Goal: Task Accomplishment & Management: Complete application form

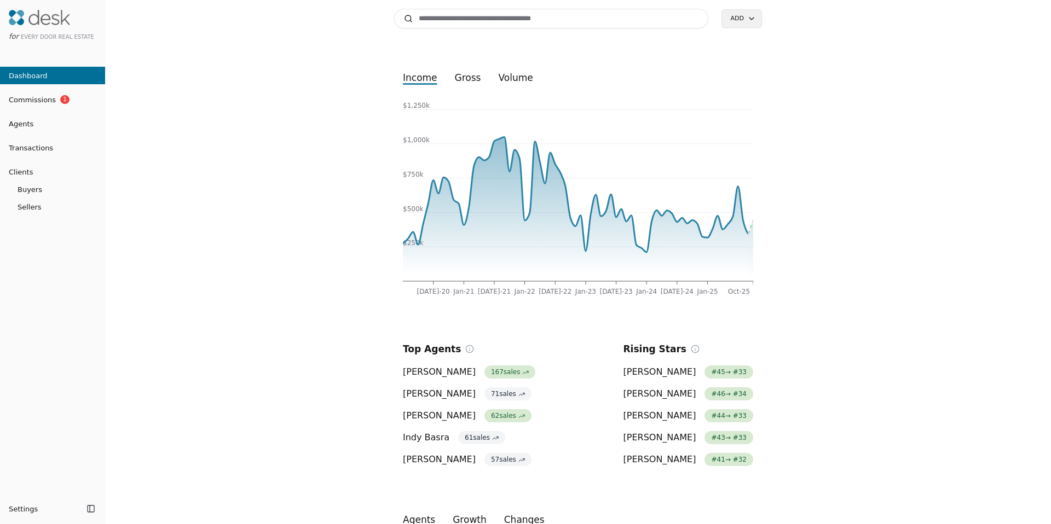
click at [459, 23] on input at bounding box center [551, 19] width 314 height 20
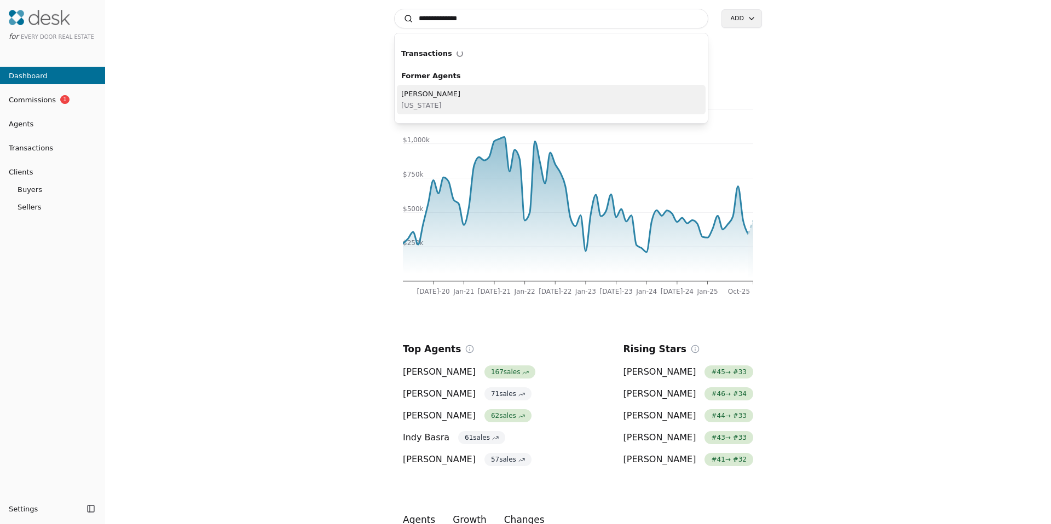
type input "**********"
click at [414, 85] on div "[PERSON_NAME][US_STATE]" at bounding box center [551, 100] width 309 height 30
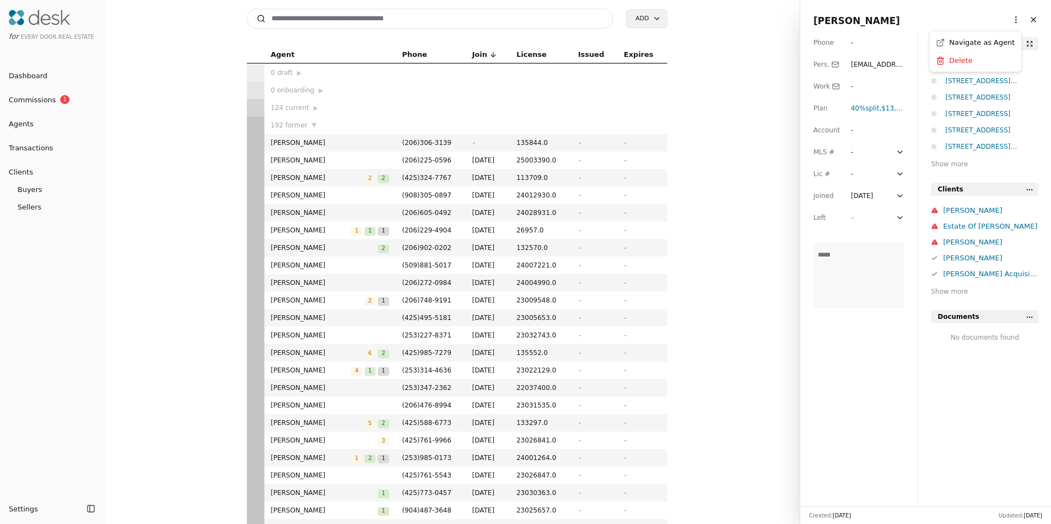
click at [1005, 20] on html "for Every Door Real Estate Dashboard Commissions 1 Agents Transactions Clients …" at bounding box center [525, 262] width 1051 height 524
click at [975, 43] on link "Navigate as Agent" at bounding box center [975, 42] width 79 height 11
click at [458, 26] on div "Search Add" at bounding box center [457, 18] width 420 height 37
click at [458, 24] on input at bounding box center [430, 19] width 367 height 20
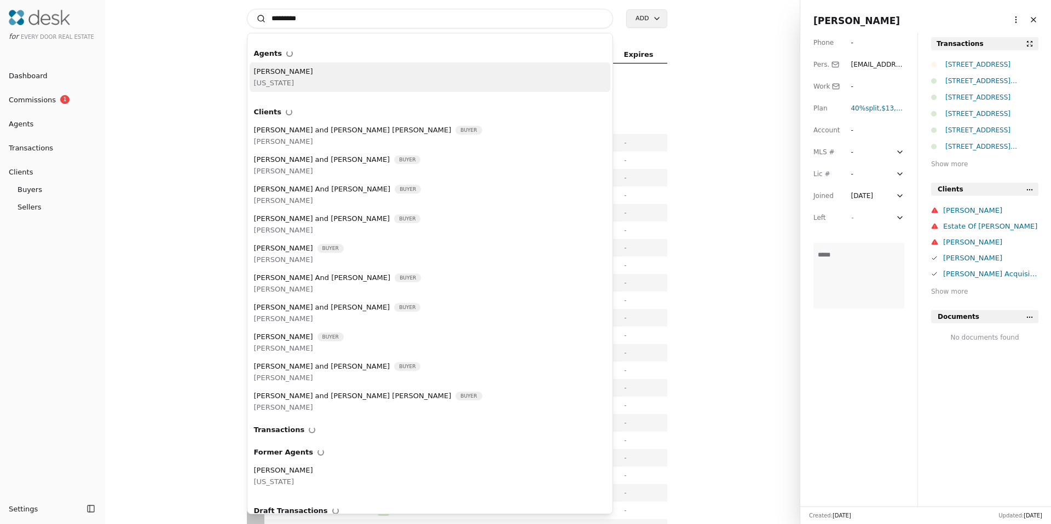
type input "*********"
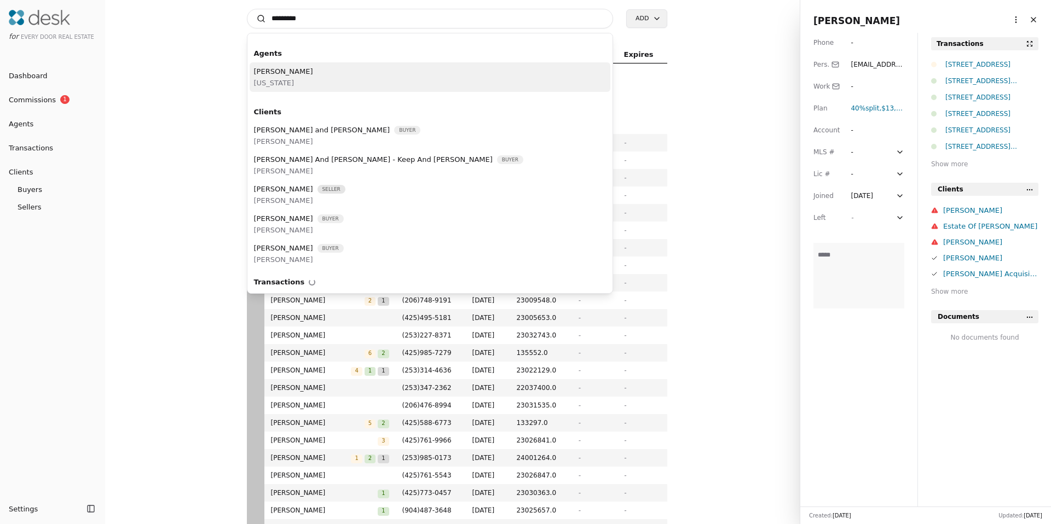
click at [429, 70] on div "[PERSON_NAME][US_STATE]" at bounding box center [430, 77] width 361 height 30
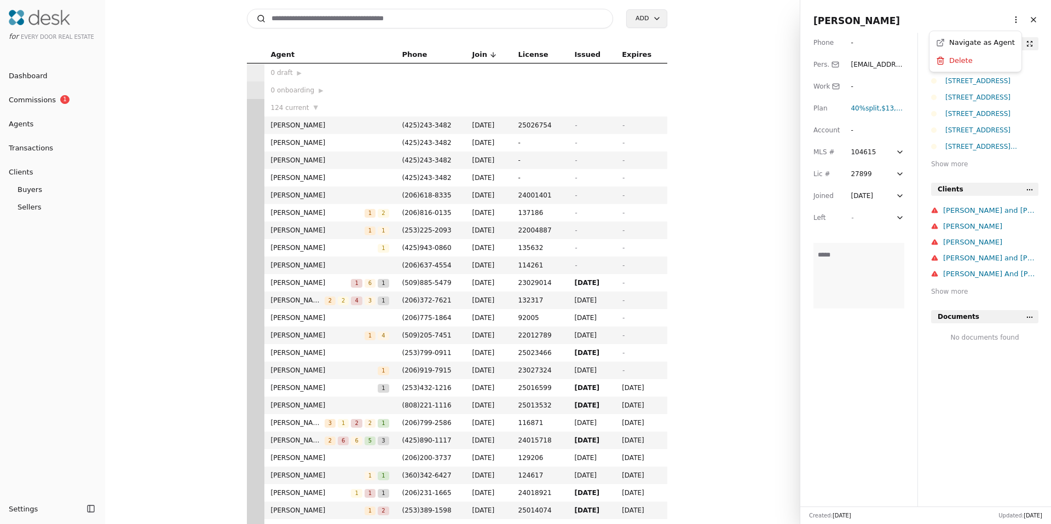
click at [1009, 18] on html "for Every Door Real Estate Dashboard Commissions 1 Agents Transactions Clients …" at bounding box center [525, 262] width 1051 height 524
click at [976, 44] on link "Navigate as Agent" at bounding box center [975, 42] width 79 height 11
click at [419, 14] on input at bounding box center [430, 19] width 367 height 20
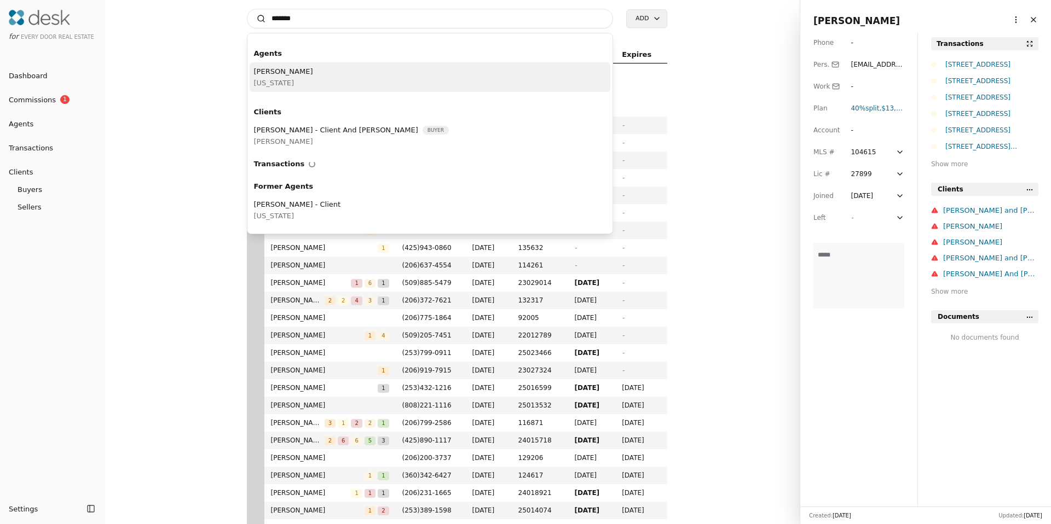
type input "*******"
click at [343, 72] on div "Ashley Seefeld Washington" at bounding box center [430, 77] width 361 height 30
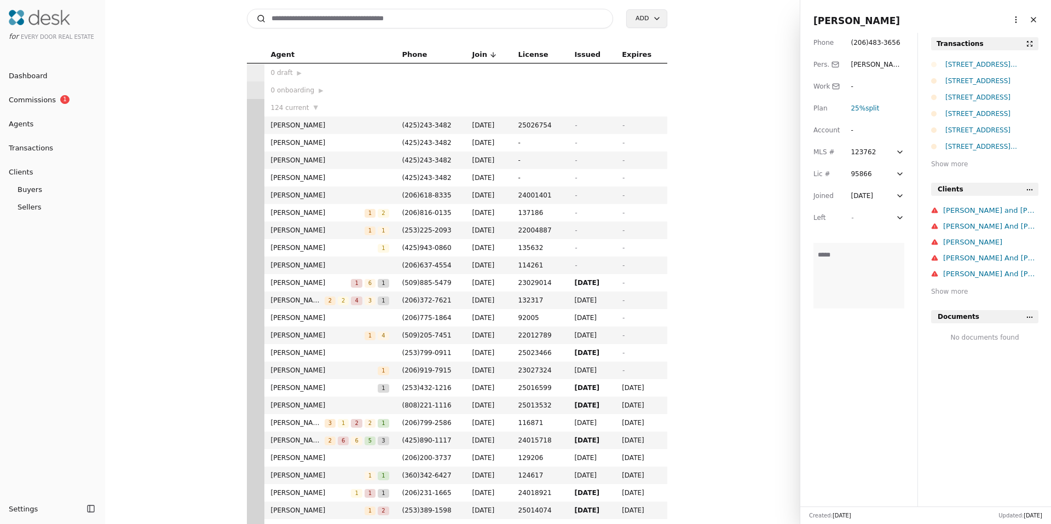
click at [1005, 19] on html "for Every Door Real Estate Dashboard Commissions 1 Agents Transactions Clients …" at bounding box center [525, 262] width 1051 height 524
click at [978, 42] on link "Navigate as Agent" at bounding box center [975, 42] width 79 height 11
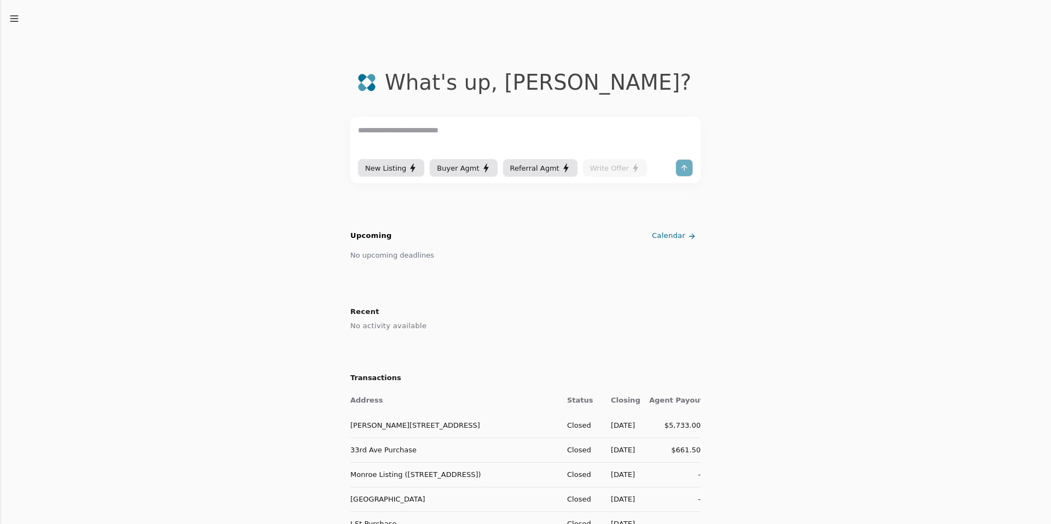
click at [422, 134] on textarea at bounding box center [525, 140] width 335 height 33
click at [446, 169] on span "Buyer Agmt" at bounding box center [458, 168] width 42 height 11
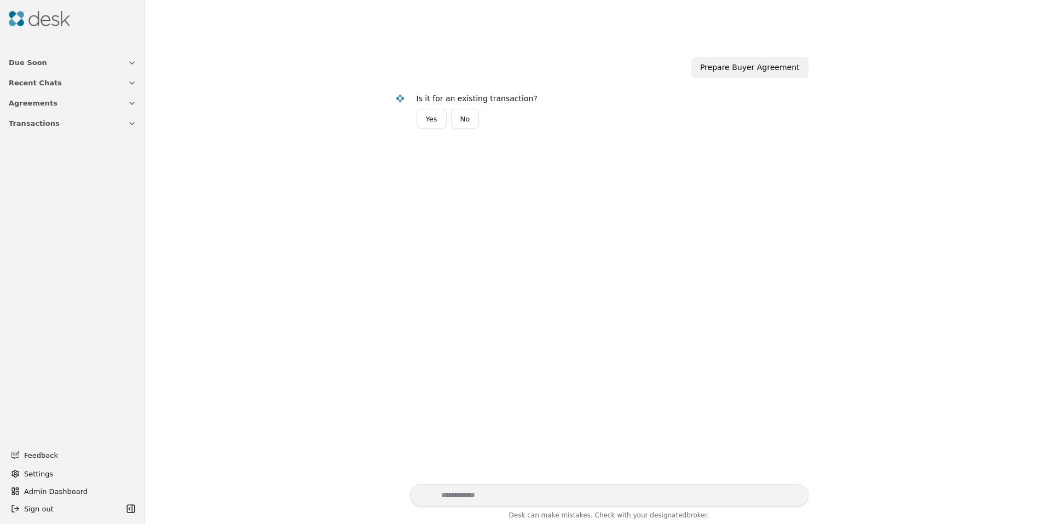
click at [470, 115] on button "No" at bounding box center [465, 119] width 28 height 20
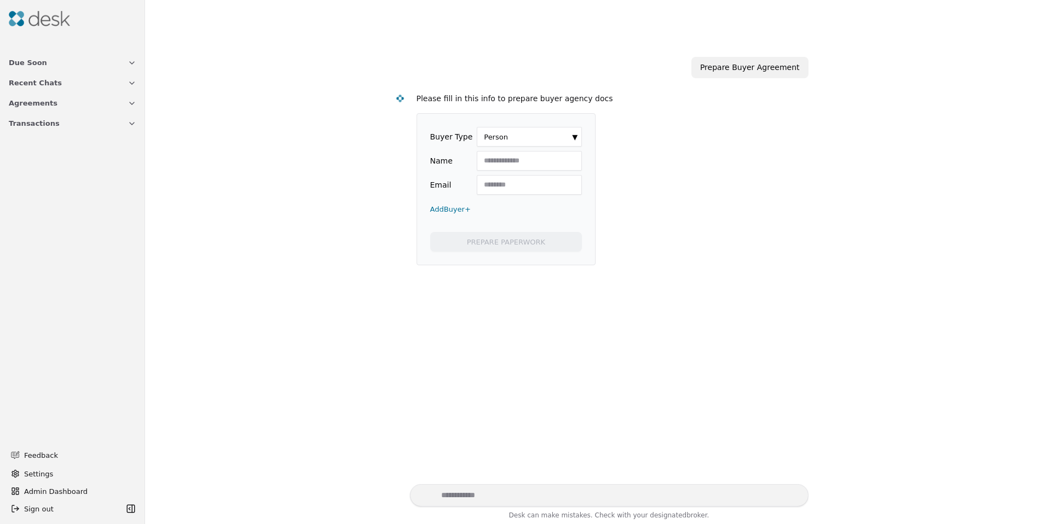
click at [504, 161] on input "Name" at bounding box center [529, 161] width 105 height 20
type input "*********"
type input "**********"
click at [505, 247] on button "PREPARE PAPERWORK" at bounding box center [506, 242] width 152 height 20
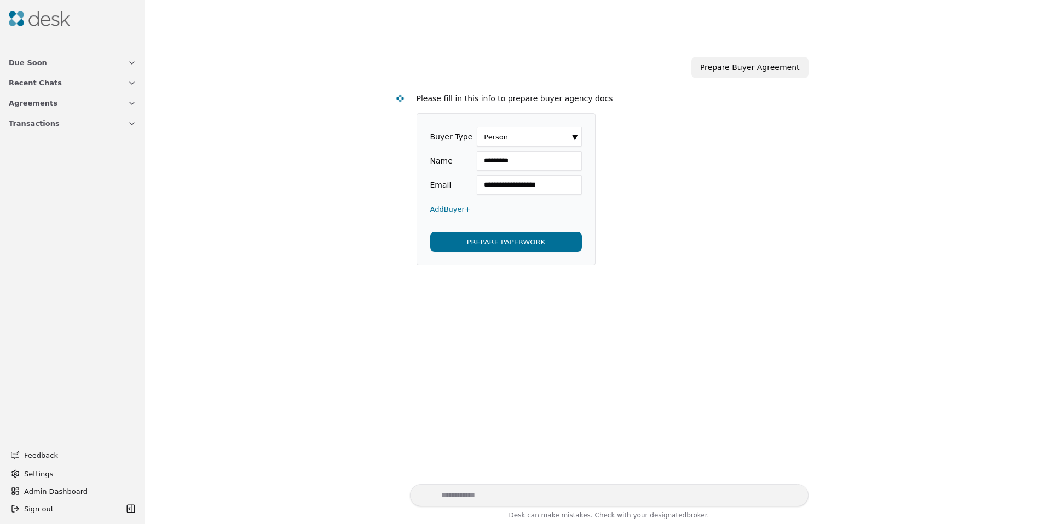
scroll to position [0, 0]
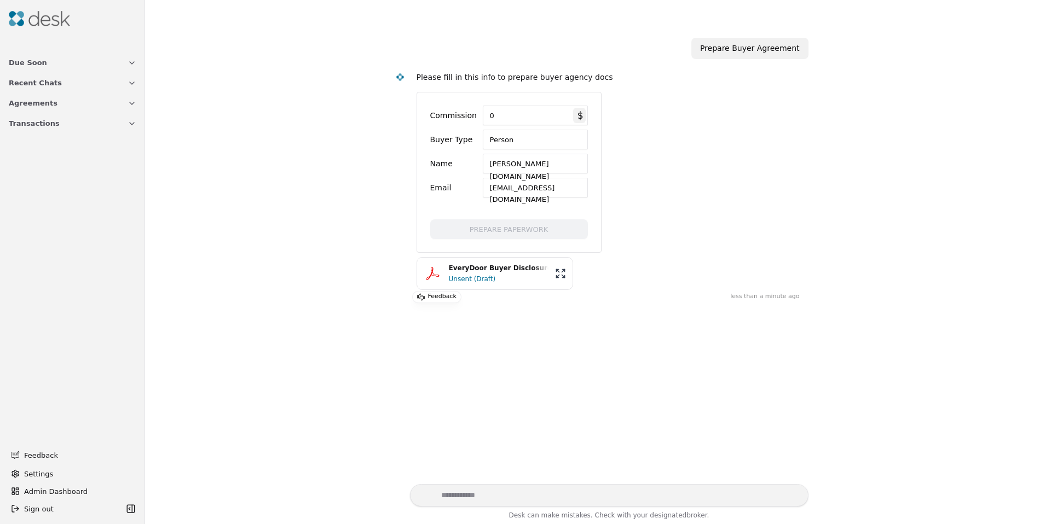
scroll to position [59, 0]
click at [478, 273] on div "Unsent (Draft)" at bounding box center [499, 276] width 100 height 11
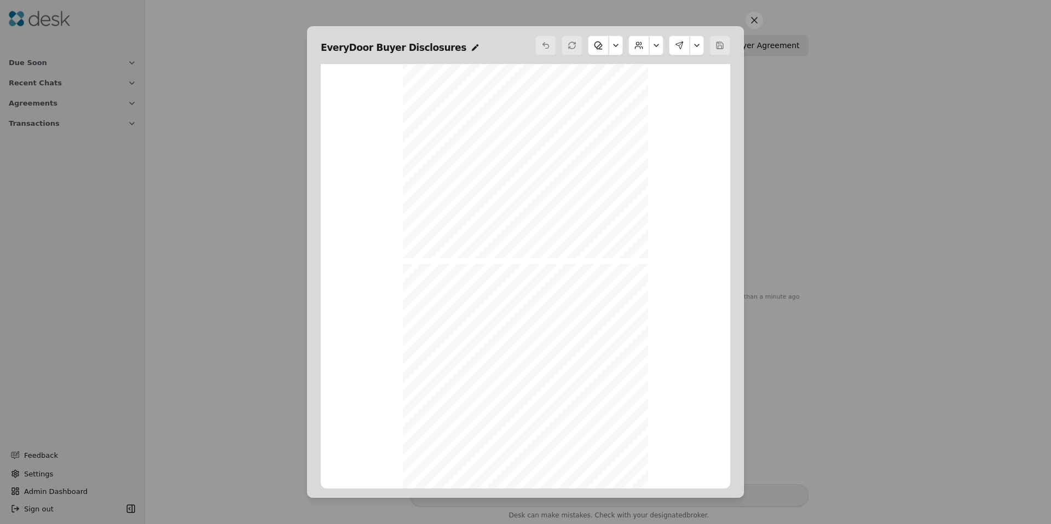
scroll to position [3163, 0]
click at [617, 49] on button at bounding box center [616, 46] width 14 height 20
click at [696, 50] on button at bounding box center [697, 46] width 14 height 20
click at [758, 20] on button at bounding box center [754, 20] width 18 height 18
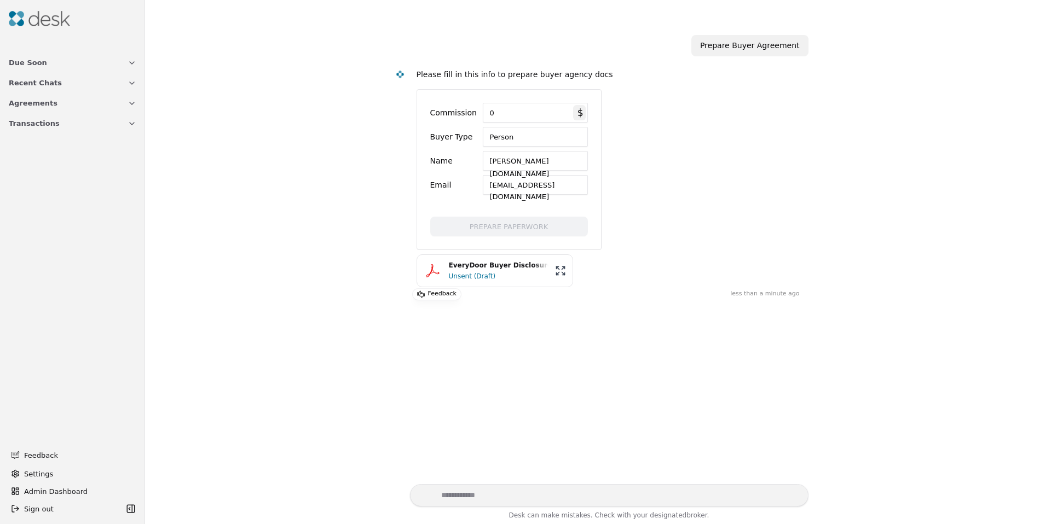
drag, startPoint x: 341, startPoint y: 202, endPoint x: 280, endPoint y: 197, distance: 61.0
click at [280, 197] on div "Today Prepare Buyer Agreement Please fill in this info to prepare buyer agency …" at bounding box center [598, 259] width 893 height 449
click at [52, 15] on img at bounding box center [39, 18] width 61 height 15
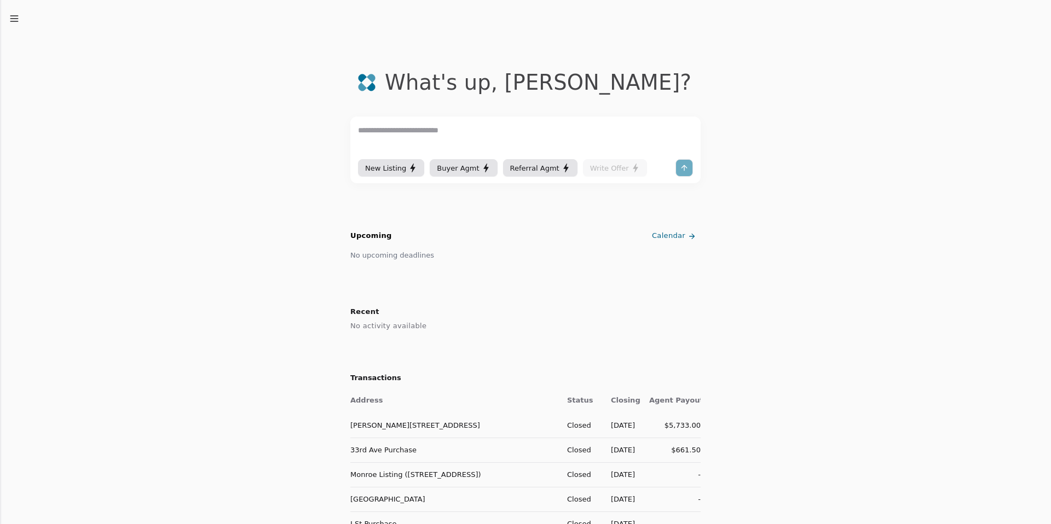
click at [397, 142] on textarea at bounding box center [525, 140] width 335 height 33
type textarea "**********"
click at [467, 139] on textarea "**********" at bounding box center [525, 140] width 335 height 33
click at [467, 140] on textarea "**********" at bounding box center [525, 140] width 335 height 33
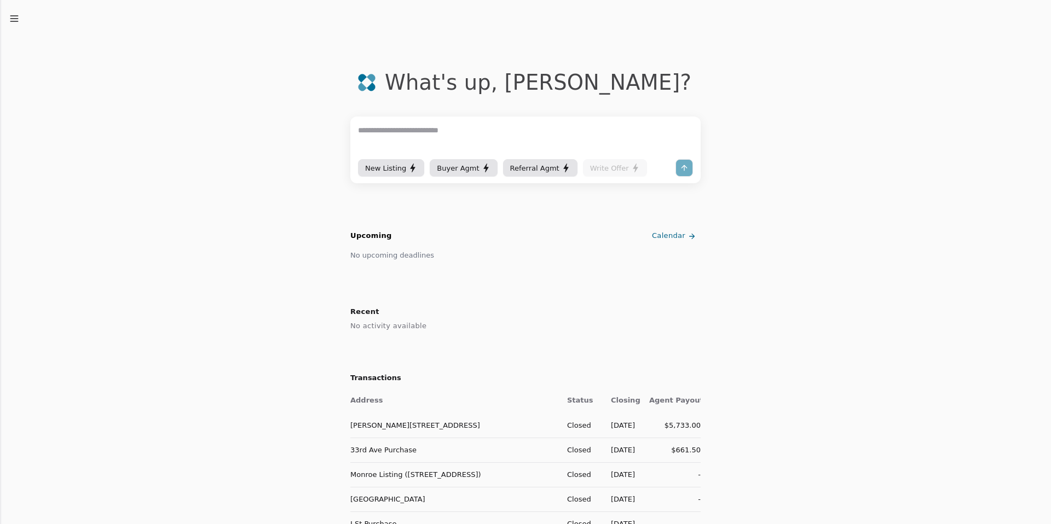
click at [395, 164] on div "New Listing" at bounding box center [391, 168] width 52 height 11
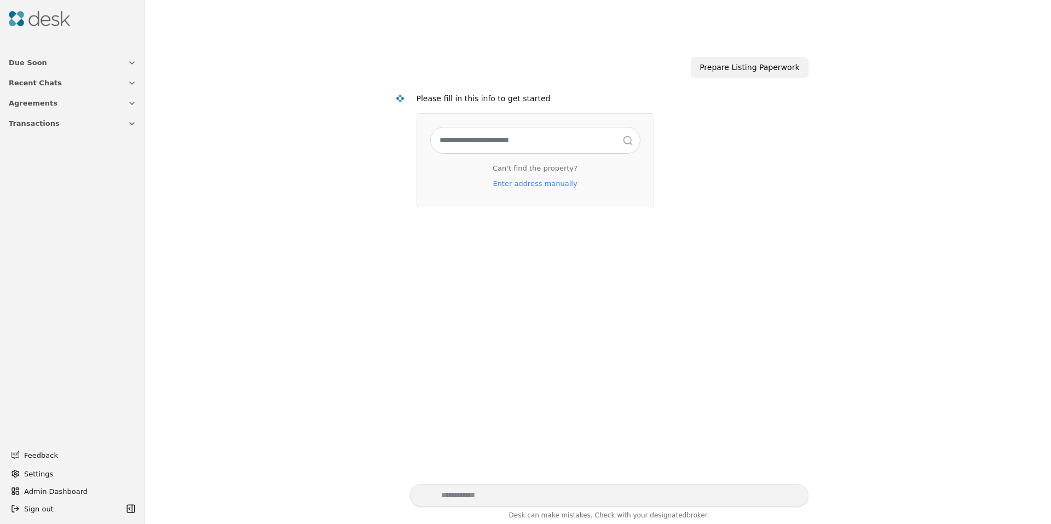
click at [479, 136] on input "text" at bounding box center [535, 141] width 209 height 26
click at [499, 148] on input "text" at bounding box center [535, 141] width 209 height 26
paste input "**********"
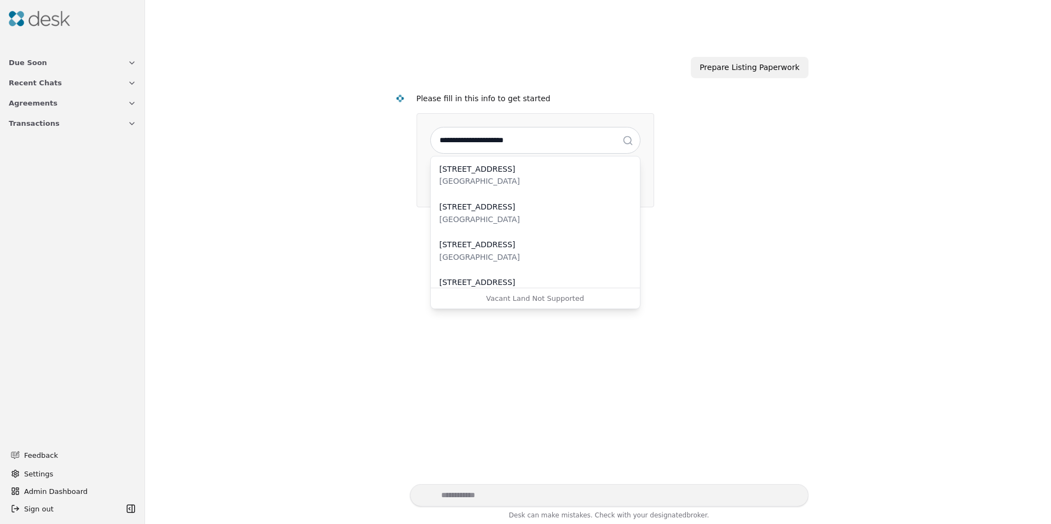
type input "**********"
click at [509, 178] on div "Des Moines, WA 98198" at bounding box center [535, 181] width 192 height 13
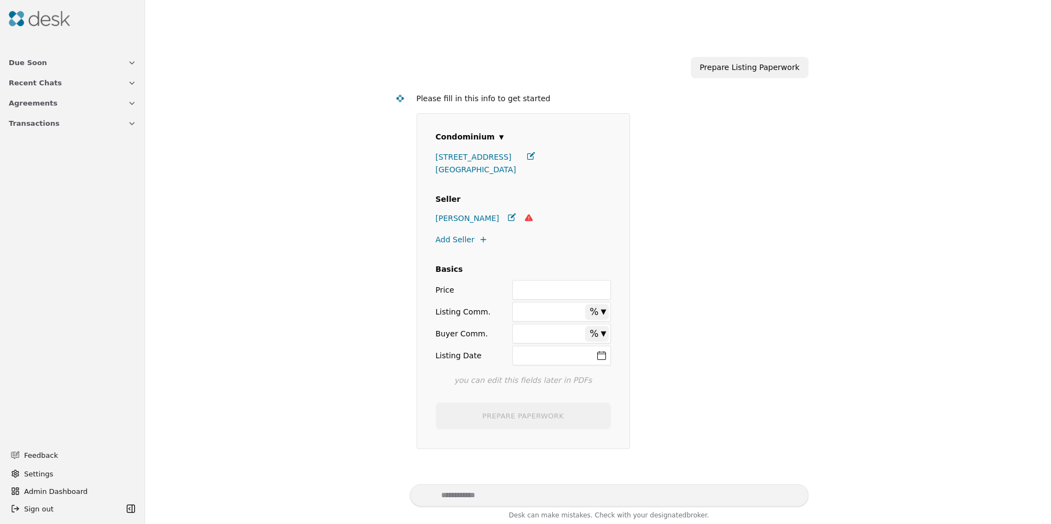
click at [511, 218] on icon at bounding box center [513, 217] width 4 height 4
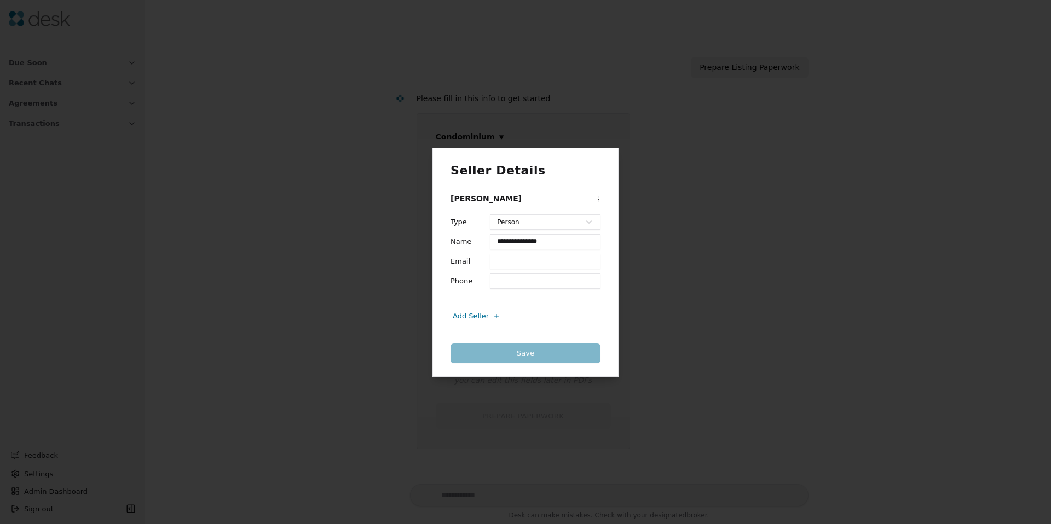
click at [527, 244] on input "**********" at bounding box center [545, 241] width 111 height 15
type input "**********"
click at [536, 261] on input "Email" at bounding box center [545, 261] width 111 height 15
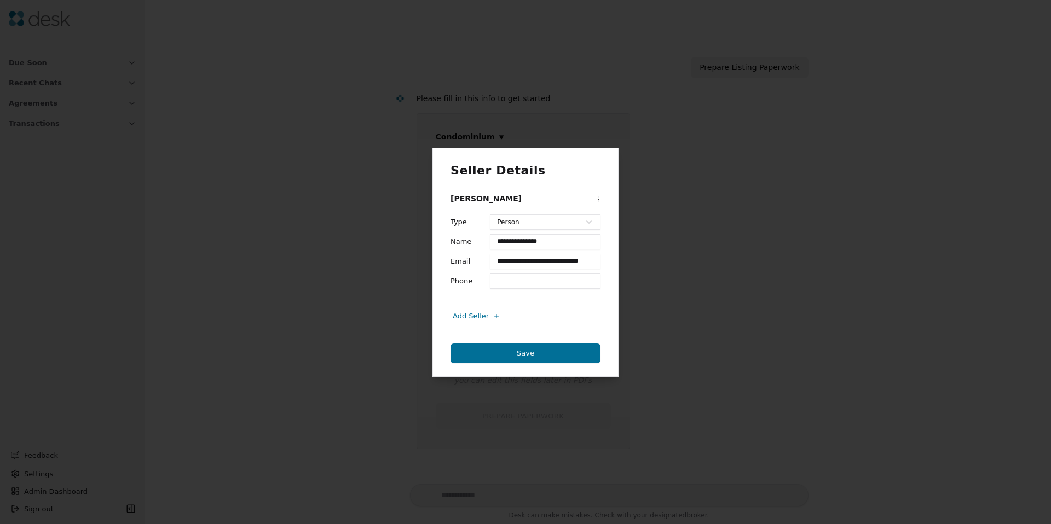
scroll to position [0, 7]
type input "**********"
click at [505, 353] on button "Save" at bounding box center [525, 354] width 151 height 20
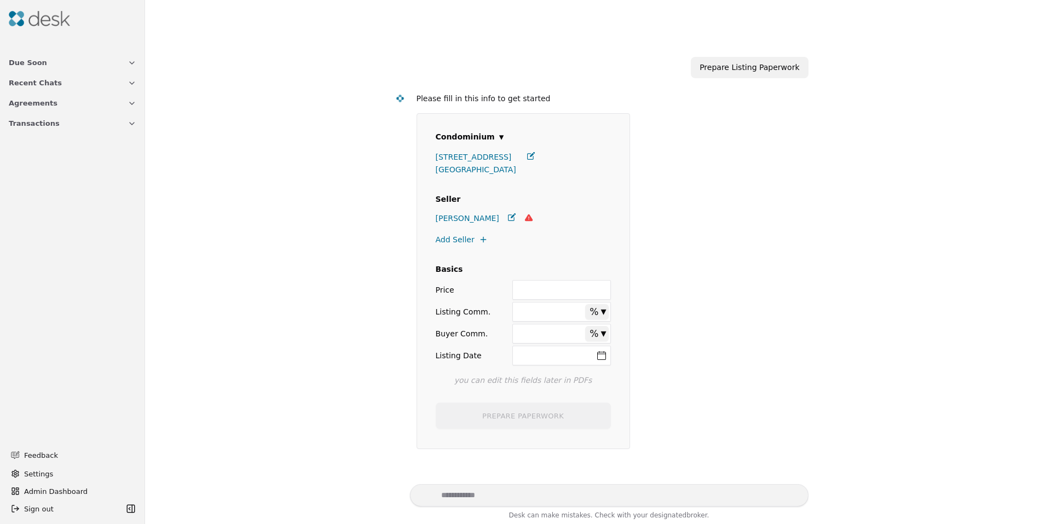
click at [475, 221] on span "[PERSON_NAME]" at bounding box center [467, 218] width 63 height 13
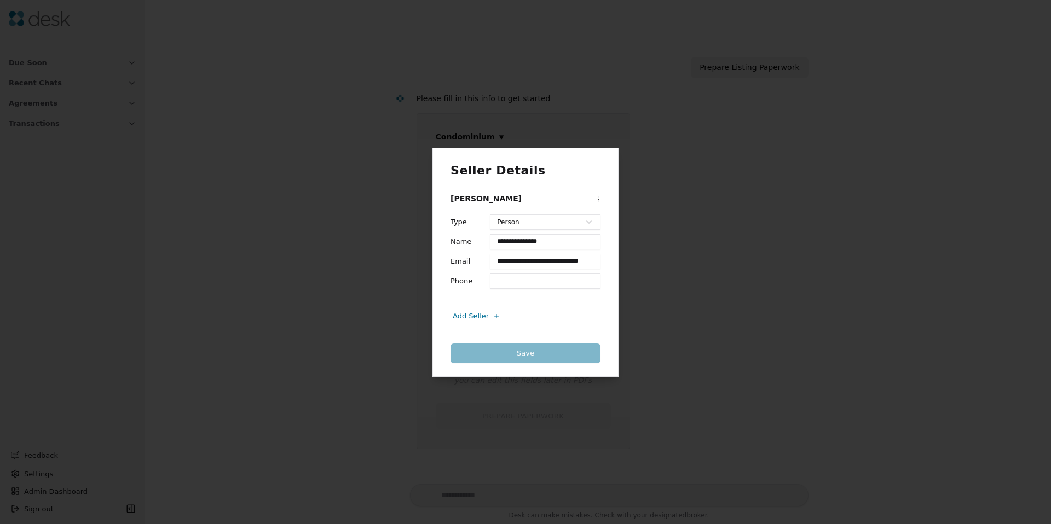
click at [504, 282] on input "Phone" at bounding box center [545, 281] width 111 height 15
type input "**********"
click at [540, 347] on button "Save" at bounding box center [525, 354] width 150 height 20
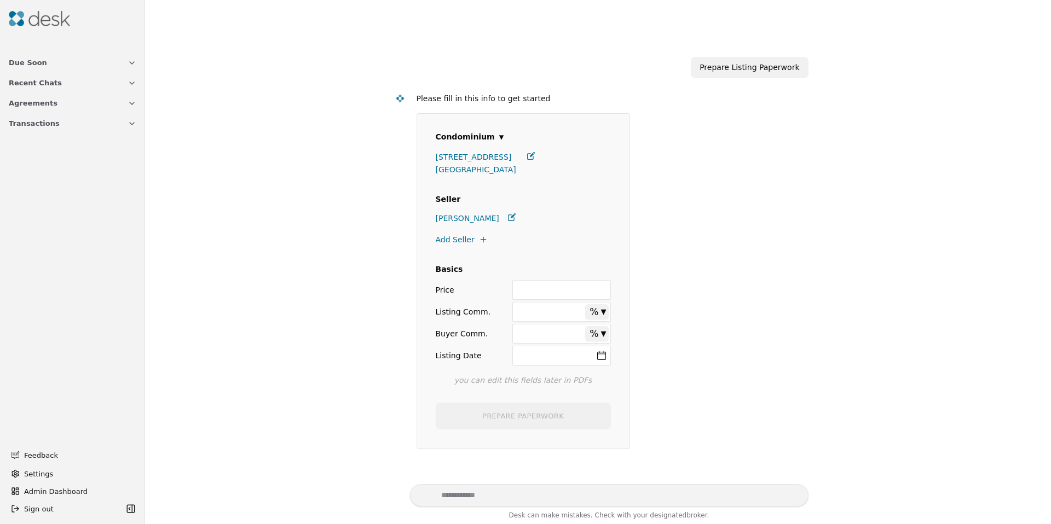
click at [334, 291] on div "**********" at bounding box center [598, 259] width 893 height 449
click at [505, 285] on div "Price Listing Comm. % ▾ * * Buyer Comm. % ▾ * * Listing Date" at bounding box center [523, 322] width 175 height 85
click at [512, 286] on input "Price" at bounding box center [561, 290] width 98 height 20
type input "********"
click at [396, 285] on div "**********" at bounding box center [598, 271] width 420 height 372
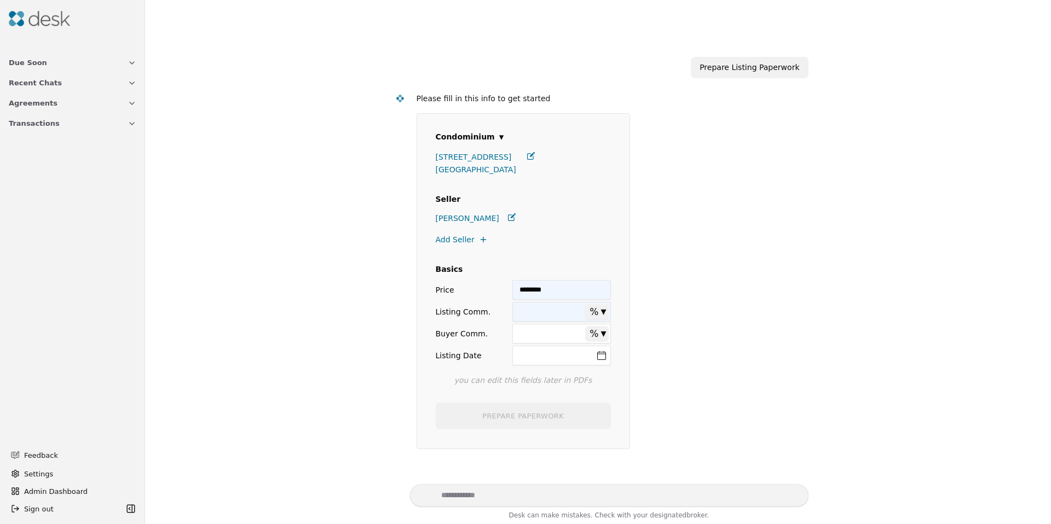
click at [519, 317] on input "Listing Comm." at bounding box center [561, 312] width 98 height 20
type input "****"
drag, startPoint x: 522, startPoint y: 337, endPoint x: 505, endPoint y: 331, distance: 17.3
click at [522, 338] on input "Buyer Comm." at bounding box center [561, 334] width 98 height 20
drag, startPoint x: 566, startPoint y: 334, endPoint x: 477, endPoint y: 332, distance: 89.2
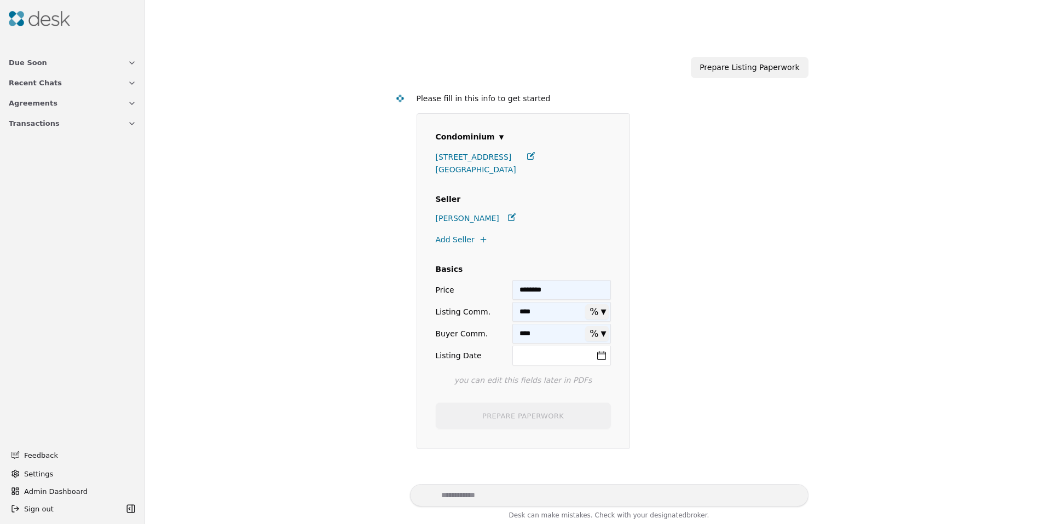
click at [0, 0] on div "Buyer Comm. **** % ▾ * *" at bounding box center [0, 0] width 0 height 0
click at [559, 336] on input "****" at bounding box center [561, 334] width 98 height 20
drag, startPoint x: 550, startPoint y: 327, endPoint x: 475, endPoint y: 329, distance: 75.6
click at [0, 0] on div "Buyer Comm. **** % ▾ * *" at bounding box center [0, 0] width 0 height 0
click at [548, 327] on input "****" at bounding box center [561, 334] width 98 height 20
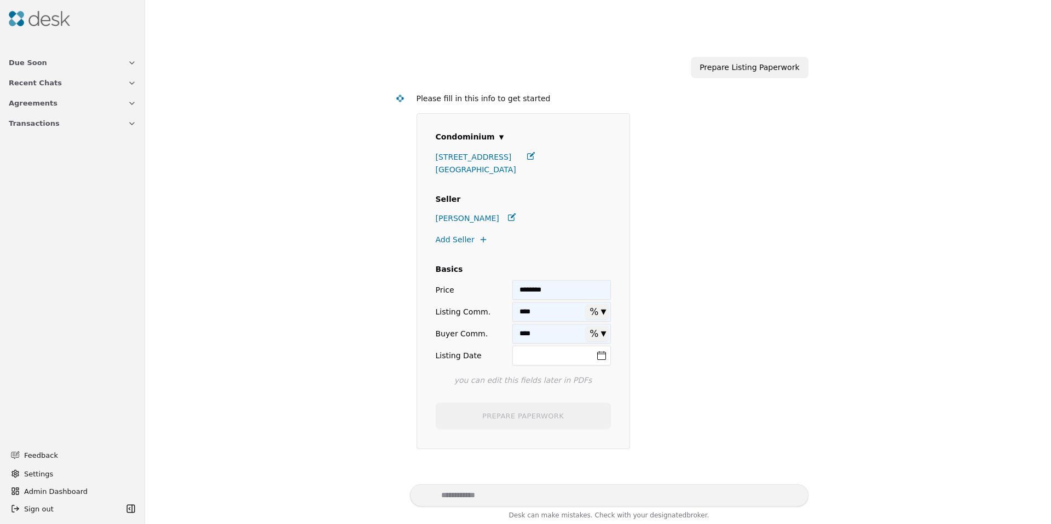
drag, startPoint x: 548, startPoint y: 327, endPoint x: 527, endPoint y: 328, distance: 21.4
click at [548, 327] on input "****" at bounding box center [561, 334] width 98 height 20
click at [462, 336] on label "Buyer Comm." at bounding box center [463, 334] width 55 height 20
click at [512, 336] on input "**" at bounding box center [561, 334] width 98 height 20
drag, startPoint x: 544, startPoint y: 335, endPoint x: 472, endPoint y: 334, distance: 71.7
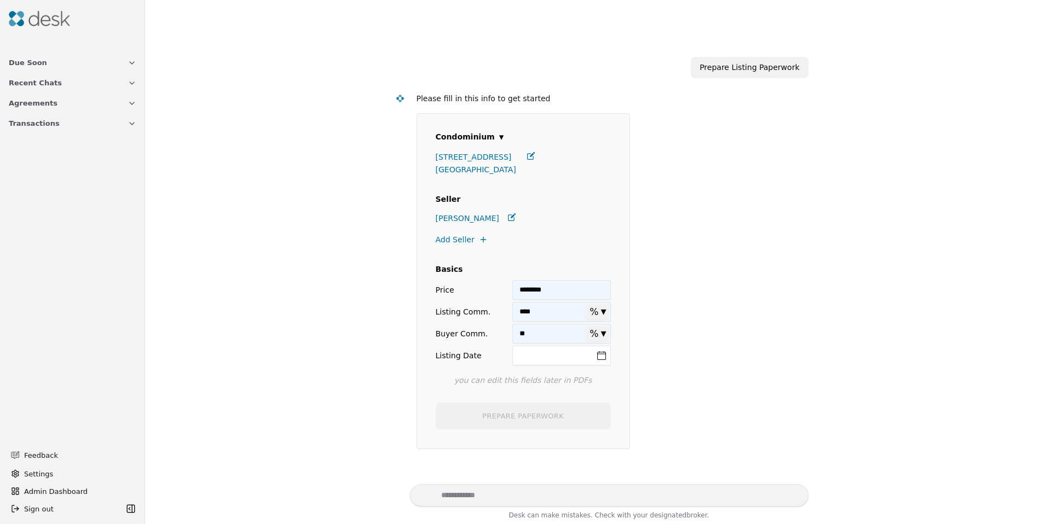
click at [487, 333] on div "Price ******** Listing Comm. **** % ▾ * * Buyer Comm. ** % ▾ * * Listing Date" at bounding box center [523, 322] width 175 height 85
type input "****"
drag, startPoint x: 540, startPoint y: 351, endPoint x: 546, endPoint y: 351, distance: 6.0
click at [540, 351] on button "Listing Date" at bounding box center [561, 356] width 98 height 20
click at [546, 288] on button "15" at bounding box center [543, 284] width 18 height 18
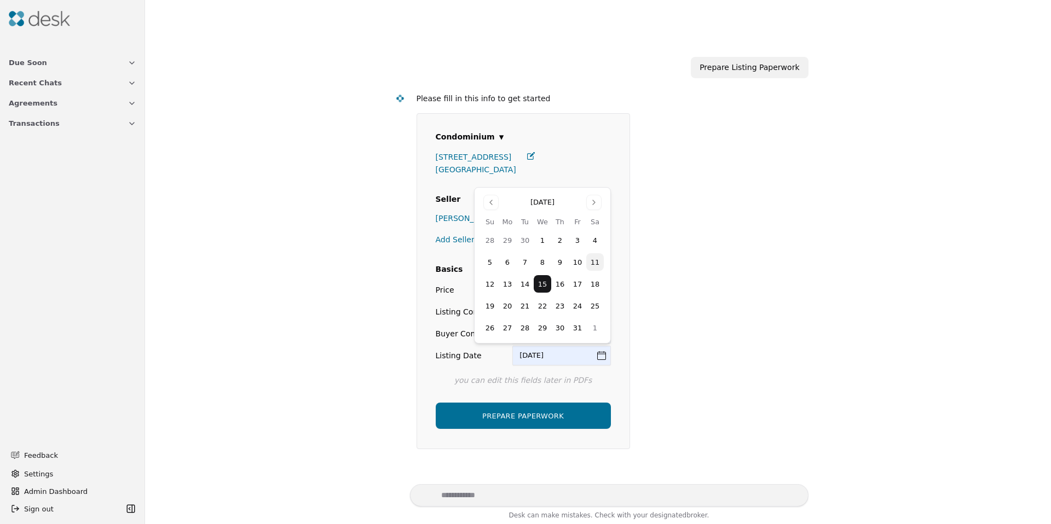
click at [489, 424] on button "PREPARE PAPERWORK" at bounding box center [523, 416] width 175 height 26
click at [558, 293] on input "********" at bounding box center [561, 290] width 98 height 20
click at [537, 422] on button "PREPARE PAPERWORK" at bounding box center [523, 416] width 175 height 26
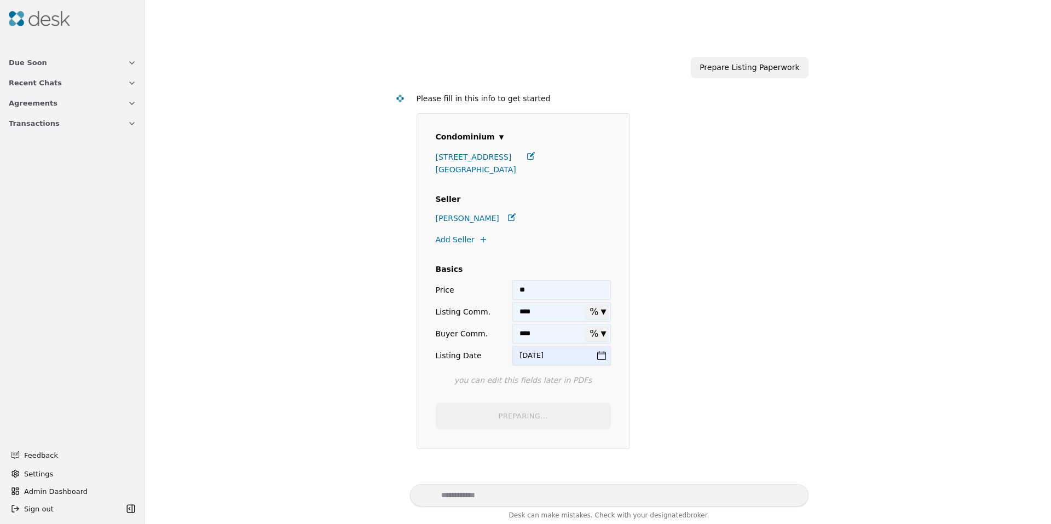
click at [323, 386] on div "**********" at bounding box center [598, 259] width 893 height 449
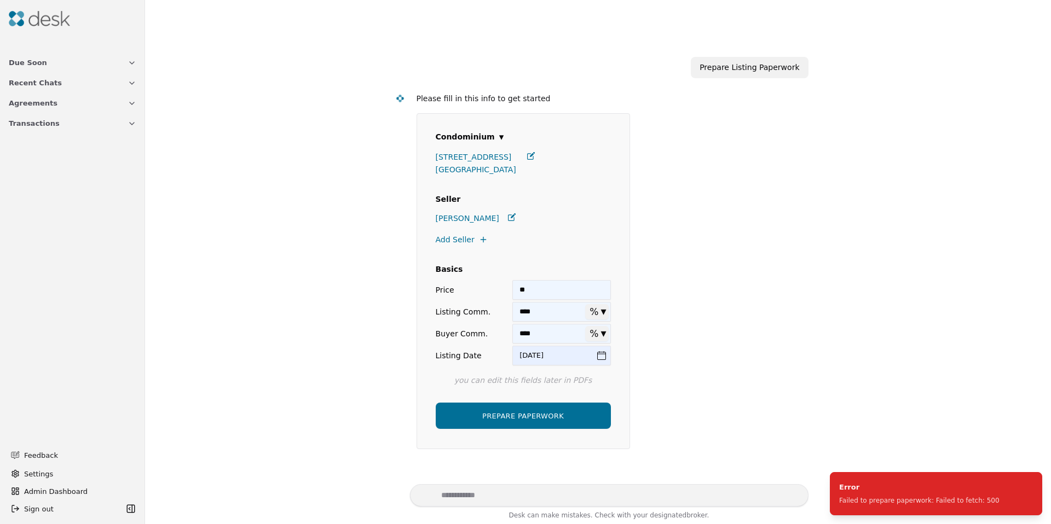
drag, startPoint x: 539, startPoint y: 290, endPoint x: 511, endPoint y: 286, distance: 27.6
click at [512, 286] on input "**" at bounding box center [561, 290] width 98 height 20
type input "********"
click at [386, 372] on div "**********" at bounding box center [598, 259] width 893 height 449
click at [505, 407] on button "PREPARE PAPERWORK" at bounding box center [523, 416] width 175 height 26
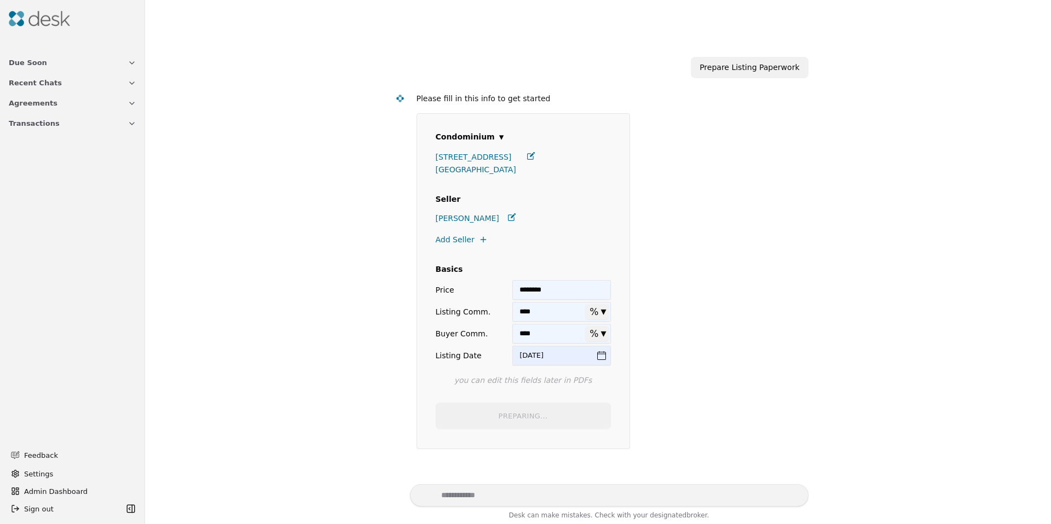
drag, startPoint x: 361, startPoint y: 340, endPoint x: 289, endPoint y: 323, distance: 73.7
click at [292, 338] on div "**********" at bounding box center [598, 259] width 893 height 449
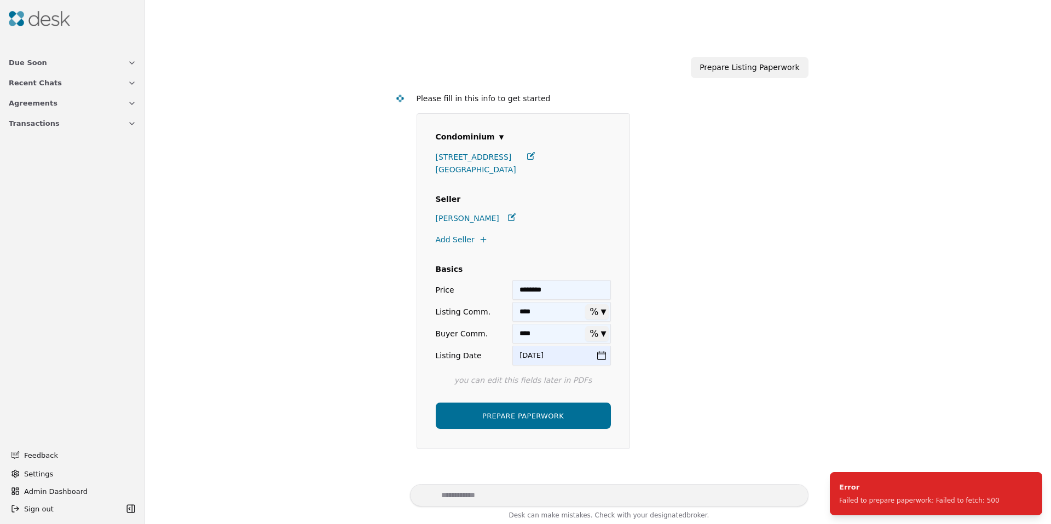
click at [42, 14] on img at bounding box center [39, 18] width 61 height 15
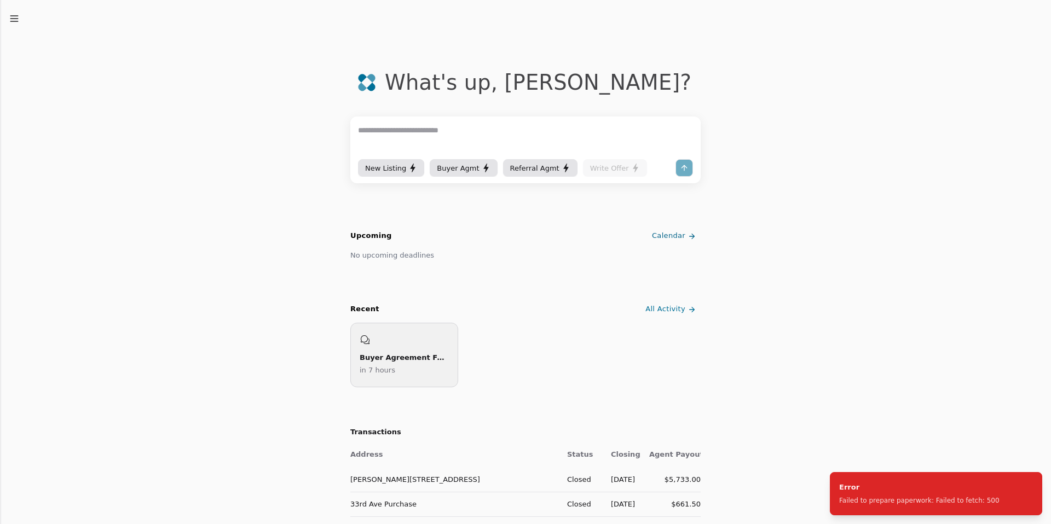
click at [397, 170] on div "New Listing" at bounding box center [391, 168] width 52 height 11
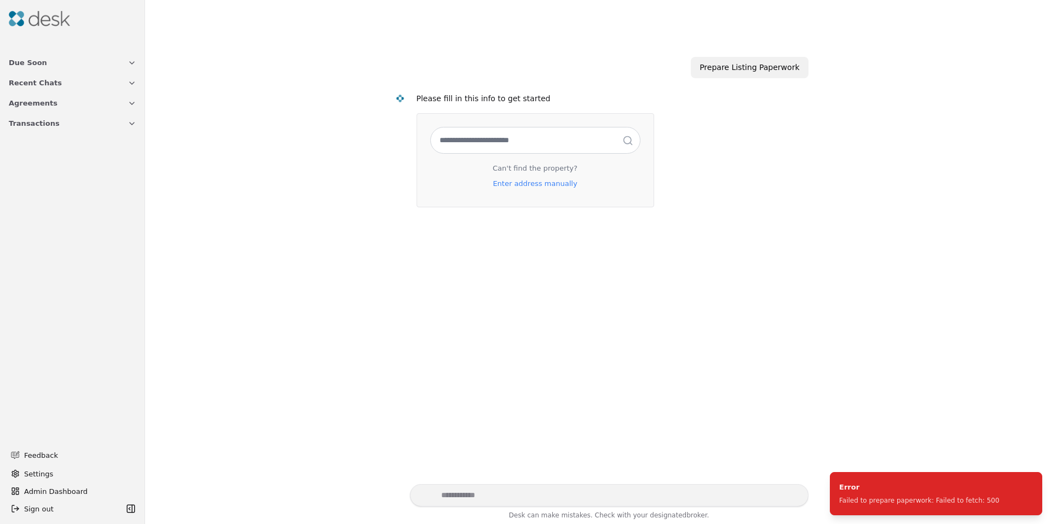
drag, startPoint x: 467, startPoint y: 153, endPoint x: 475, endPoint y: 135, distance: 19.4
click at [467, 153] on div at bounding box center [535, 140] width 210 height 27
click at [476, 131] on input "text" at bounding box center [535, 141] width 209 height 26
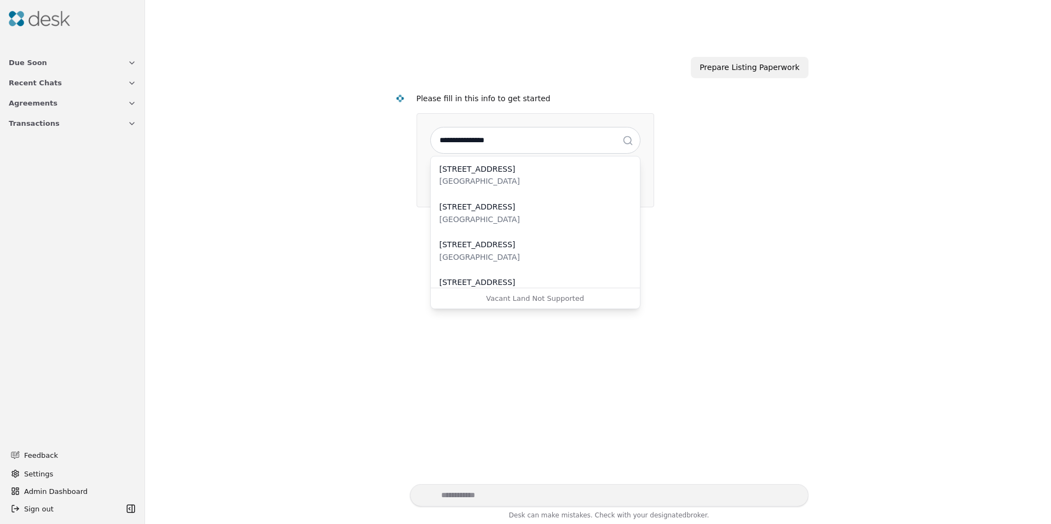
type input "**********"
click at [508, 176] on div "Federal Way, WA 98003" at bounding box center [535, 181] width 192 height 13
select select "*****"
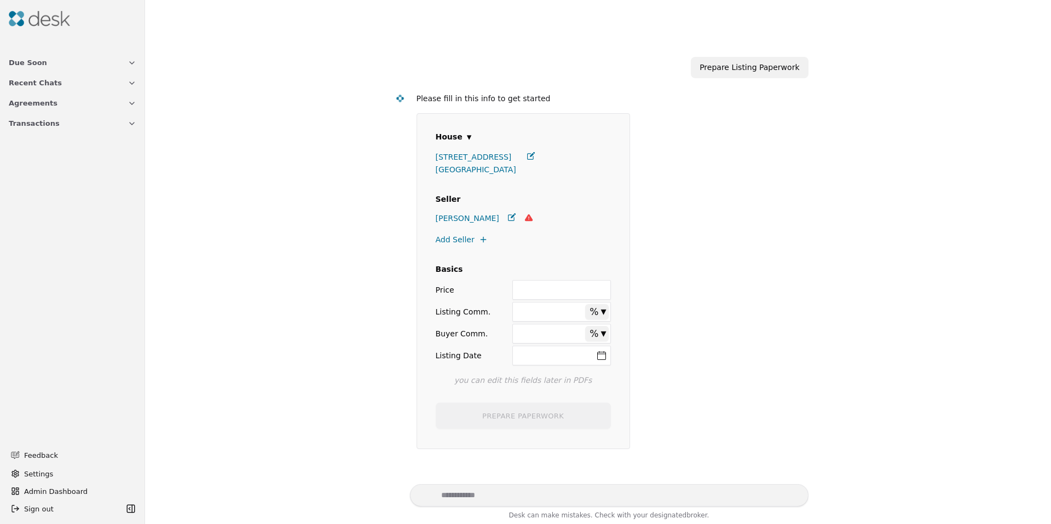
click at [476, 219] on div "[PERSON_NAME]" at bounding box center [476, 218] width 80 height 13
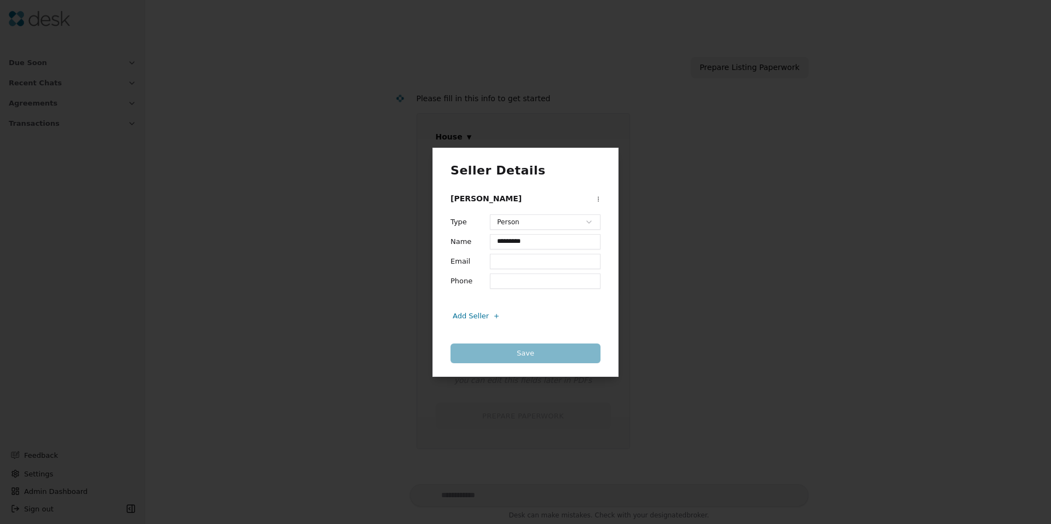
click at [498, 261] on input "Email" at bounding box center [545, 261] width 111 height 15
type input "**********"
click at [535, 357] on button "Save" at bounding box center [525, 354] width 150 height 20
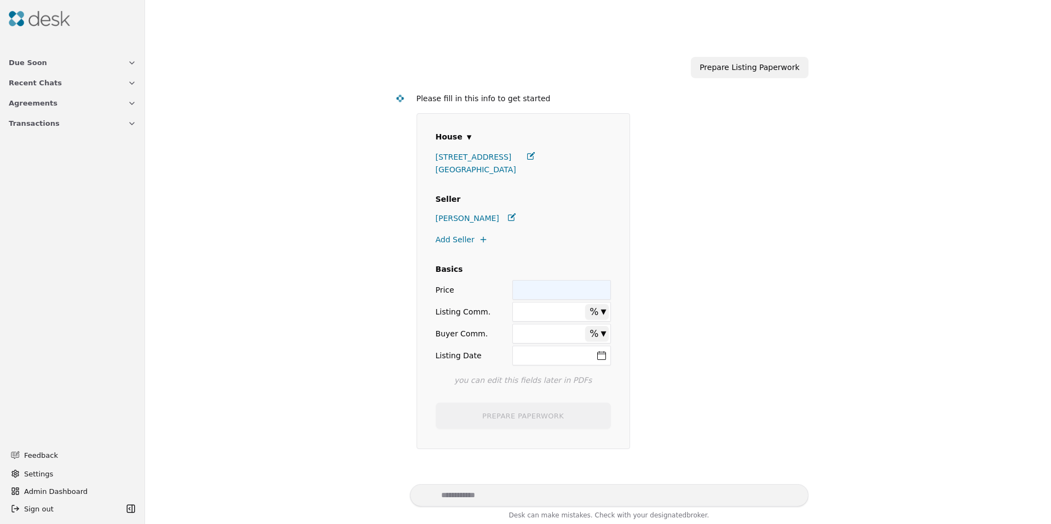
click at [528, 293] on input "Price" at bounding box center [561, 290] width 98 height 20
type input "********"
type input "**"
type input "****"
click at [603, 358] on button "Listing Date" at bounding box center [561, 356] width 98 height 20
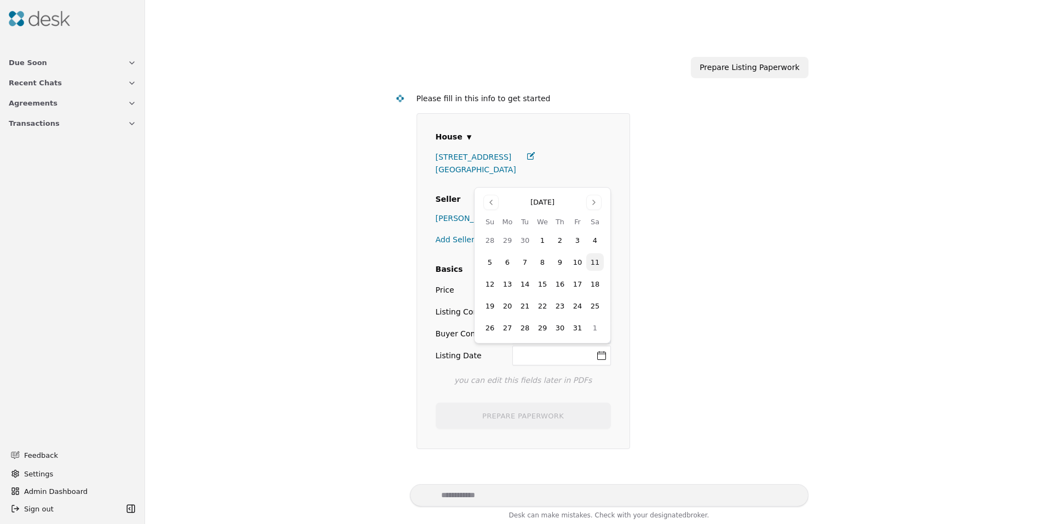
click at [558, 333] on button "30" at bounding box center [560, 328] width 18 height 18
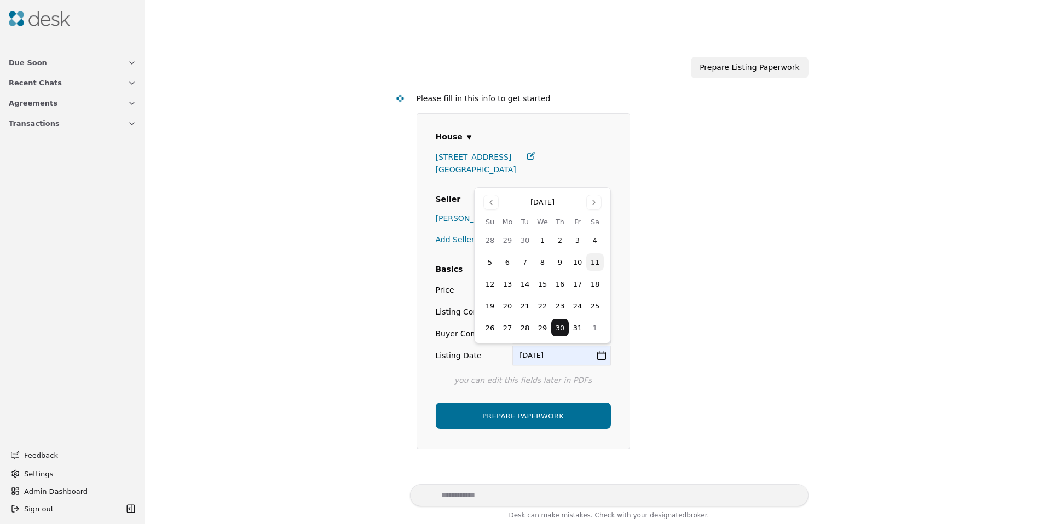
click at [518, 413] on button "PREPARE PAPERWORK" at bounding box center [523, 416] width 175 height 26
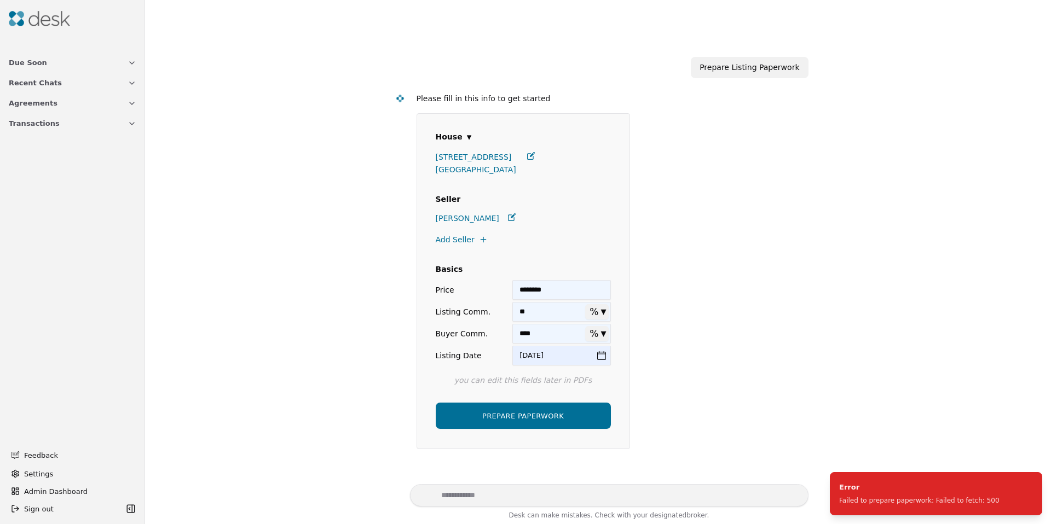
click at [53, 30] on div at bounding box center [72, 18] width 136 height 28
click at [54, 25] on img at bounding box center [39, 18] width 61 height 15
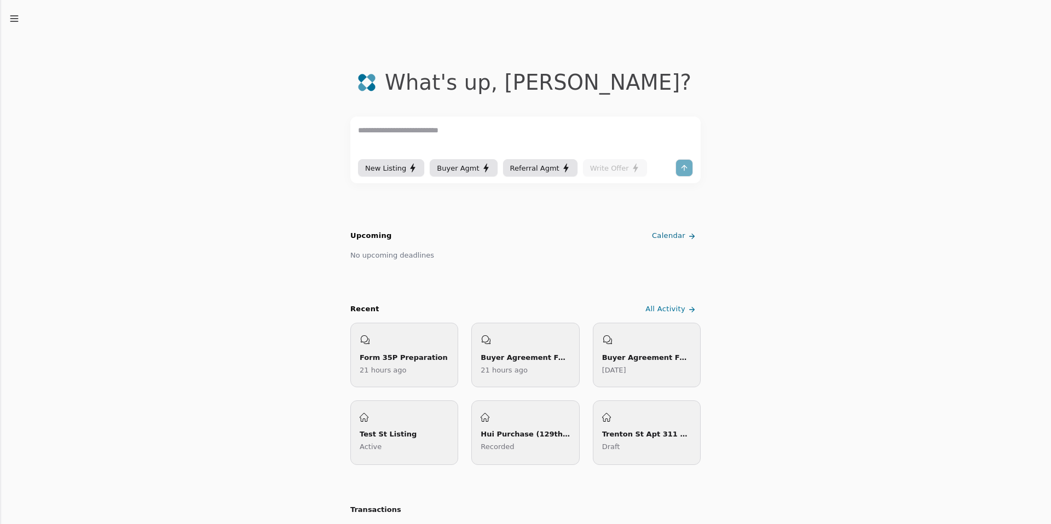
click at [10, 20] on icon "button" at bounding box center [14, 18] width 11 height 11
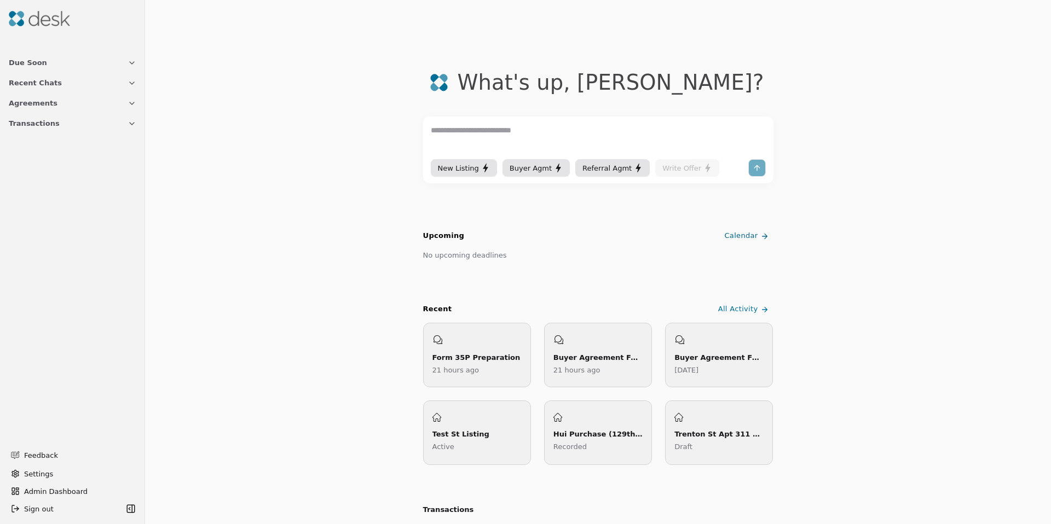
click at [42, 122] on span "Transactions" at bounding box center [34, 123] width 51 height 11
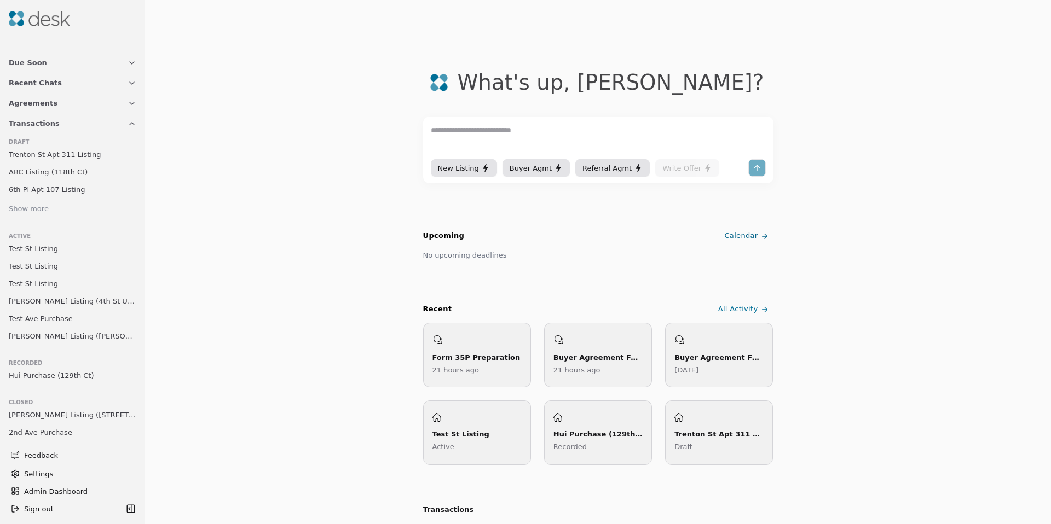
click at [70, 158] on span "Trenton St Apt 311 Listing" at bounding box center [55, 154] width 92 height 11
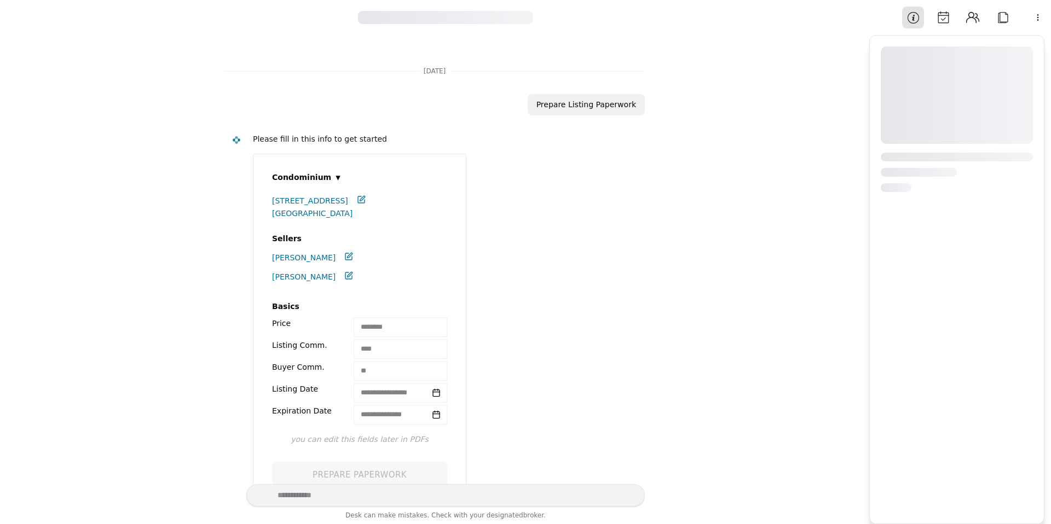
scroll to position [399, 0]
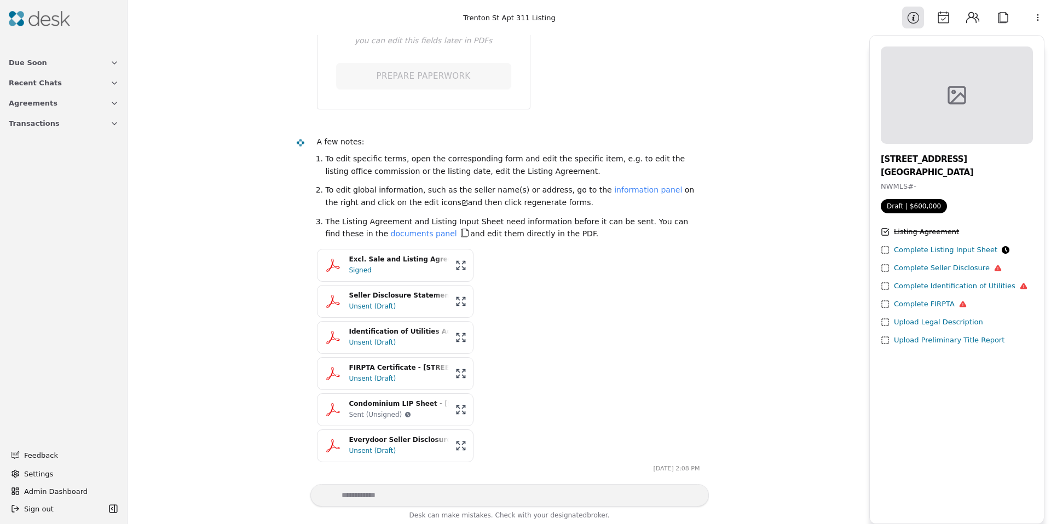
click at [398, 271] on div "Signed" at bounding box center [399, 270] width 100 height 11
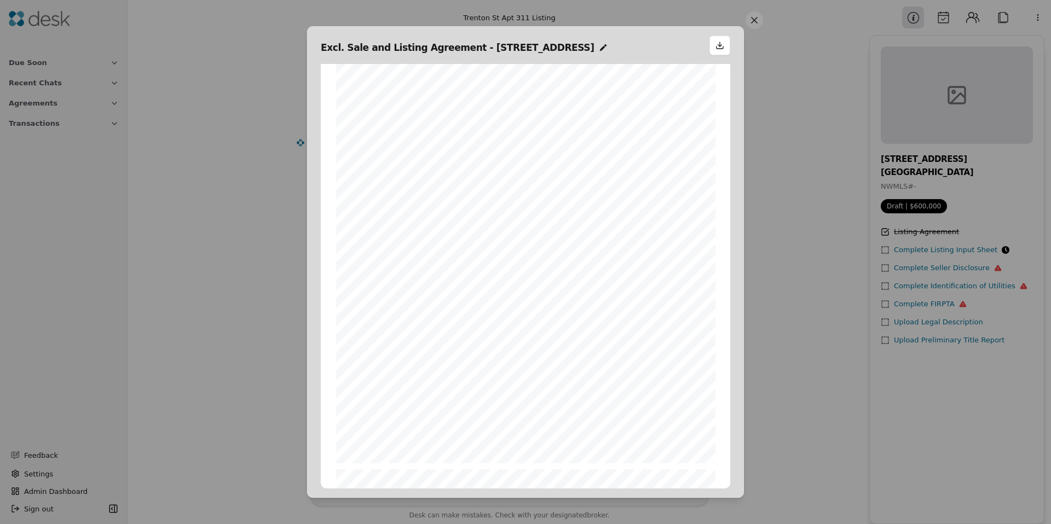
scroll to position [569, 0]
click at [402, 165] on span "_____% of the sales price; $ _____________; or other __________________________…" at bounding box center [542, 163] width 280 height 6
click at [403, 163] on span "_____% of the sales price; $ _____________; or other __________________________…" at bounding box center [542, 163] width 280 height 6
click at [339, 264] on div "Form 1A ©Copyright 2025 Exclusive Sale Northwest Multiple Listing Service Rev. …" at bounding box center [525, 242] width 379 height 490
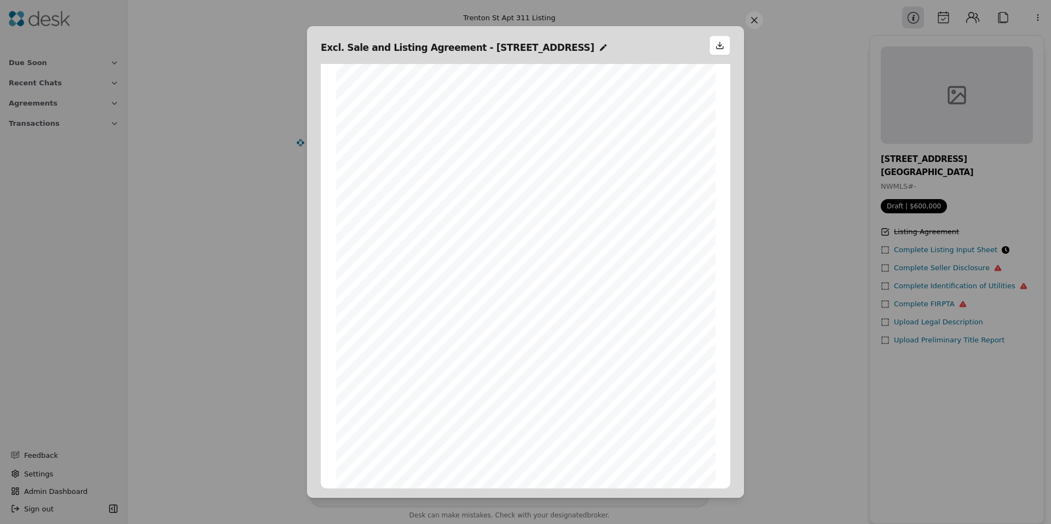
click at [569, 167] on span "In the event Seller retains earnest money as liquidated" at bounding box center [619, 168] width 190 height 6
drag, startPoint x: 755, startPoint y: 22, endPoint x: 745, endPoint y: 30, distance: 12.5
click at [755, 22] on button at bounding box center [754, 20] width 18 height 18
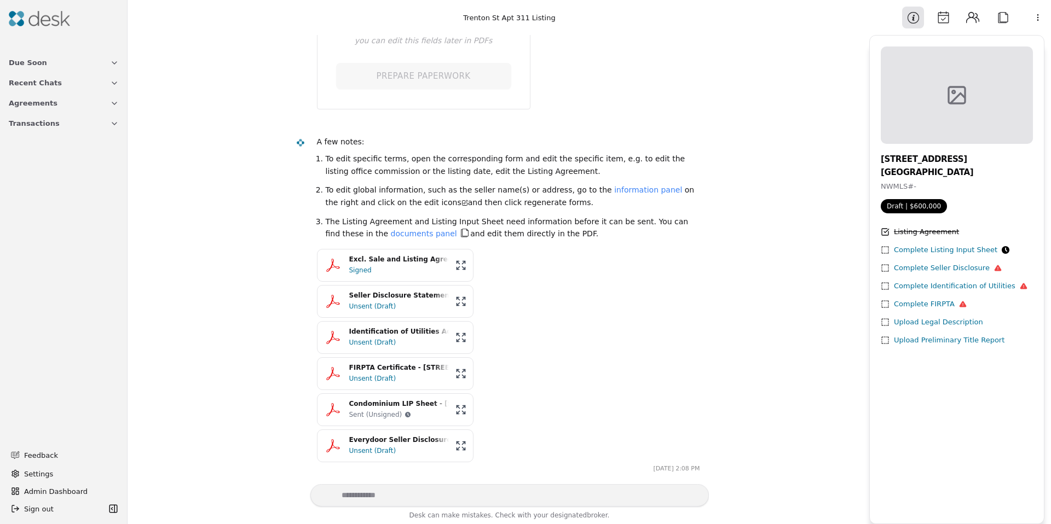
click at [395, 416] on div "Sent (Unsigned)" at bounding box center [375, 414] width 53 height 11
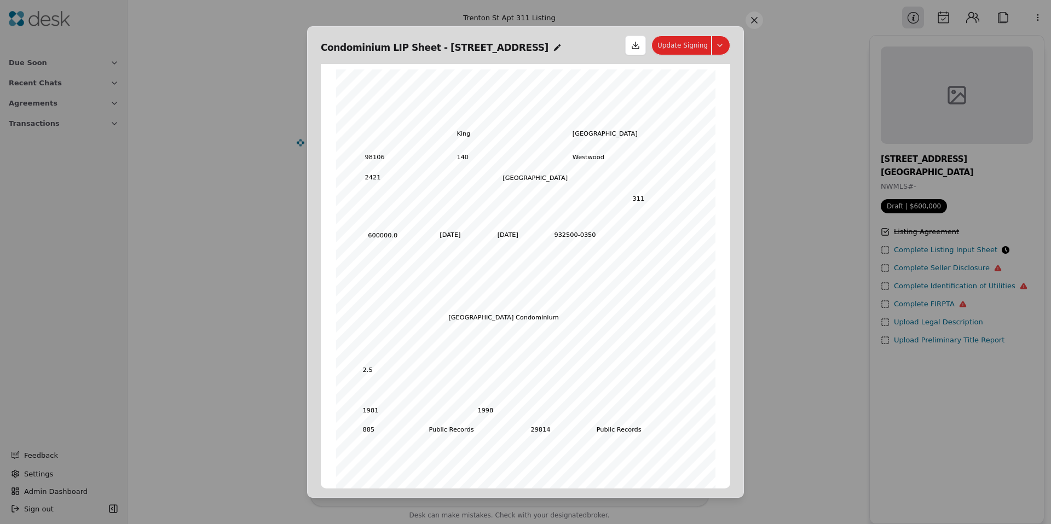
scroll to position [5, 0]
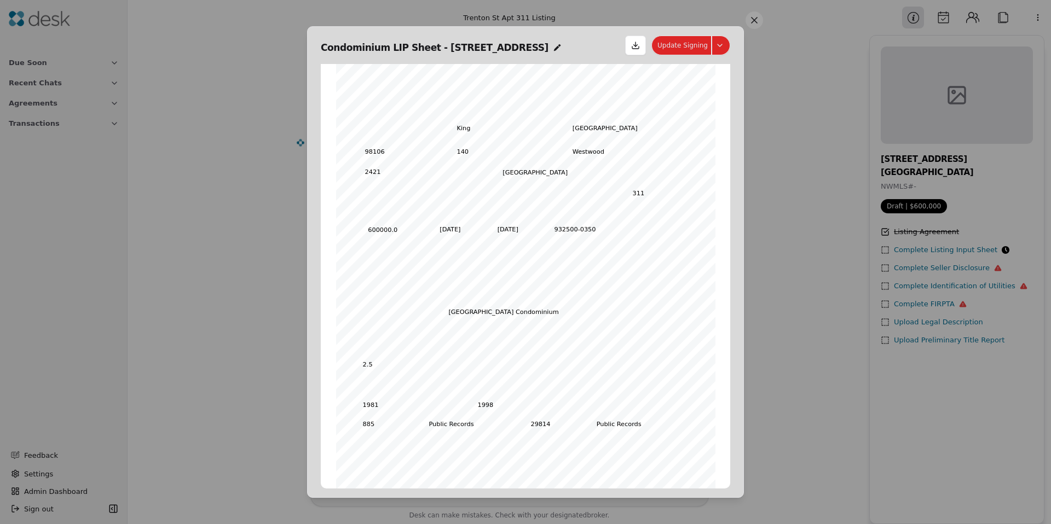
click at [723, 44] on button "Update Signing" at bounding box center [690, 46] width 79 height 20
click at [755, 19] on button at bounding box center [754, 20] width 18 height 18
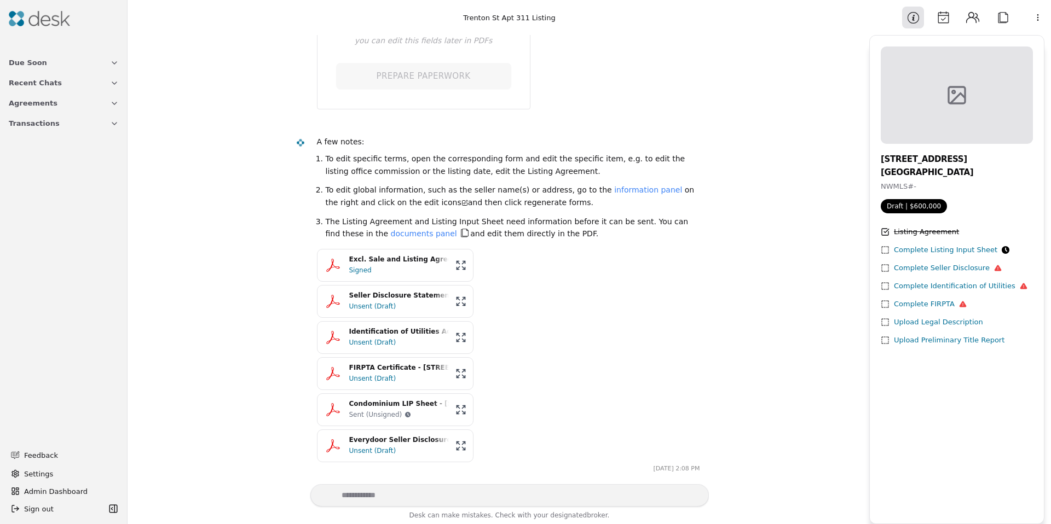
click at [363, 262] on div "Excl. Sale and Listing Agreement - 2421 SW Trenton St Apt 311, Seattle, WA 9810…" at bounding box center [399, 260] width 100 height 10
click at [379, 412] on div "Sent (Unsigned)" at bounding box center [375, 414] width 53 height 11
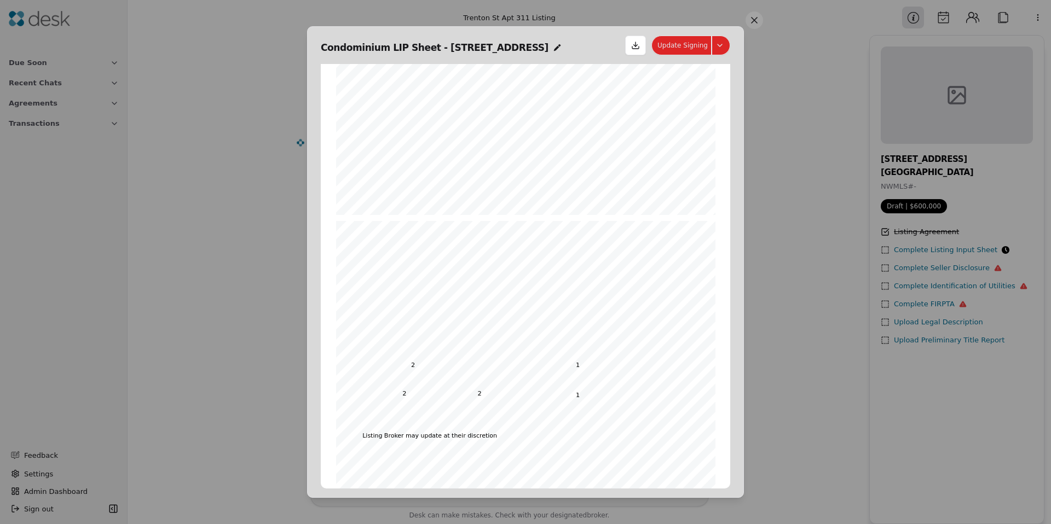
scroll to position [2062, 0]
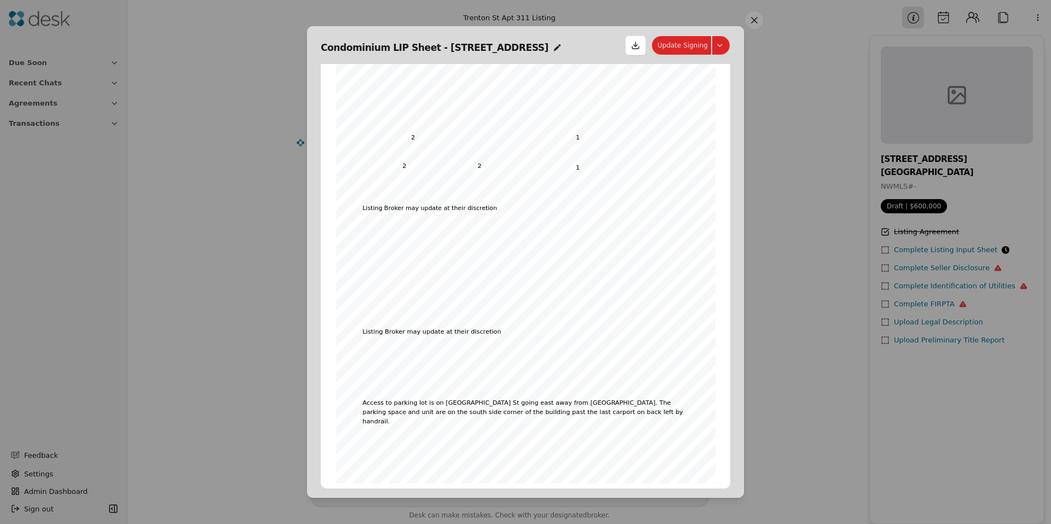
click at [752, 22] on button at bounding box center [754, 20] width 18 height 18
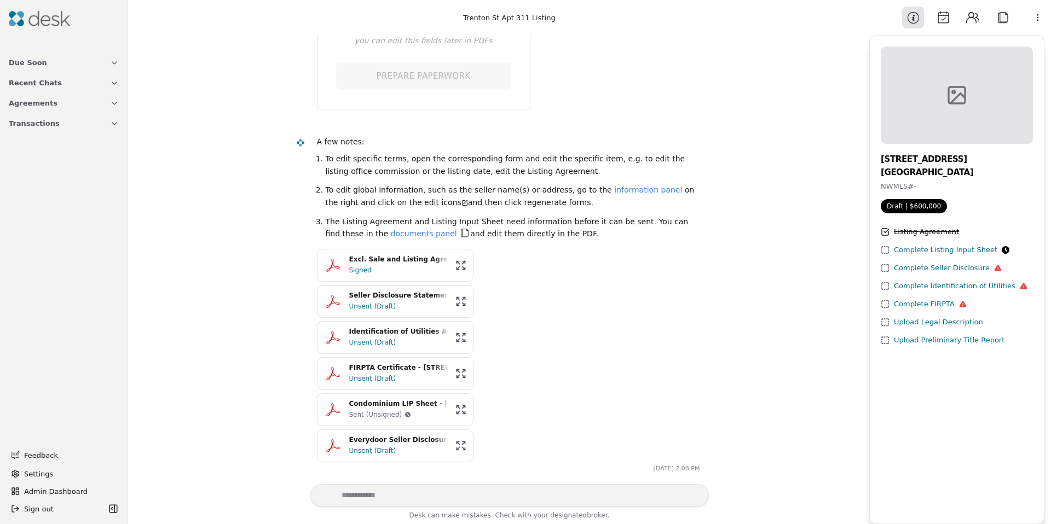
click at [362, 345] on div "Unsent (Draft)" at bounding box center [399, 342] width 100 height 11
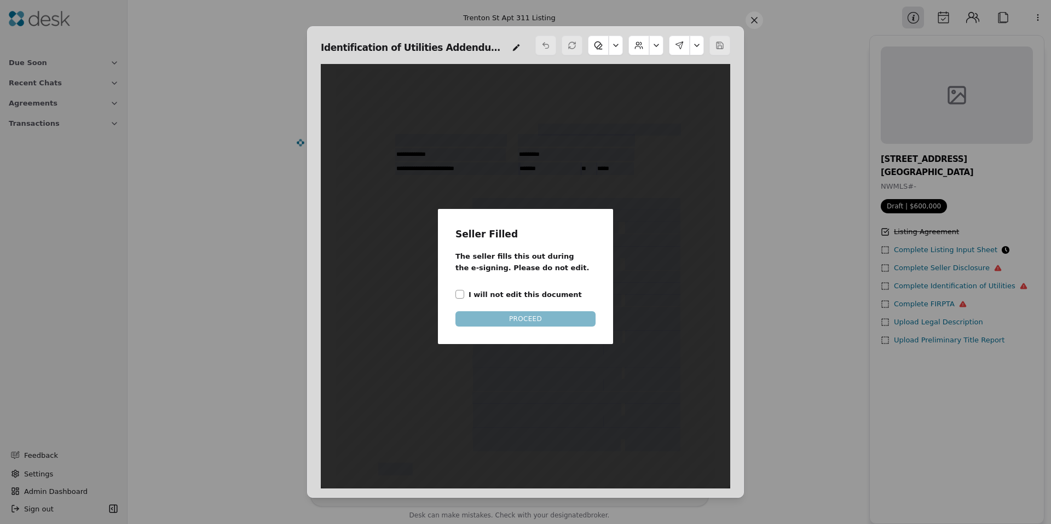
scroll to position [5, 0]
click at [478, 296] on label "I will not edit this document" at bounding box center [525, 294] width 113 height 11
click at [464, 296] on button "I will not edit this document" at bounding box center [459, 294] width 9 height 9
drag, startPoint x: 485, startPoint y: 309, endPoint x: 489, endPoint y: 315, distance: 7.1
click at [485, 309] on div "Seller Filled The seller fills this out during the e-signing. Please do not edi…" at bounding box center [525, 277] width 140 height 100
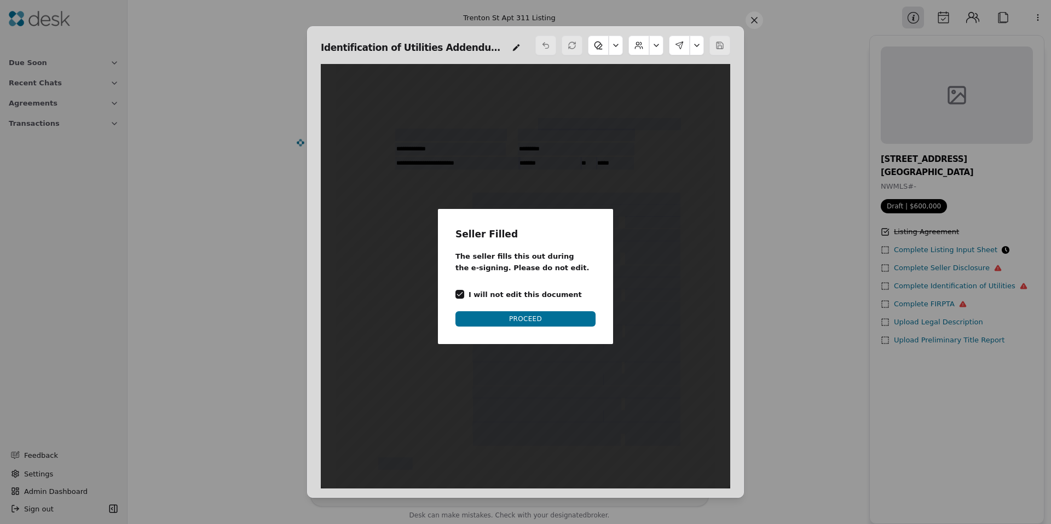
click at [489, 316] on button "PROCEED" at bounding box center [525, 318] width 140 height 15
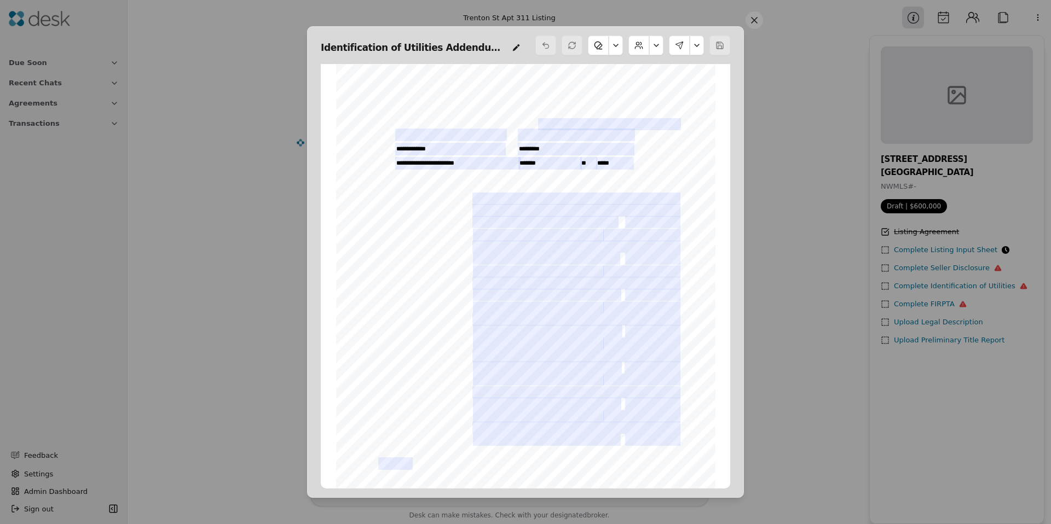
drag, startPoint x: 754, startPoint y: 17, endPoint x: 747, endPoint y: 29, distance: 14.0
click at [754, 16] on button at bounding box center [754, 20] width 18 height 18
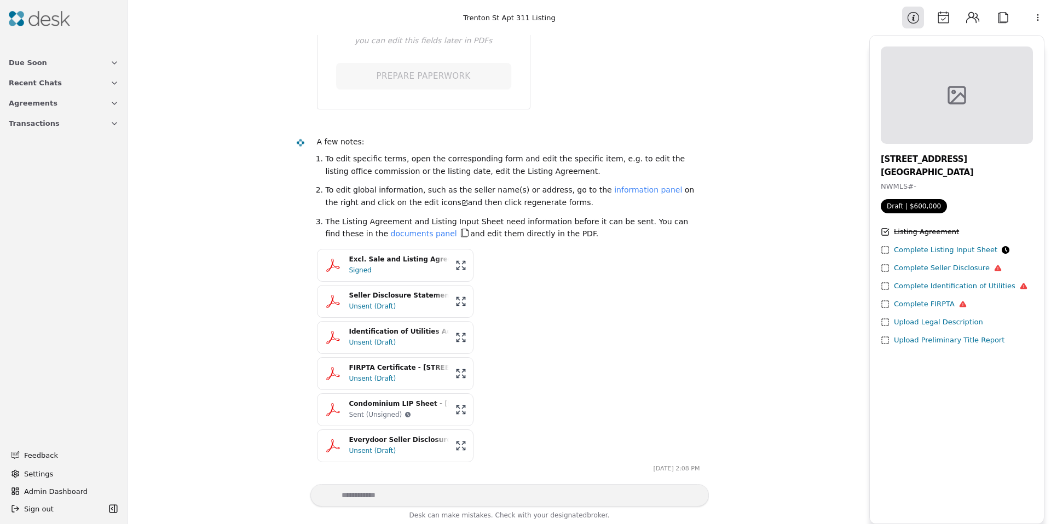
click at [394, 377] on div "Unsent (Draft)" at bounding box center [399, 378] width 100 height 11
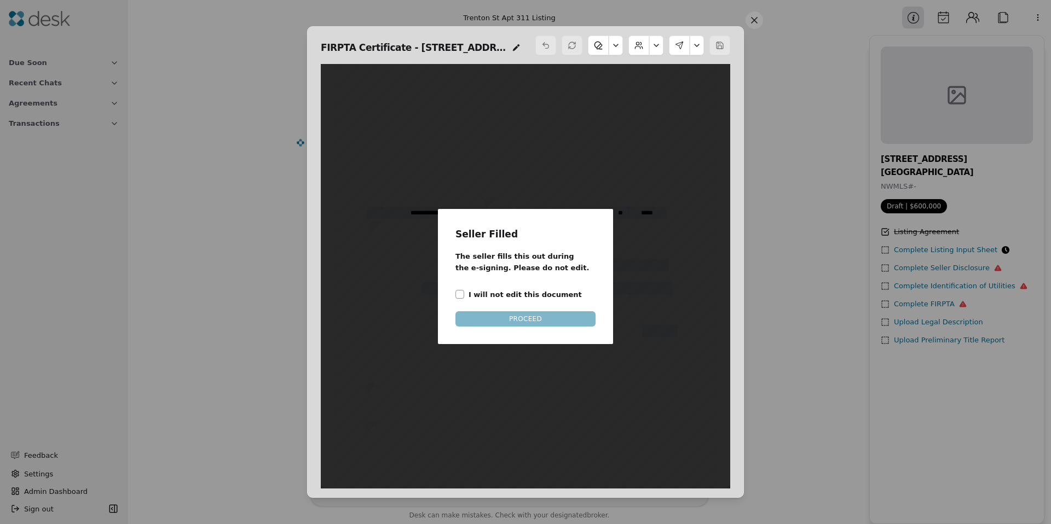
drag, startPoint x: 491, startPoint y: 296, endPoint x: 497, endPoint y: 316, distance: 20.6
click at [491, 297] on label "I will not edit this document" at bounding box center [525, 294] width 113 height 11
click at [464, 297] on button "I will not edit this document" at bounding box center [459, 294] width 9 height 9
click at [498, 318] on button "PROCEED" at bounding box center [525, 318] width 140 height 15
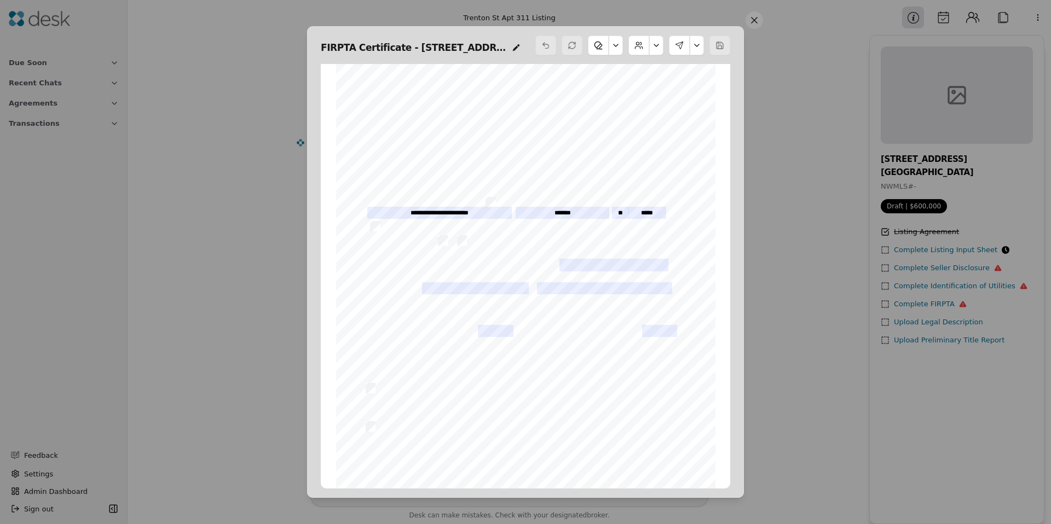
drag, startPoint x: 756, startPoint y: 18, endPoint x: 728, endPoint y: 52, distance: 44.0
click at [755, 18] on button at bounding box center [754, 20] width 18 height 18
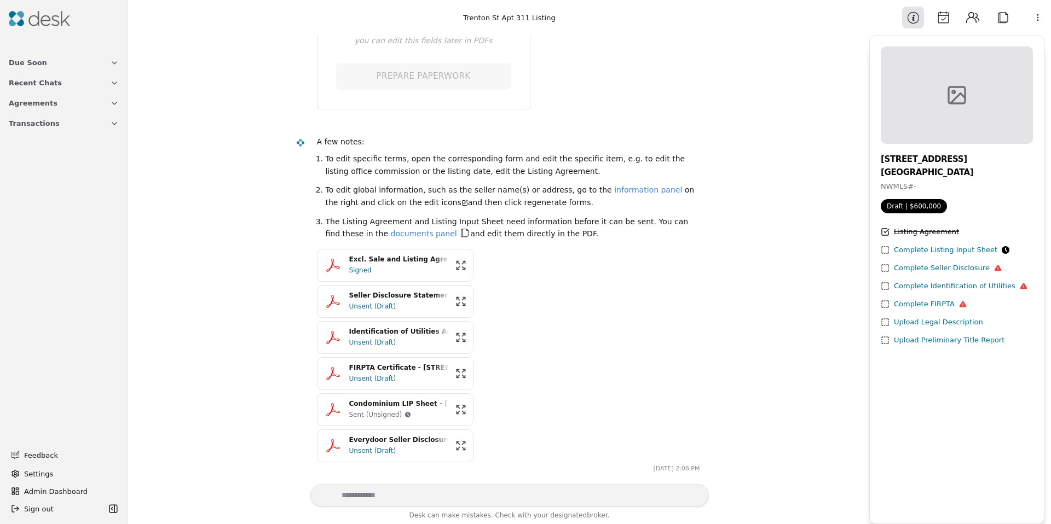
click at [371, 439] on div "Everydoor Seller Disclosures - 2421 SW Trenton St Apt 311, Seattle, WA 98106.pdf" at bounding box center [399, 440] width 100 height 10
click at [411, 437] on div "Everydoor Seller Disclosures - 2421 SW Trenton St Apt 311, Seattle, WA 98106.pdf" at bounding box center [399, 440] width 100 height 10
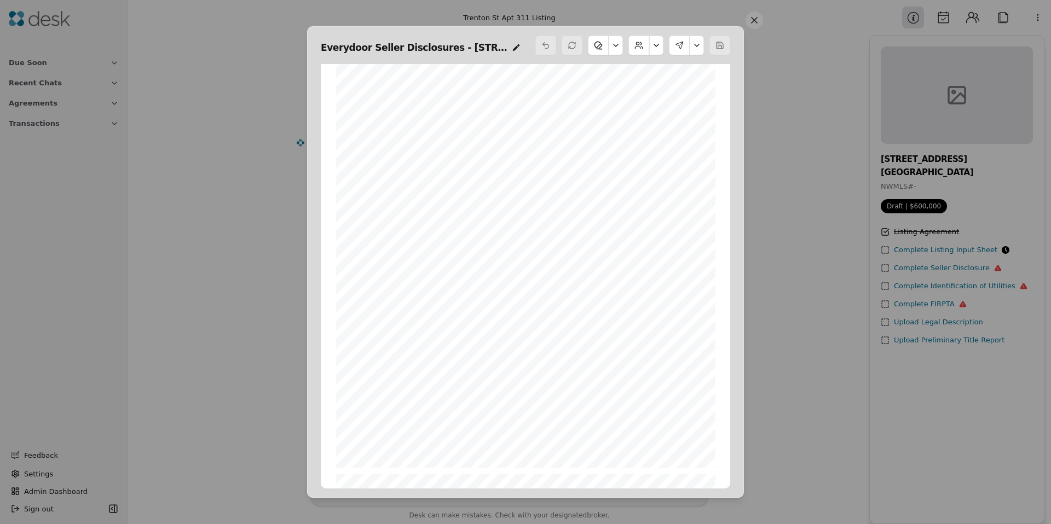
scroll to position [598, 0]
click at [613, 47] on button at bounding box center [616, 46] width 14 height 20
click at [692, 51] on button at bounding box center [697, 46] width 14 height 20
click at [665, 134] on button "Send Signing" at bounding box center [662, 132] width 70 height 20
click at [715, 49] on div at bounding box center [719, 46] width 21 height 20
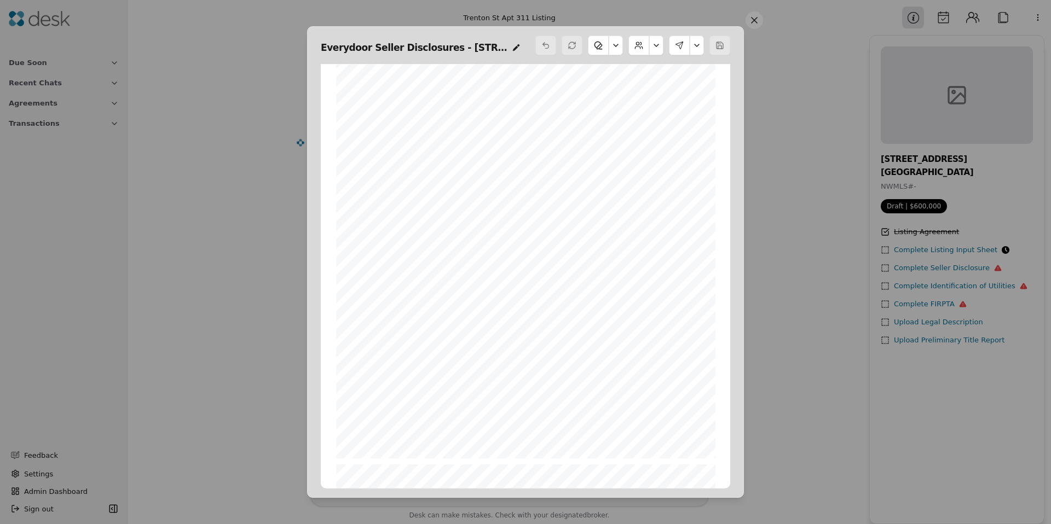
click at [716, 48] on div at bounding box center [719, 46] width 21 height 20
click at [702, 47] on button at bounding box center [697, 46] width 14 height 20
click at [726, 44] on button "Update Signing" at bounding box center [690, 46] width 79 height 20
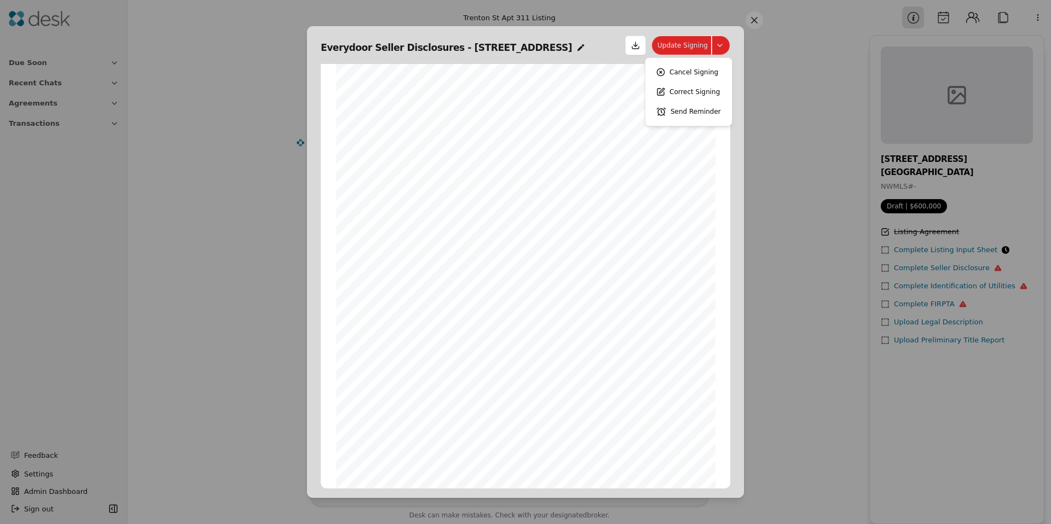
click at [707, 97] on button "Correct Signing" at bounding box center [689, 92] width 78 height 20
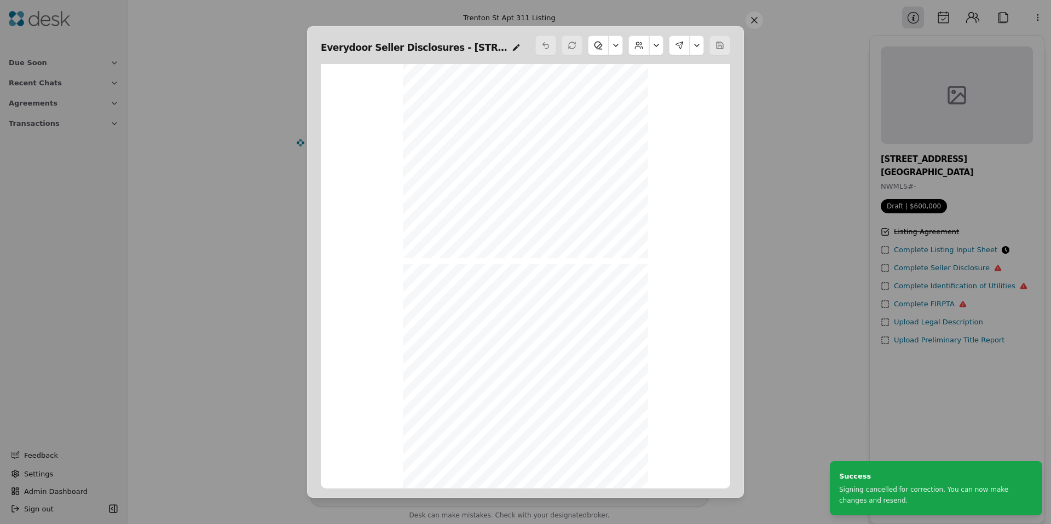
scroll to position [3652, 0]
click at [517, 50] on icon at bounding box center [516, 47] width 9 height 9
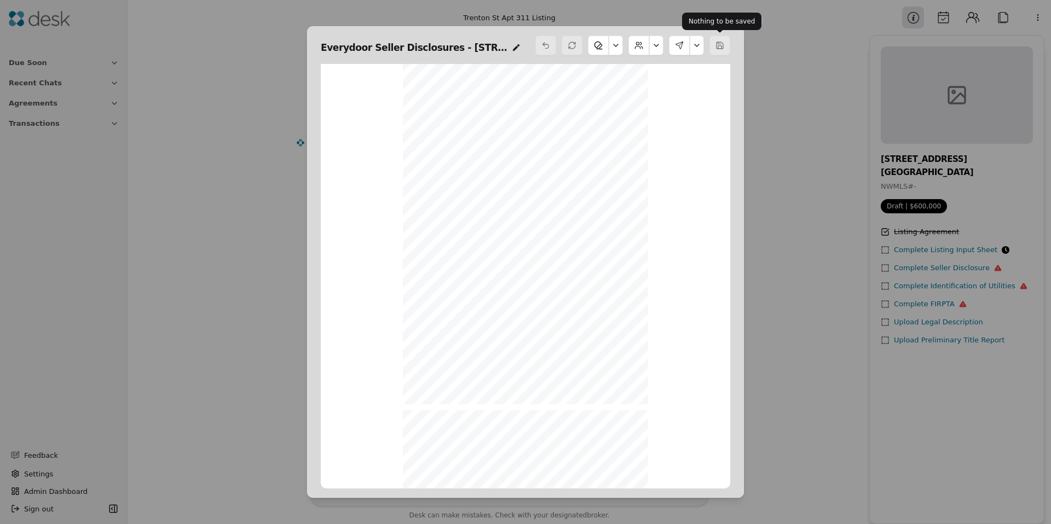
click at [755, 21] on div "Nothing to be saved Nothing to be saved" at bounding box center [721, 22] width 79 height 18
click at [759, 20] on button at bounding box center [754, 20] width 18 height 18
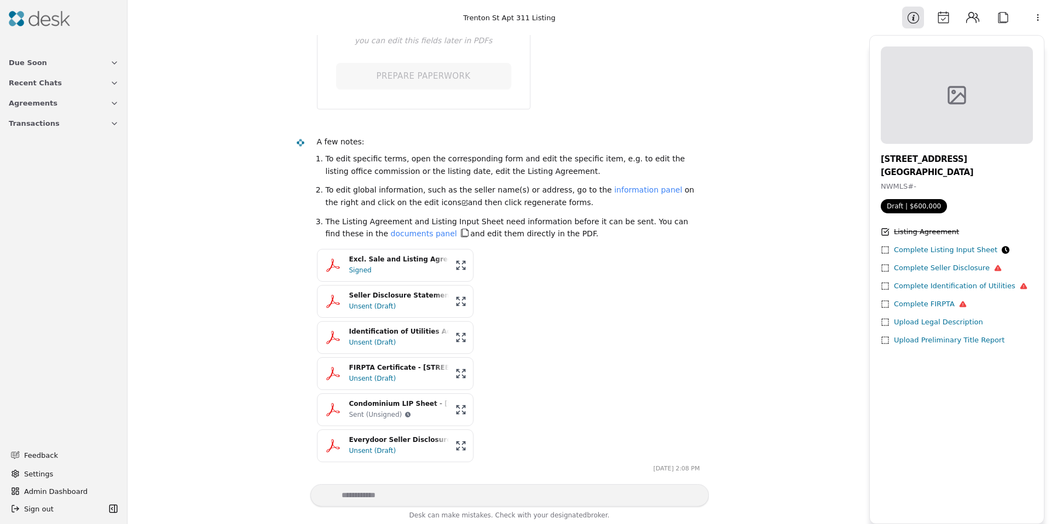
click at [387, 295] on div "Seller Disclosure Statement-Improved Property - 2421 SW Trenton St Apt 311, Sea…" at bounding box center [399, 296] width 100 height 10
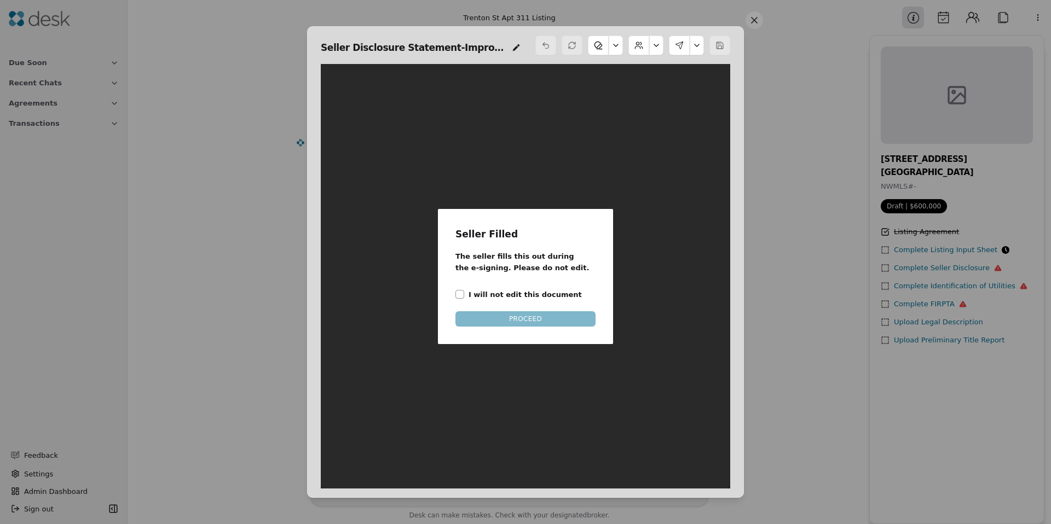
scroll to position [5, 0]
drag, startPoint x: 459, startPoint y: 296, endPoint x: 465, endPoint y: 303, distance: 9.7
click at [459, 296] on button "I will not edit this document" at bounding box center [459, 294] width 9 height 9
click at [502, 322] on button "PROCEED" at bounding box center [525, 318] width 140 height 15
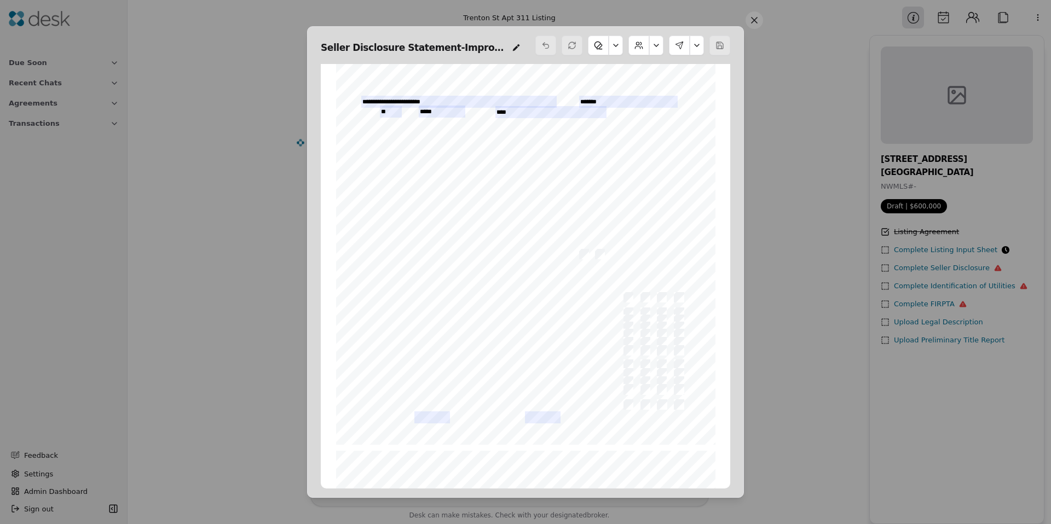
scroll to position [125, 0]
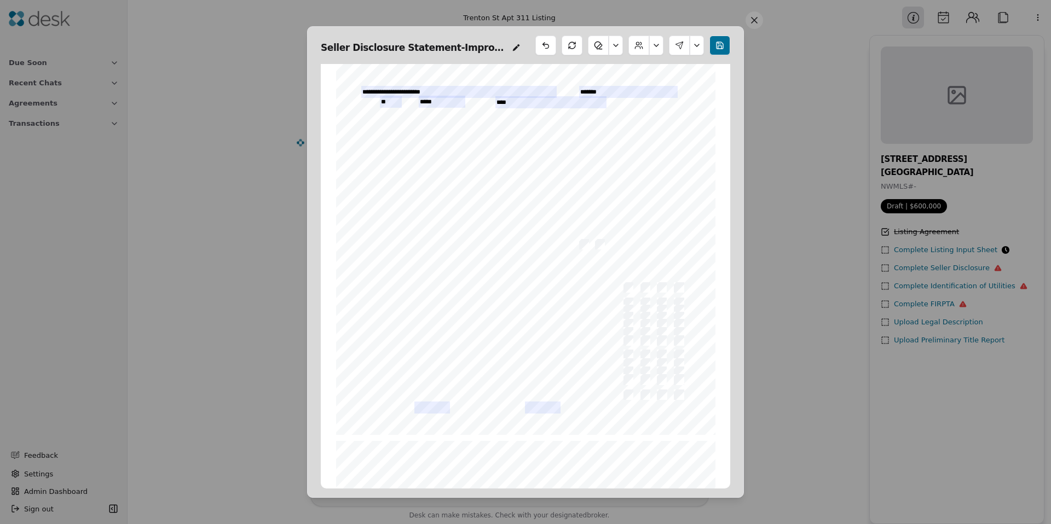
click at [622, 347] on div "Form 17 ©Copyright 2021 Seller Disclosure Statement Northwest Multiple Listing …" at bounding box center [525, 190] width 379 height 490
click at [745, 26] on p "Click to save your changes" at bounding box center [722, 21] width 88 height 11
click at [755, 24] on button at bounding box center [754, 20] width 18 height 18
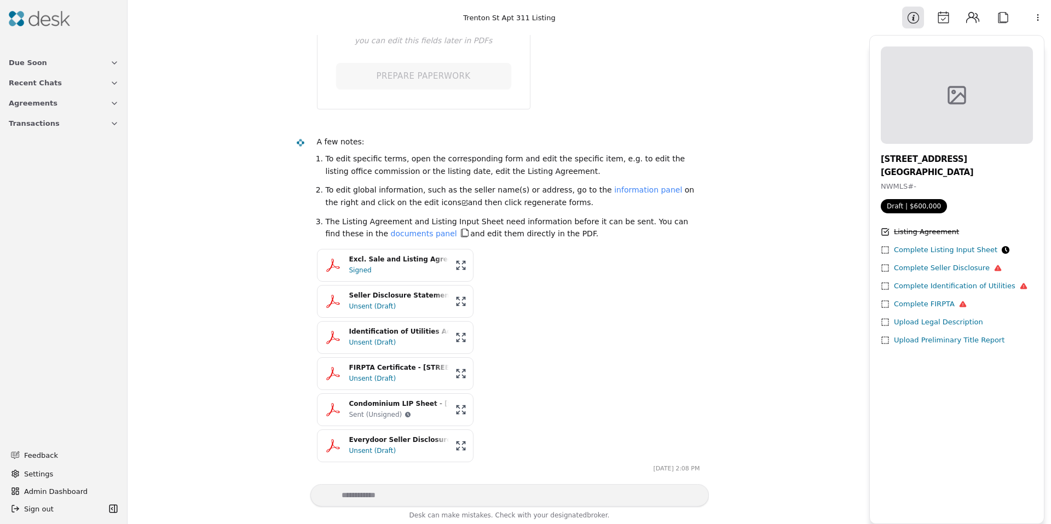
drag, startPoint x: 258, startPoint y: 345, endPoint x: 214, endPoint y: 354, distance: 44.7
click at [213, 355] on div "**********" at bounding box center [498, 259] width 728 height 449
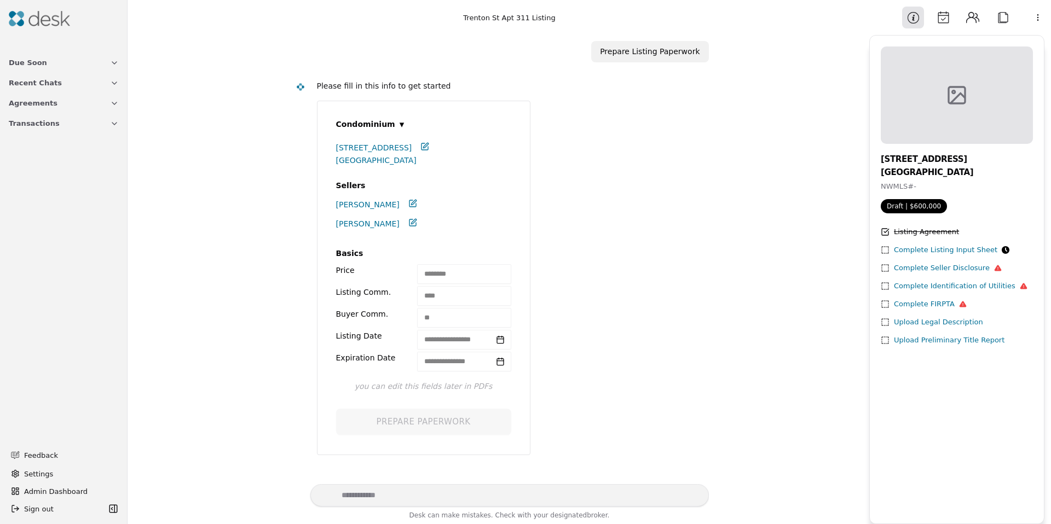
scroll to position [0, 0]
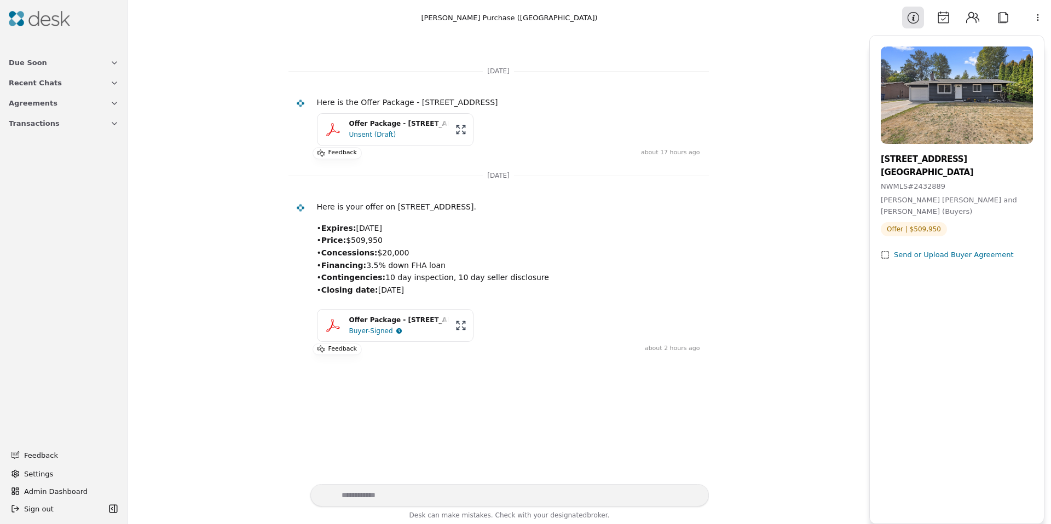
click at [367, 139] on div "Unsent (Draft)" at bounding box center [399, 134] width 100 height 11
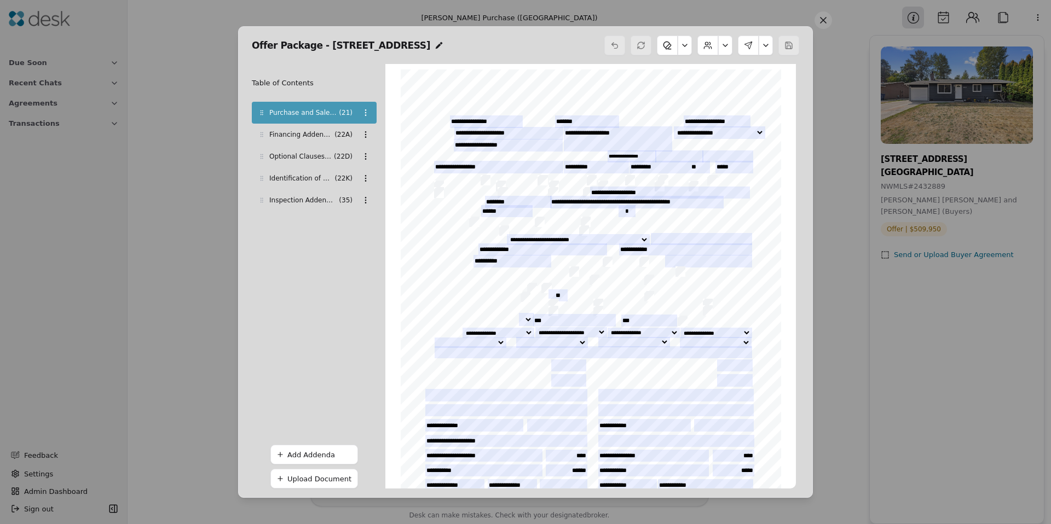
scroll to position [5, 0]
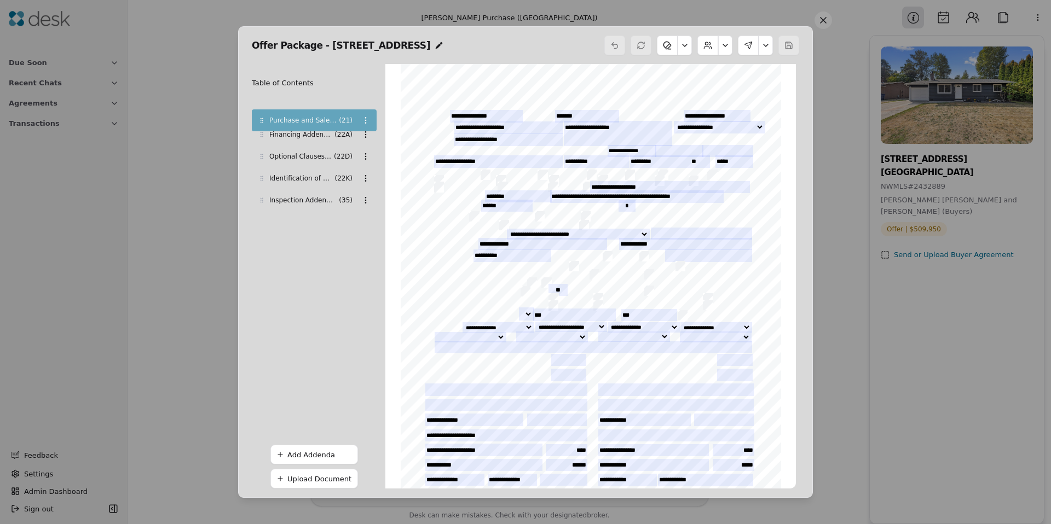
drag, startPoint x: 258, startPoint y: 114, endPoint x: 267, endPoint y: 133, distance: 20.3
click at [265, 119] on div at bounding box center [261, 120] width 11 height 11
drag, startPoint x: 263, startPoint y: 137, endPoint x: 266, endPoint y: 143, distance: 7.1
click at [266, 152] on div at bounding box center [261, 157] width 11 height 11
drag, startPoint x: 263, startPoint y: 159, endPoint x: 263, endPoint y: 144, distance: 14.8
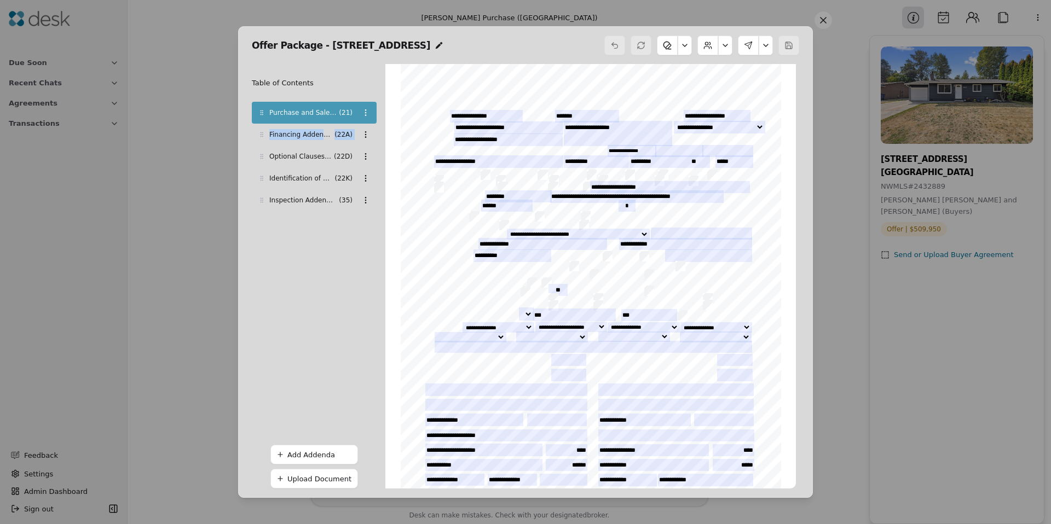
click at [263, 144] on div "Purchase and Sale Agreement - Form 21 ( 21 ) Financing Addendum ( 22A ) Optiona…" at bounding box center [314, 156] width 125 height 109
click at [261, 134] on icon at bounding box center [261, 133] width 7 height 7
click at [319, 455] on div "Add Addenda" at bounding box center [319, 454] width 65 height 11
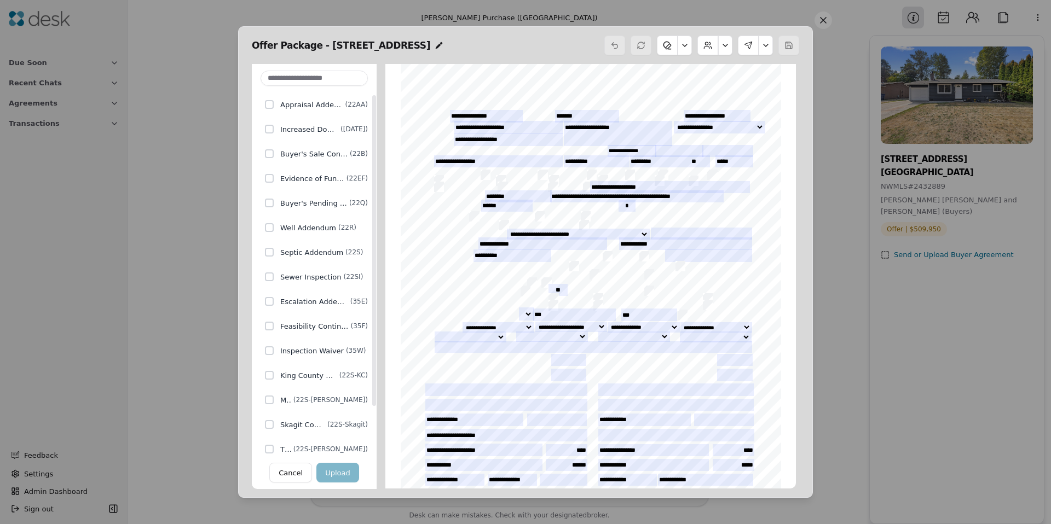
click at [270, 180] on div at bounding box center [269, 178] width 9 height 9
click at [271, 126] on div at bounding box center [269, 129] width 9 height 9
click at [271, 177] on div at bounding box center [269, 178] width 9 height 9
click at [269, 205] on div at bounding box center [269, 203] width 9 height 9
click at [270, 129] on div at bounding box center [269, 129] width 9 height 9
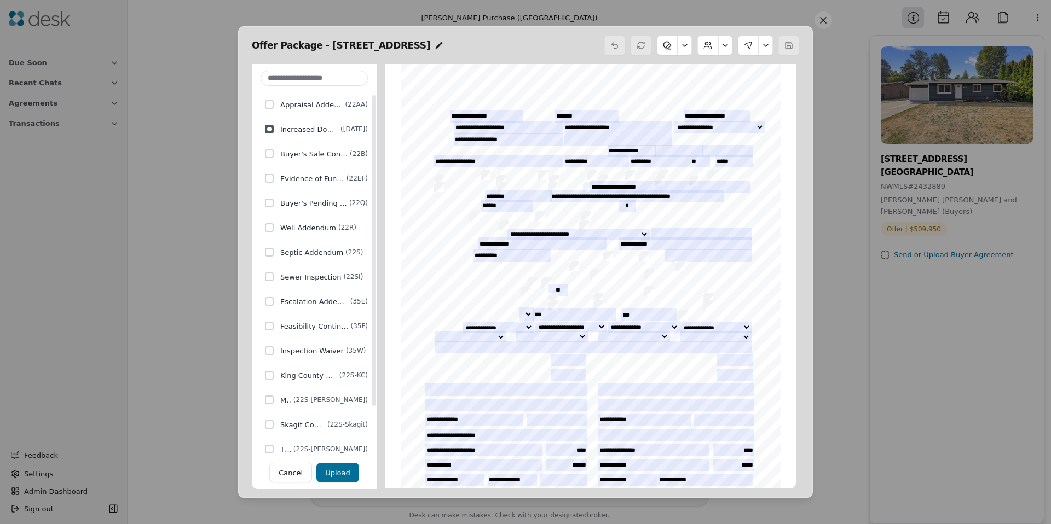
click at [331, 469] on button "Upload" at bounding box center [337, 473] width 43 height 20
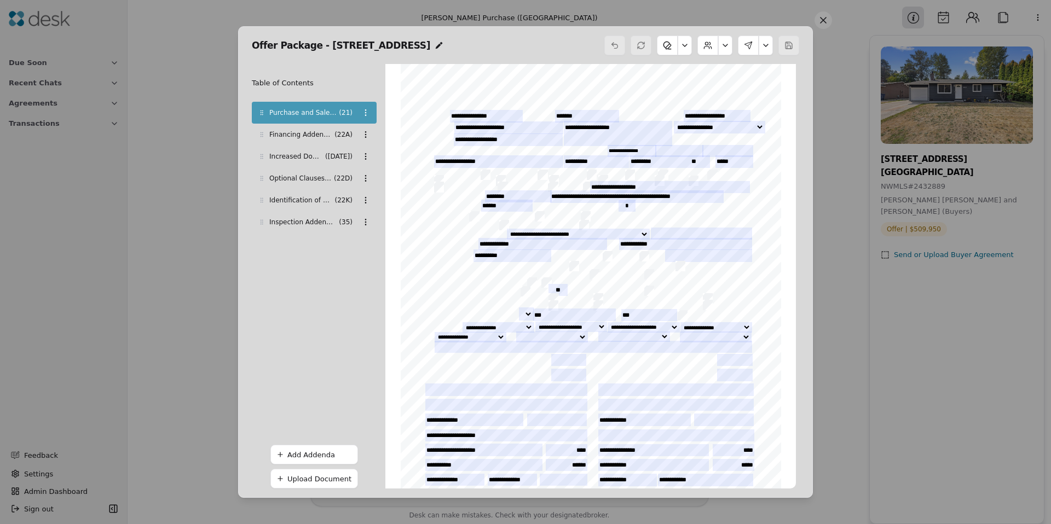
click at [327, 458] on div "Add Addenda" at bounding box center [319, 454] width 65 height 11
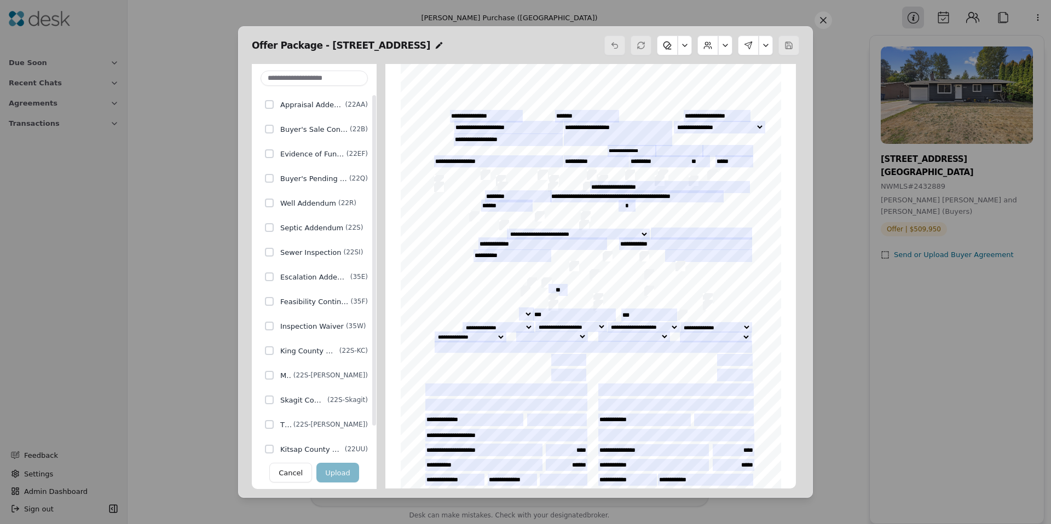
click at [269, 281] on div at bounding box center [269, 277] width 9 height 9
click at [340, 479] on button "Upload" at bounding box center [337, 473] width 43 height 20
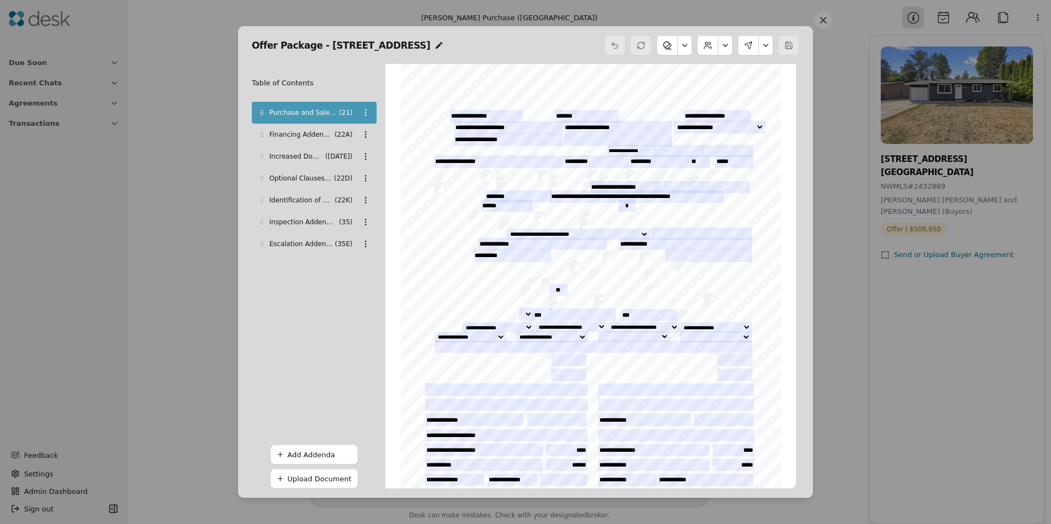
click at [329, 454] on div "Add Addenda" at bounding box center [319, 454] width 65 height 11
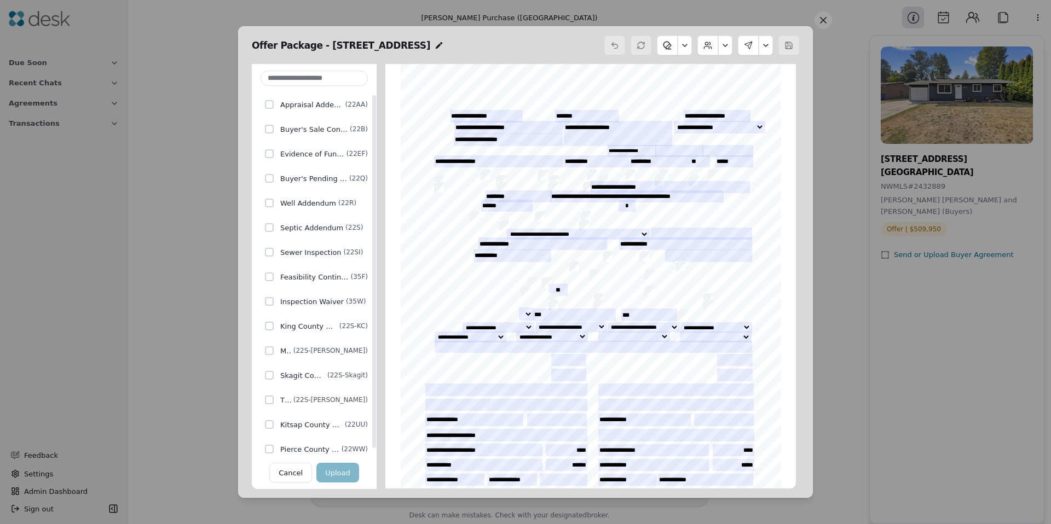
click at [298, 159] on span "Evidence of Funds" at bounding box center [312, 153] width 64 height 11
click at [342, 477] on button "Upload" at bounding box center [337, 473] width 43 height 20
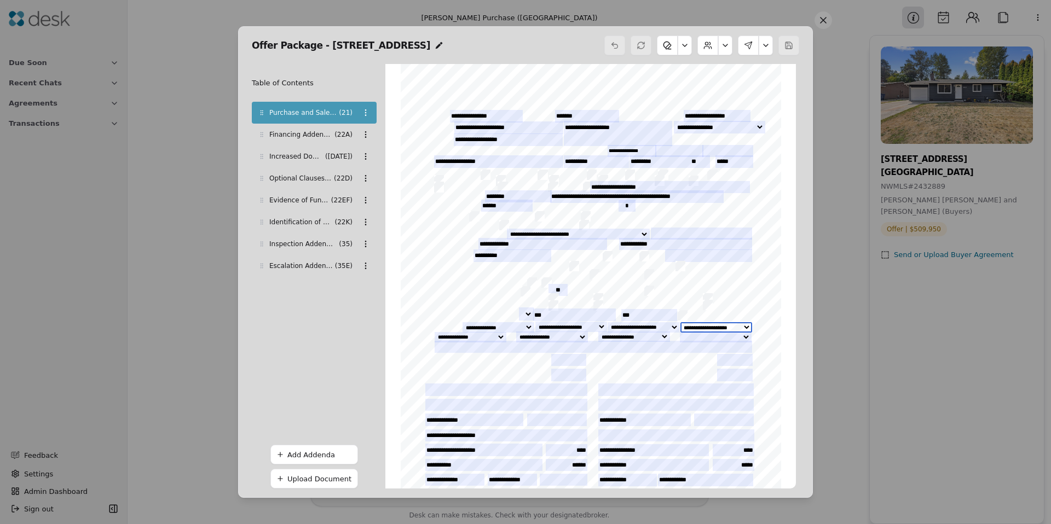
click at [744, 328] on select "**********" at bounding box center [716, 327] width 72 height 11
click at [439, 344] on input "text" at bounding box center [593, 347] width 317 height 12
type input "**********"
click at [684, 42] on button at bounding box center [685, 46] width 14 height 20
click at [344, 333] on div "Table of Contents Purchase and Sale Agreement - Form 21 ( 21 ) Financing Addend…" at bounding box center [314, 276] width 125 height 425
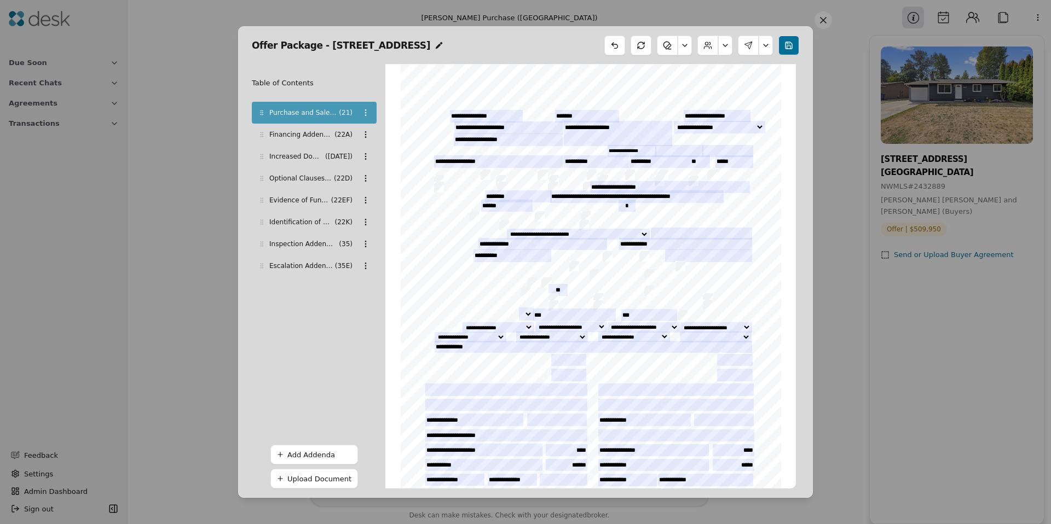
click at [321, 452] on div "Add Addenda" at bounding box center [319, 454] width 65 height 11
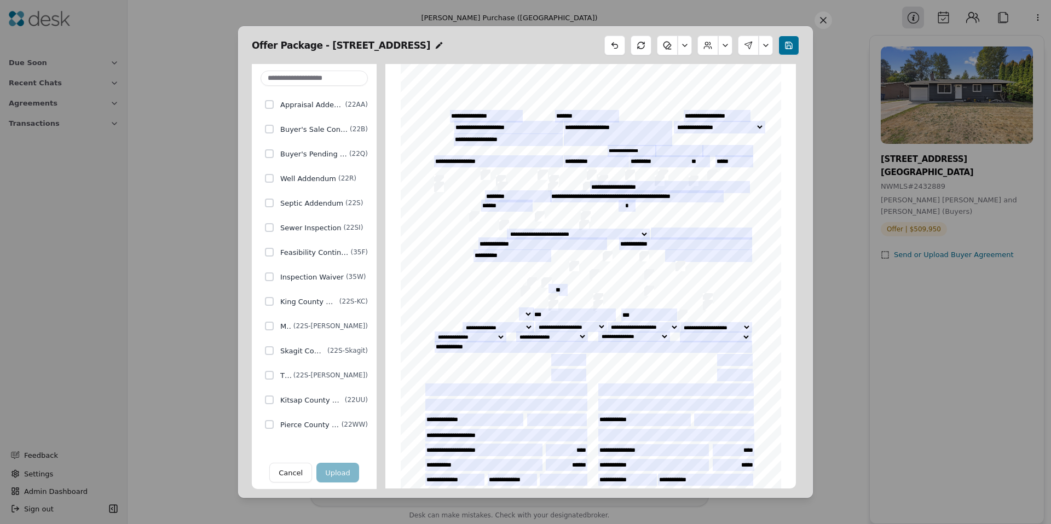
click at [304, 78] on input at bounding box center [314, 78] width 107 height 15
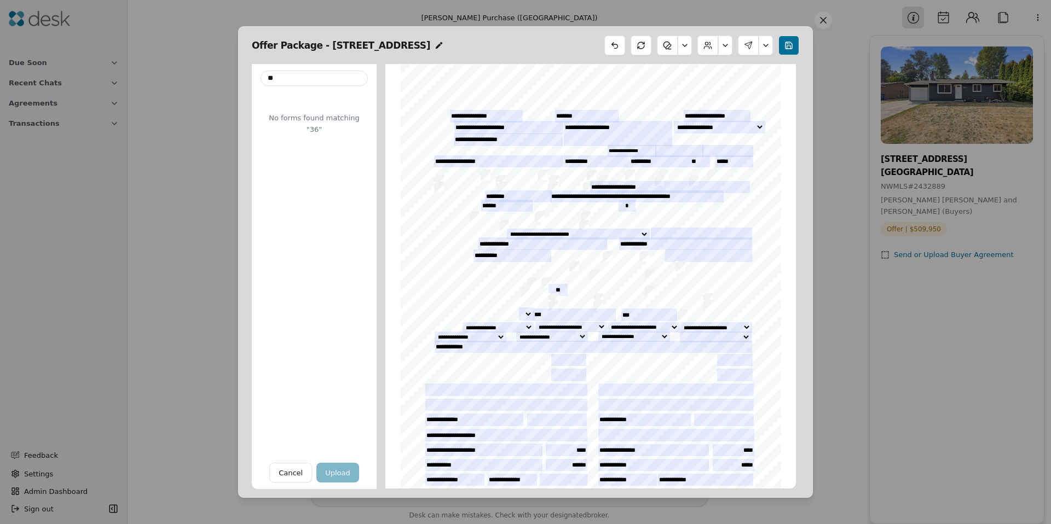
type input "**"
click at [297, 471] on button "Cancel" at bounding box center [290, 473] width 43 height 20
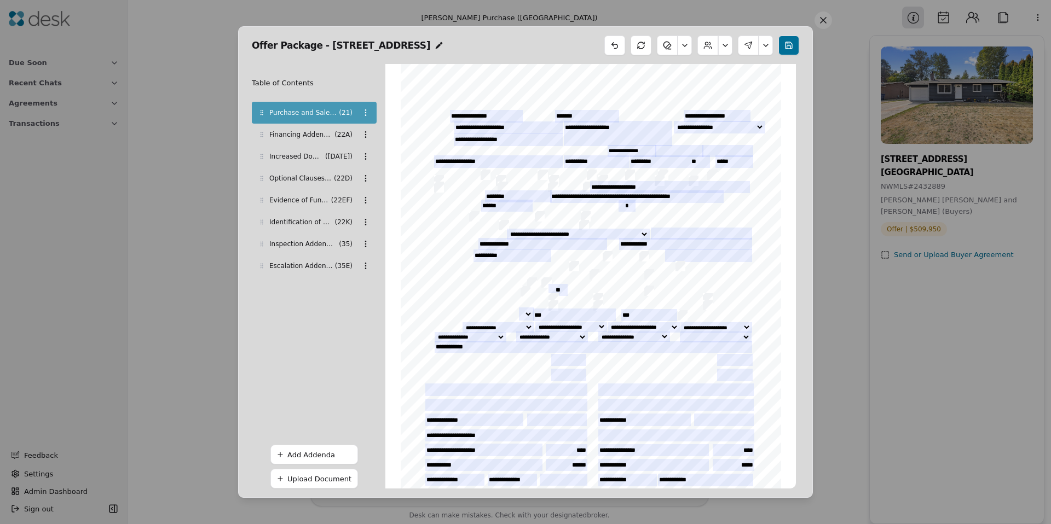
click at [298, 480] on div "Upload Document" at bounding box center [319, 478] width 65 height 11
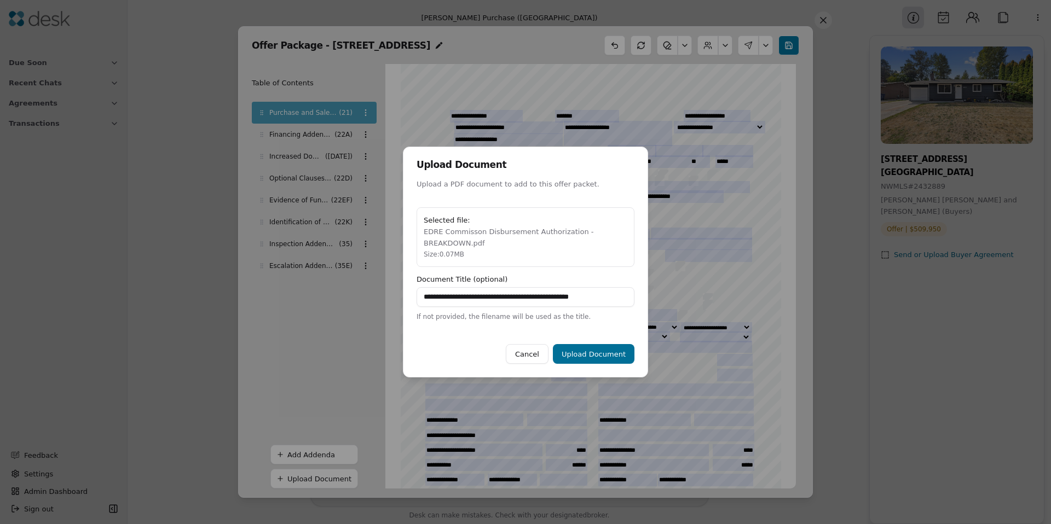
click at [535, 355] on button "Cancel" at bounding box center [527, 354] width 43 height 20
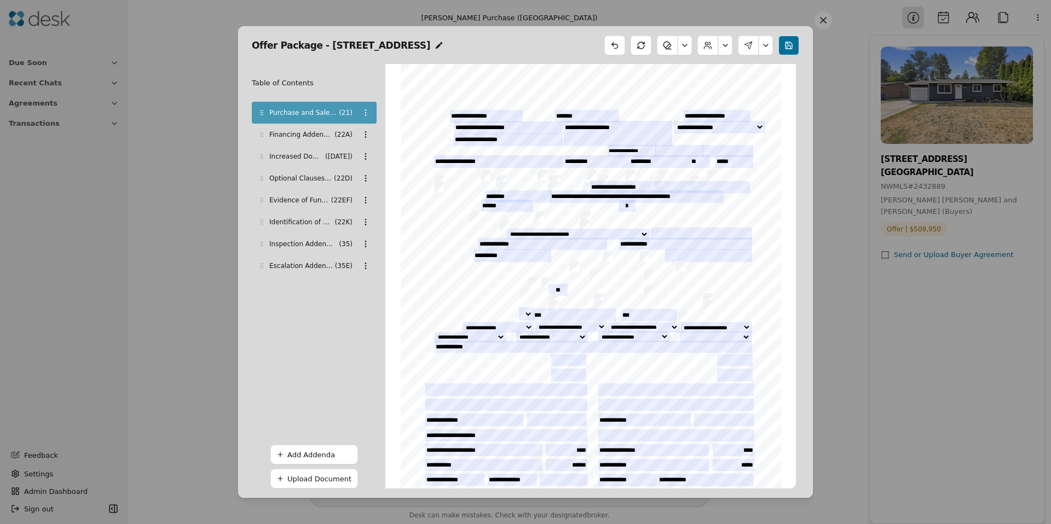
click at [326, 451] on div "Add Addenda" at bounding box center [319, 454] width 65 height 11
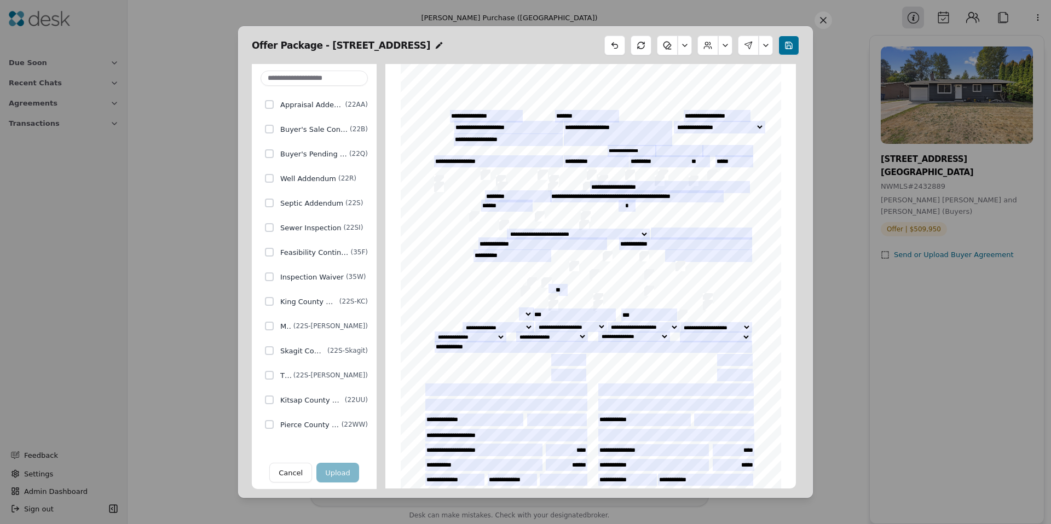
drag, startPoint x: 292, startPoint y: 473, endPoint x: 305, endPoint y: 378, distance: 96.1
click at [306, 363] on div "Appraisal Addendum ( 22AA ) Buyer's Sale Contingency ( 22B ) Buyer's Pending Sa…" at bounding box center [314, 276] width 125 height 425
click at [300, 472] on button "Cancel" at bounding box center [290, 473] width 43 height 20
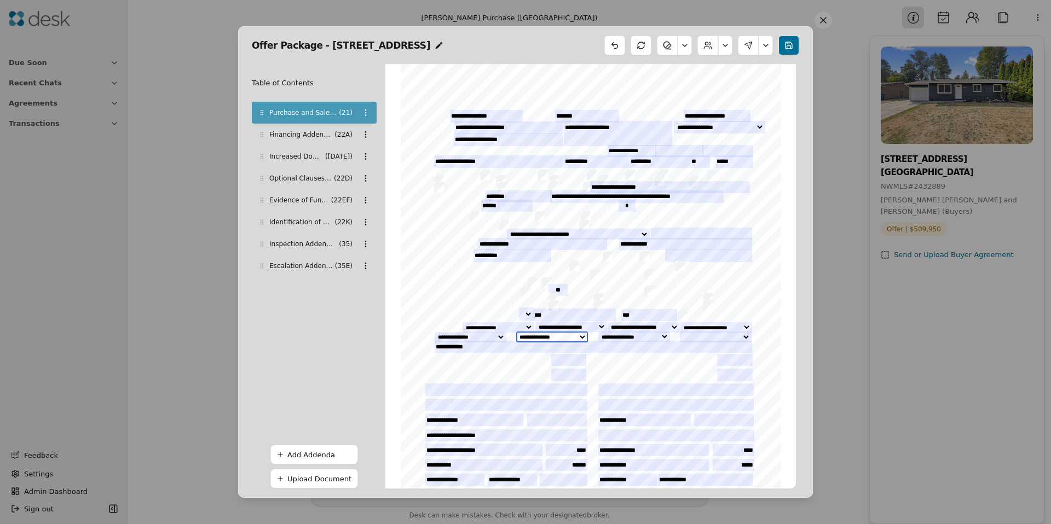
click at [552, 338] on select "**********" at bounding box center [552, 337] width 72 height 11
drag, startPoint x: 263, startPoint y: 178, endPoint x: 264, endPoint y: 169, distance: 9.4
click at [264, 168] on icon at bounding box center [261, 168] width 7 height 7
click at [685, 43] on button at bounding box center [685, 46] width 14 height 20
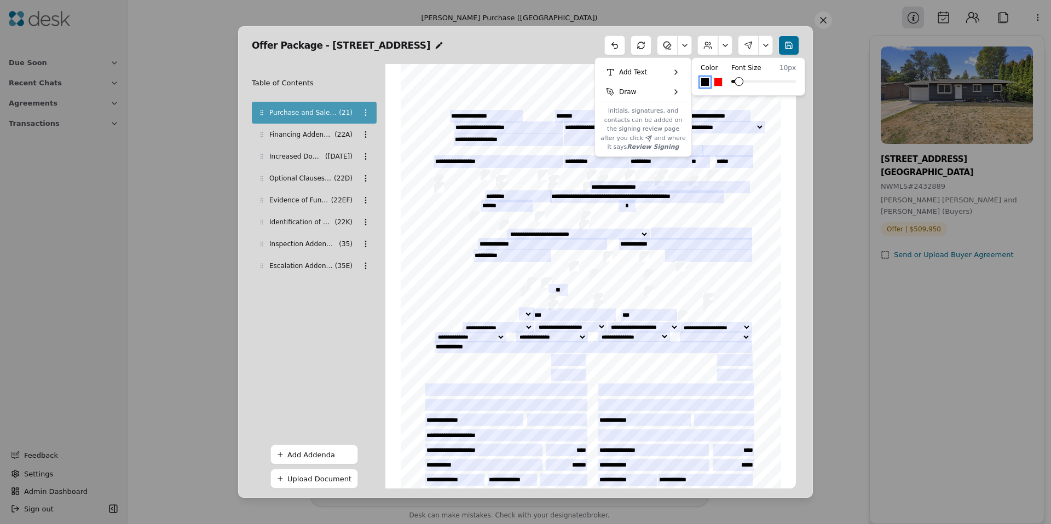
click at [658, 71] on button "Add Text" at bounding box center [643, 72] width 88 height 20
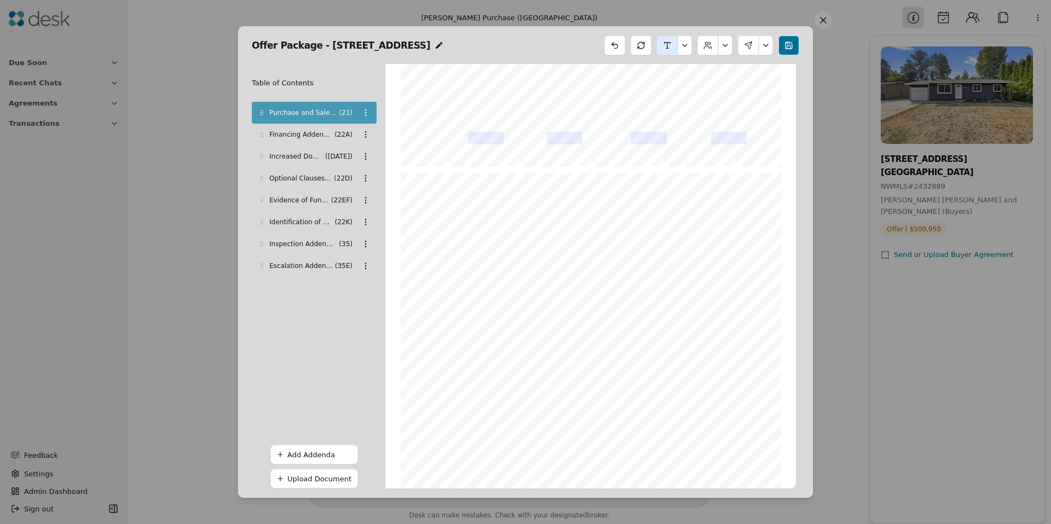
scroll to position [2086, 0]
click at [304, 181] on span "Optional Clauses Addendum" at bounding box center [300, 178] width 62 height 11
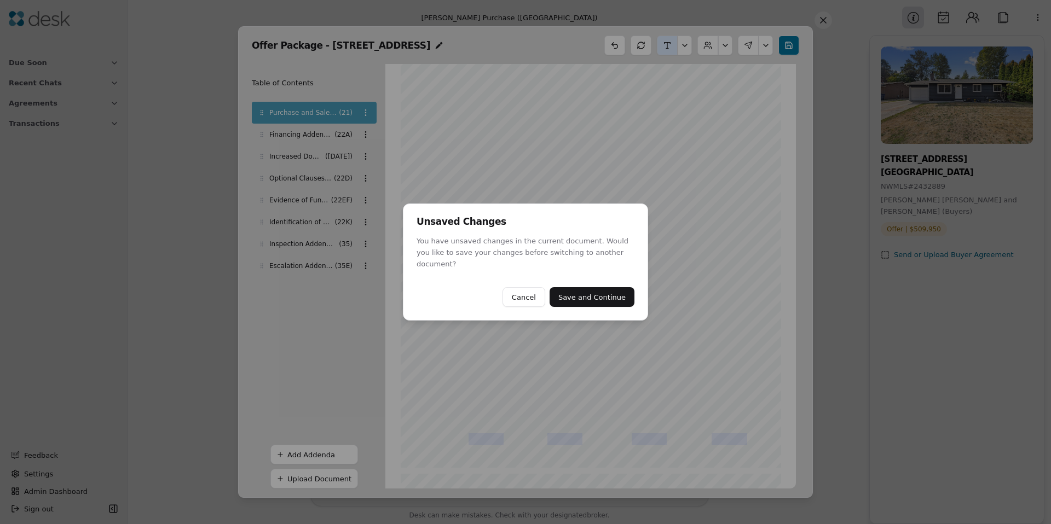
click at [577, 287] on button "Save and Continue" at bounding box center [592, 297] width 85 height 20
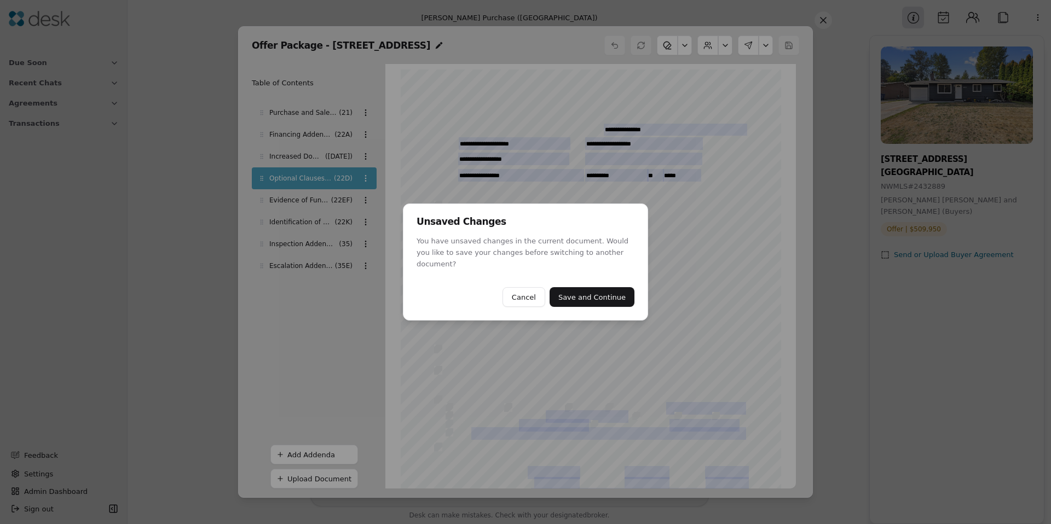
click at [577, 290] on button "Save and Continue" at bounding box center [592, 297] width 85 height 20
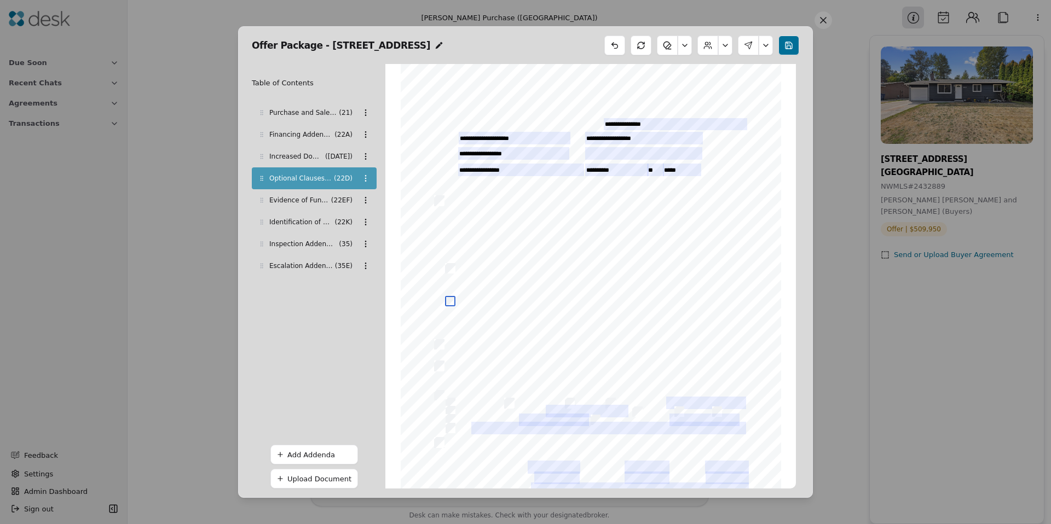
scroll to position [25, 0]
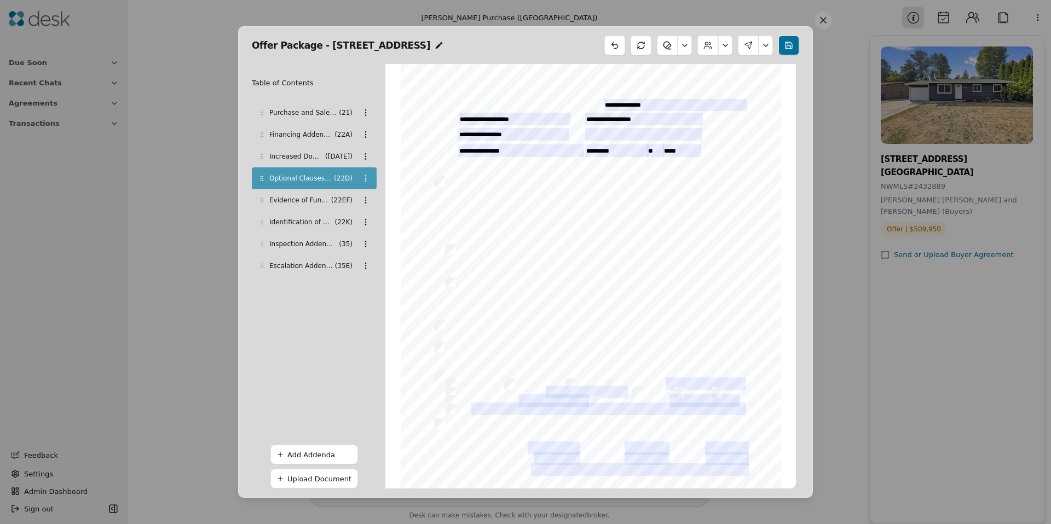
click at [766, 47] on button at bounding box center [766, 46] width 14 height 20
click at [796, 45] on button at bounding box center [788, 46] width 21 height 20
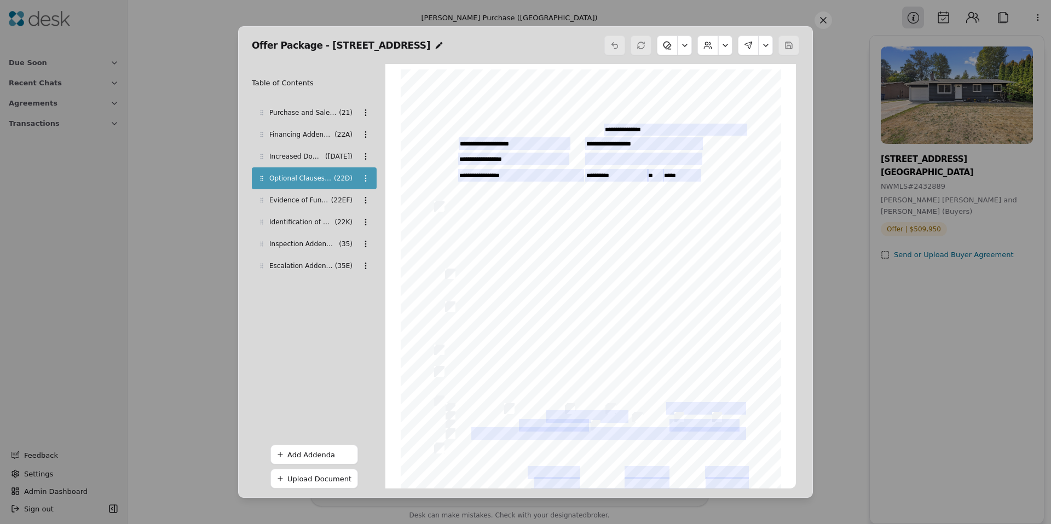
scroll to position [5, 0]
click at [766, 45] on button at bounding box center [766, 46] width 14 height 20
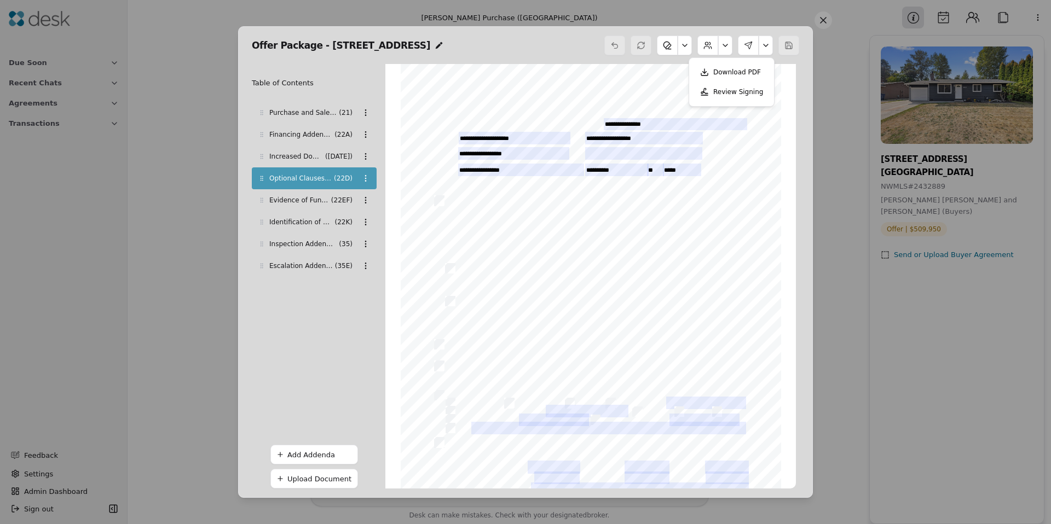
click at [746, 91] on button "Review Signing" at bounding box center [731, 92] width 76 height 20
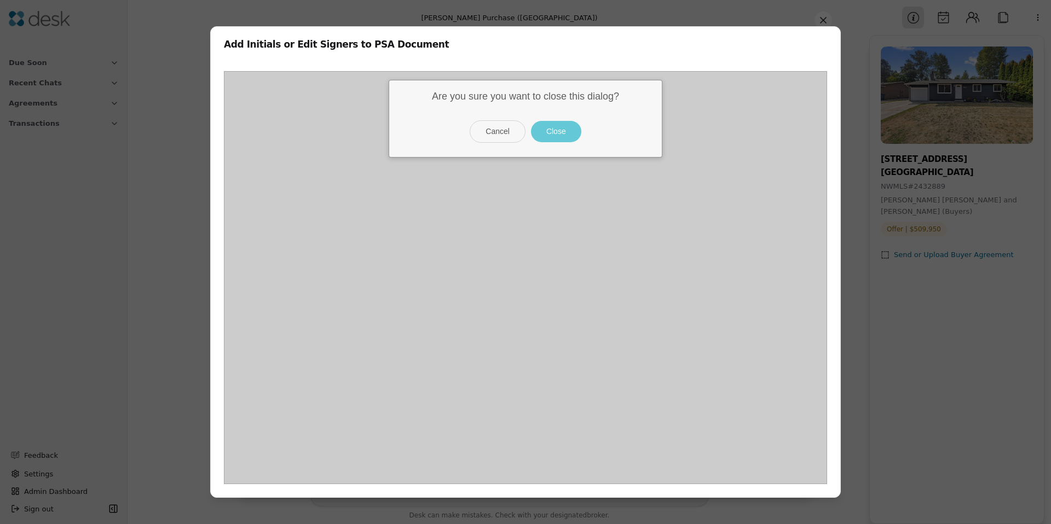
click at [569, 134] on button "Close" at bounding box center [556, 131] width 50 height 21
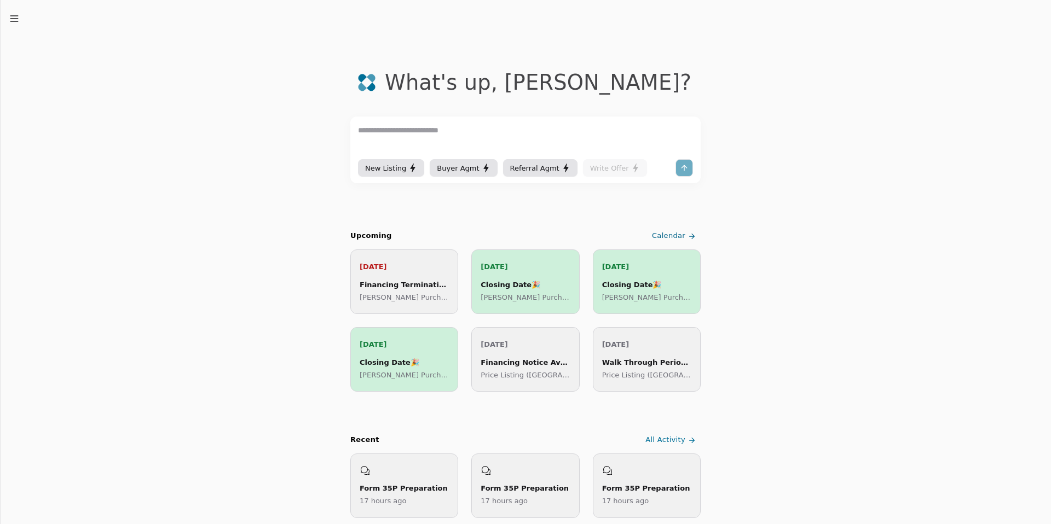
click at [12, 13] on icon "button" at bounding box center [14, 18] width 11 height 11
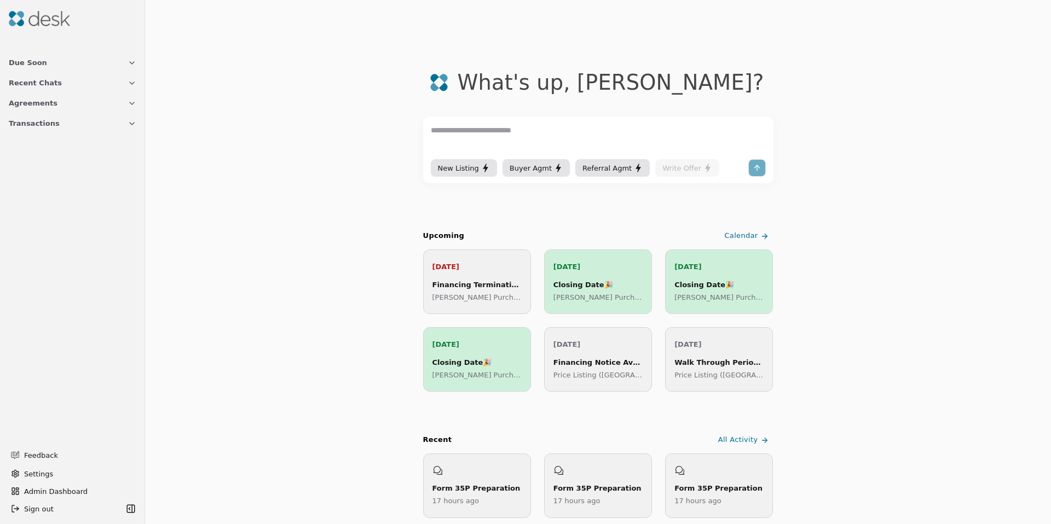
click at [18, 129] on button "Transactions" at bounding box center [72, 123] width 141 height 20
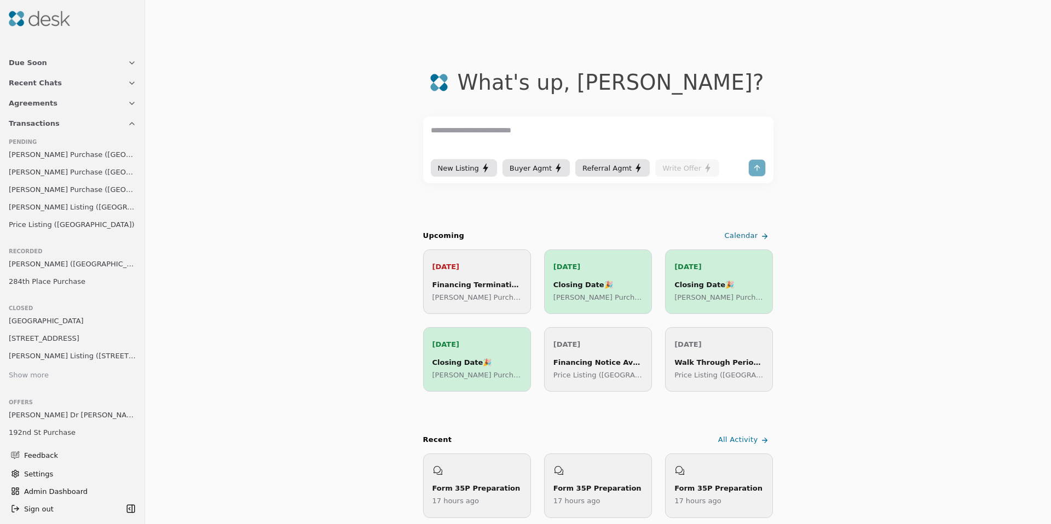
click at [54, 191] on span "[PERSON_NAME] Purchase ([GEOGRAPHIC_DATA])" at bounding box center [73, 189] width 128 height 11
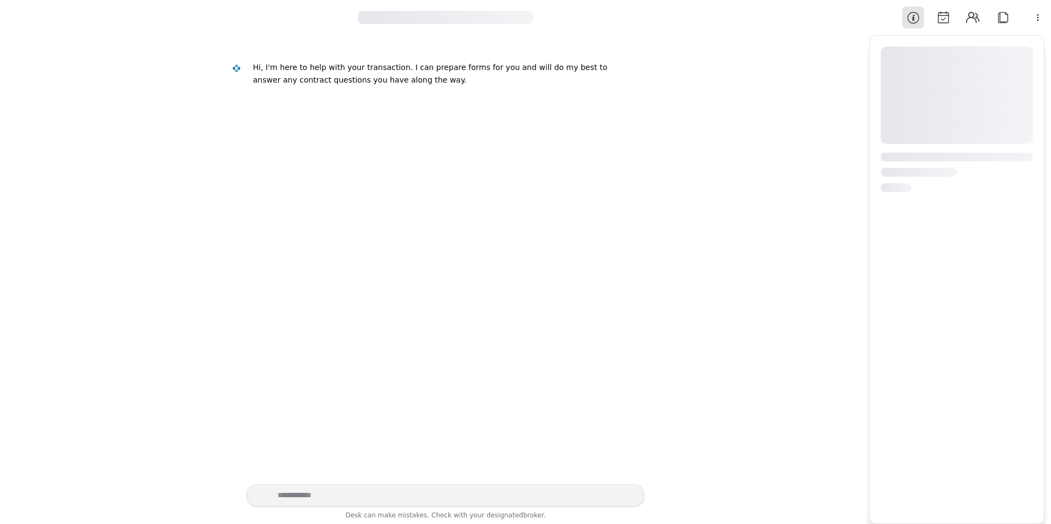
scroll to position [928, 0]
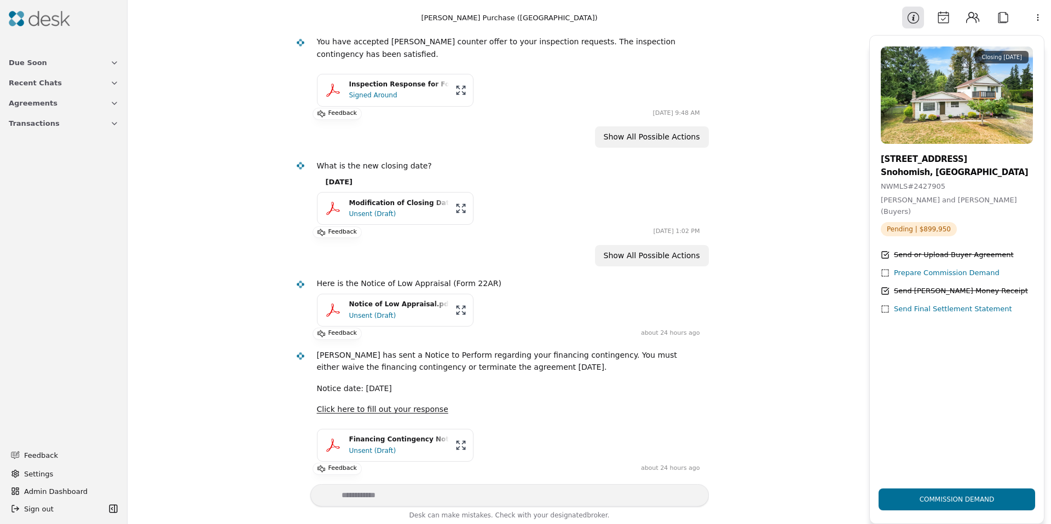
click at [1041, 13] on html "Due Soon Recent Chats Agreements Transactions Feedback Settings Admin Dashboard…" at bounding box center [525, 262] width 1051 height 524
click at [998, 72] on div "Available Actions" at bounding box center [1009, 79] width 85 height 18
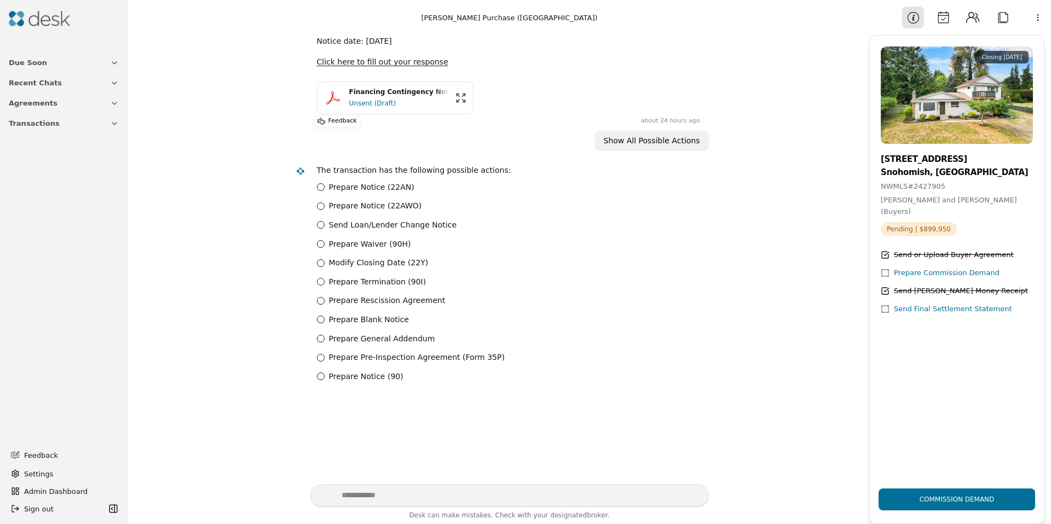
scroll to position [1278, 0]
click at [359, 265] on label "Modify Closing Date (22Y)" at bounding box center [379, 261] width 100 height 13
click at [325, 265] on \(22Y\) "Modify Closing Date (22Y)" at bounding box center [321, 261] width 8 height 8
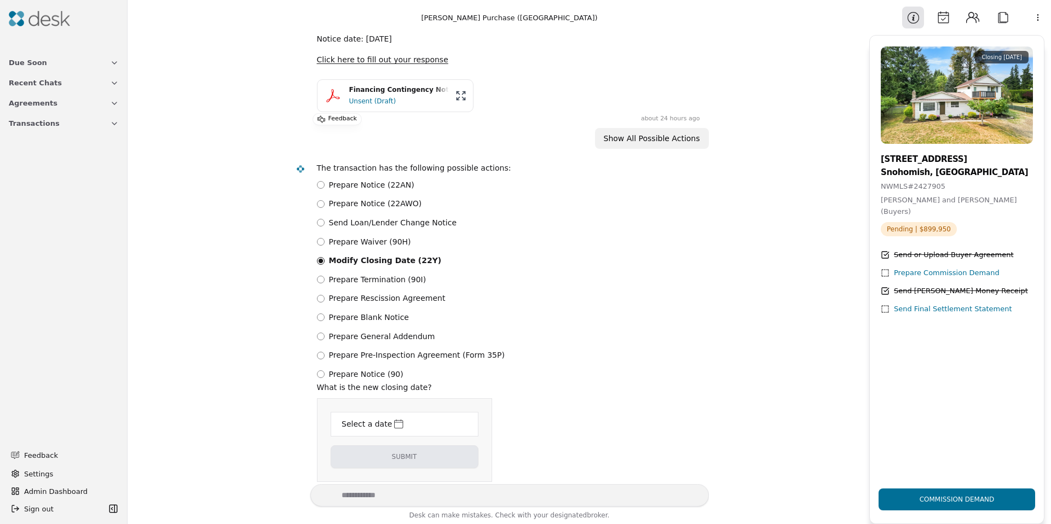
click at [371, 423] on div "Select a date" at bounding box center [366, 424] width 53 height 15
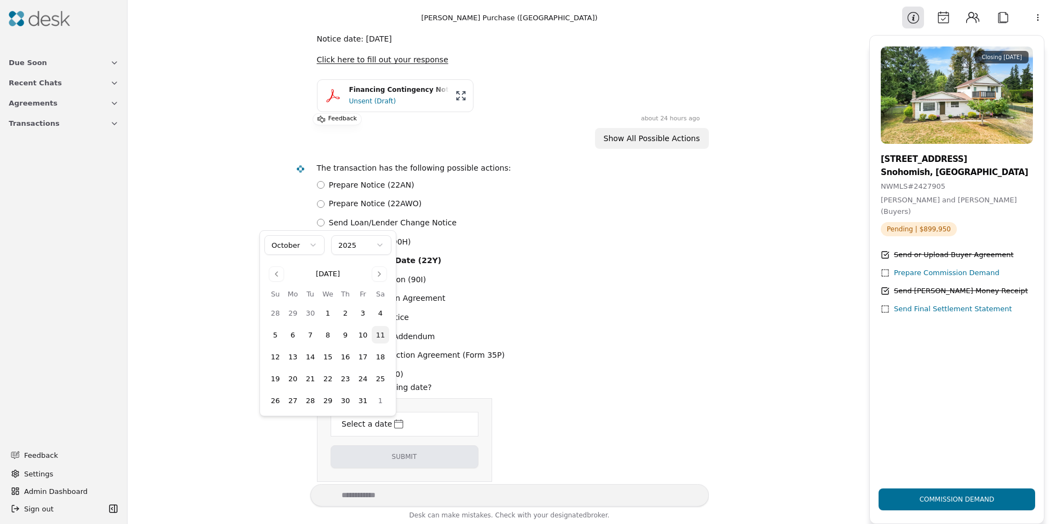
click at [315, 356] on button "14" at bounding box center [311, 357] width 18 height 18
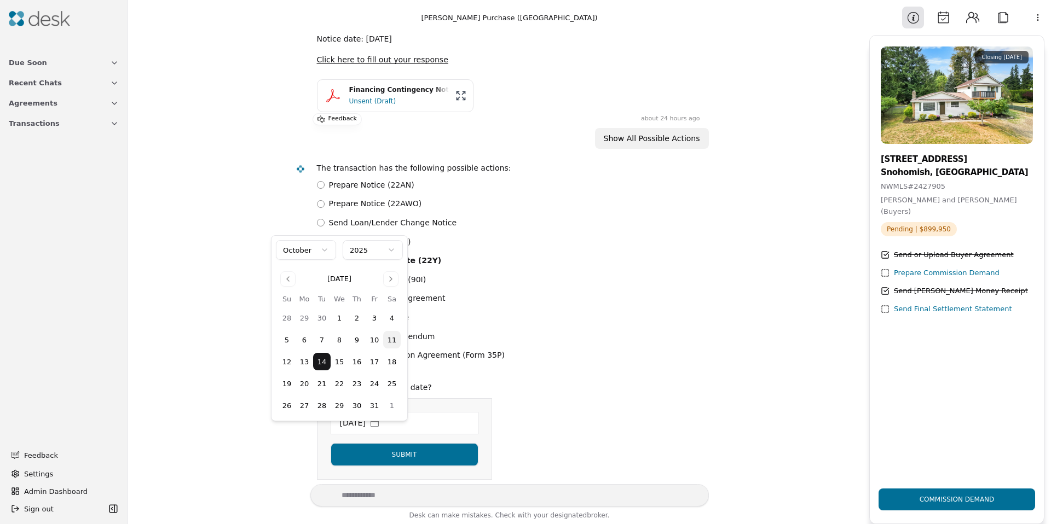
click at [388, 467] on html "Due Soon Recent Chats Agreements Transactions Feedback Settings Admin Dashboard…" at bounding box center [525, 262] width 1051 height 524
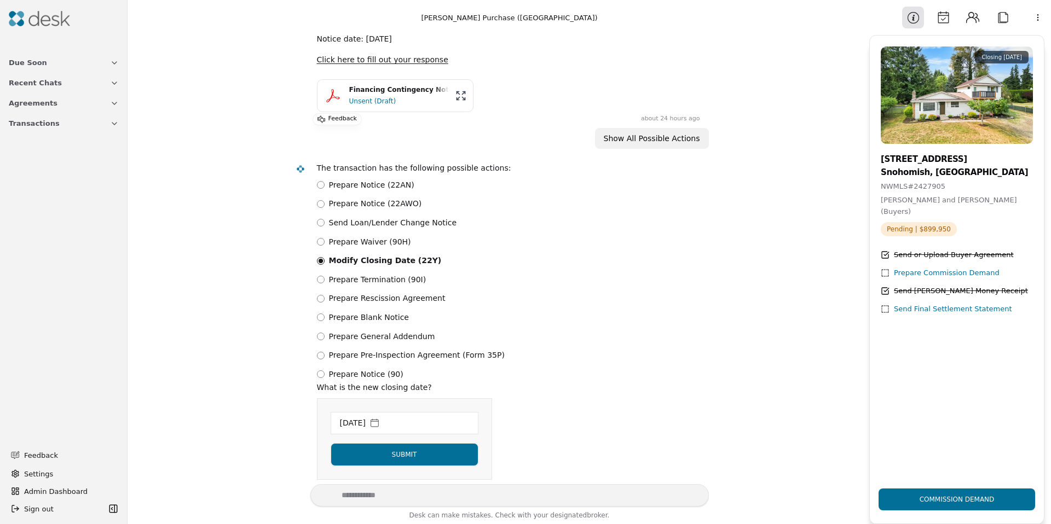
click at [379, 466] on button "Submit" at bounding box center [405, 454] width 148 height 23
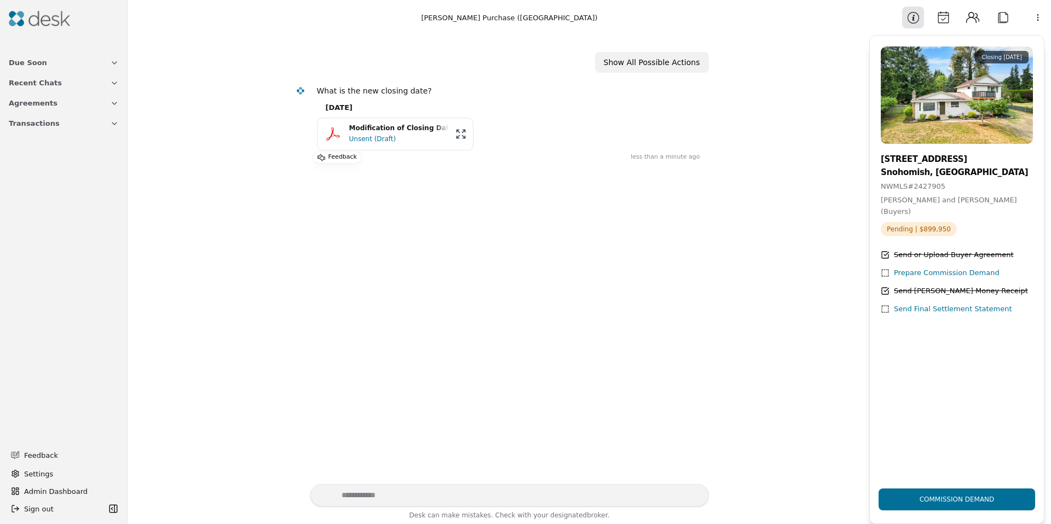
scroll to position [1408, 0]
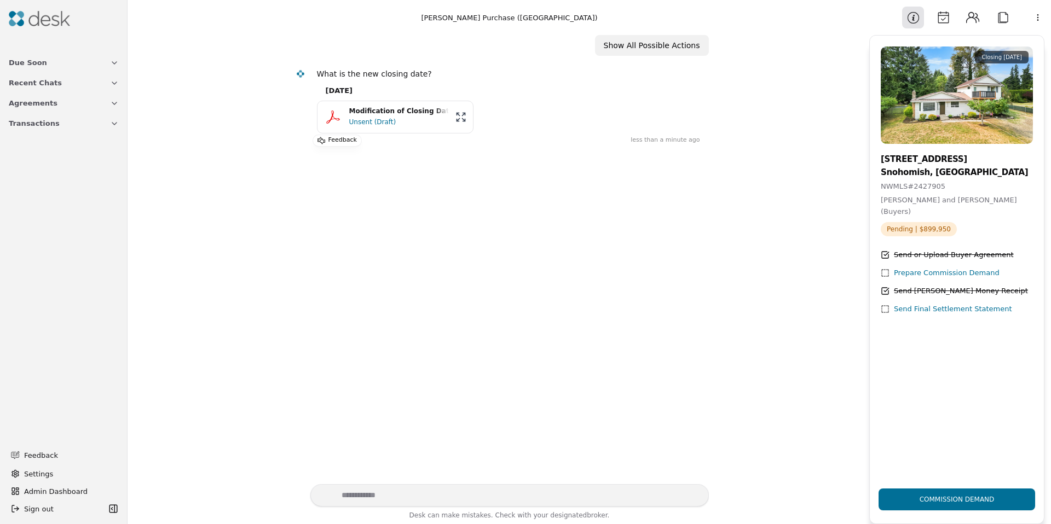
click at [383, 115] on div "Modification of Closing Date.pdf" at bounding box center [399, 111] width 100 height 10
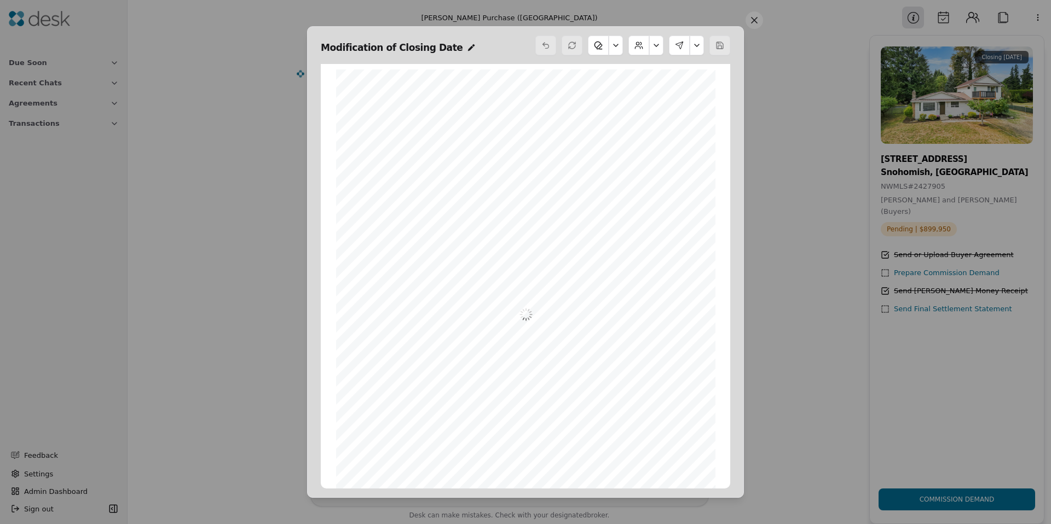
scroll to position [5, 0]
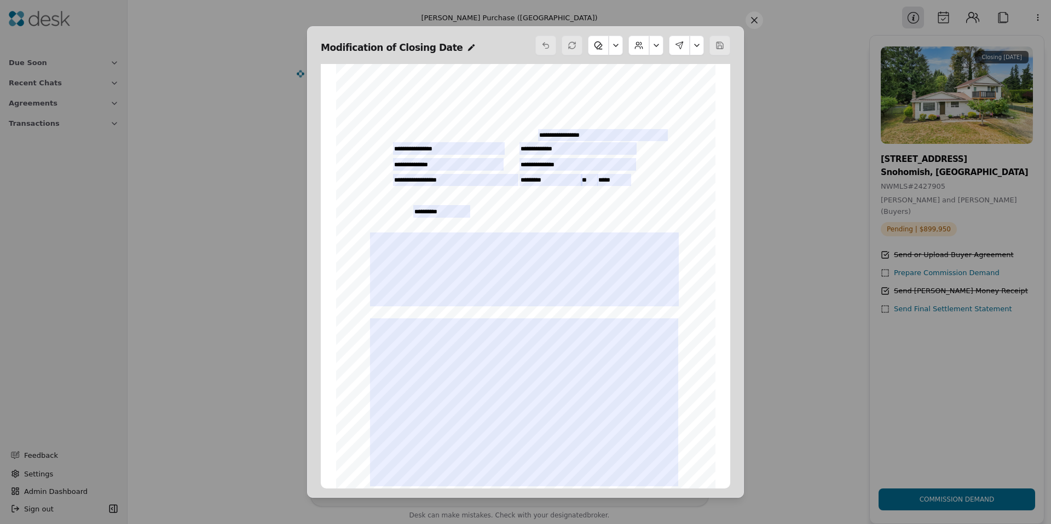
click at [620, 46] on button at bounding box center [616, 46] width 14 height 20
click at [701, 42] on button at bounding box center [697, 46] width 14 height 20
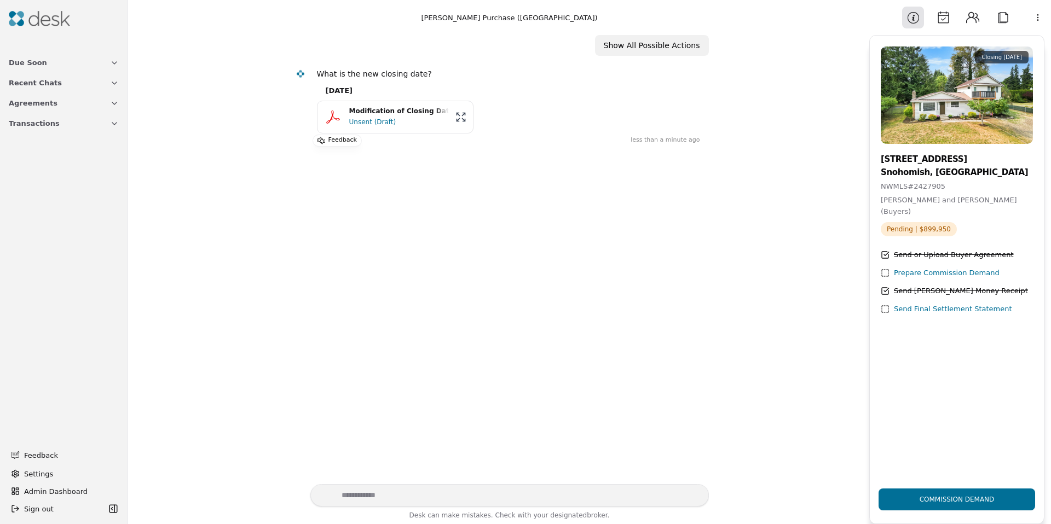
click at [999, 15] on button "Attach" at bounding box center [1003, 18] width 22 height 22
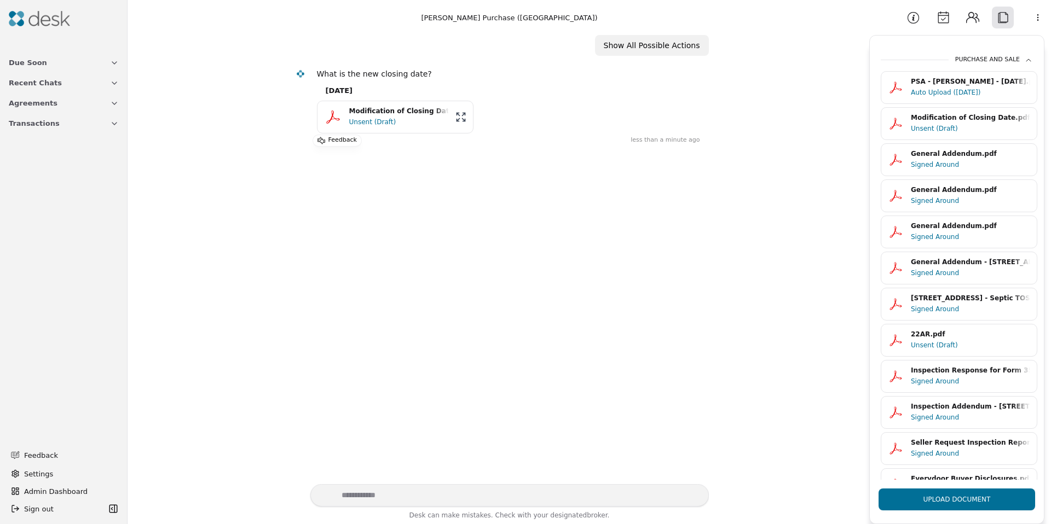
click at [944, 336] on div "22AR.pdf" at bounding box center [970, 334] width 119 height 10
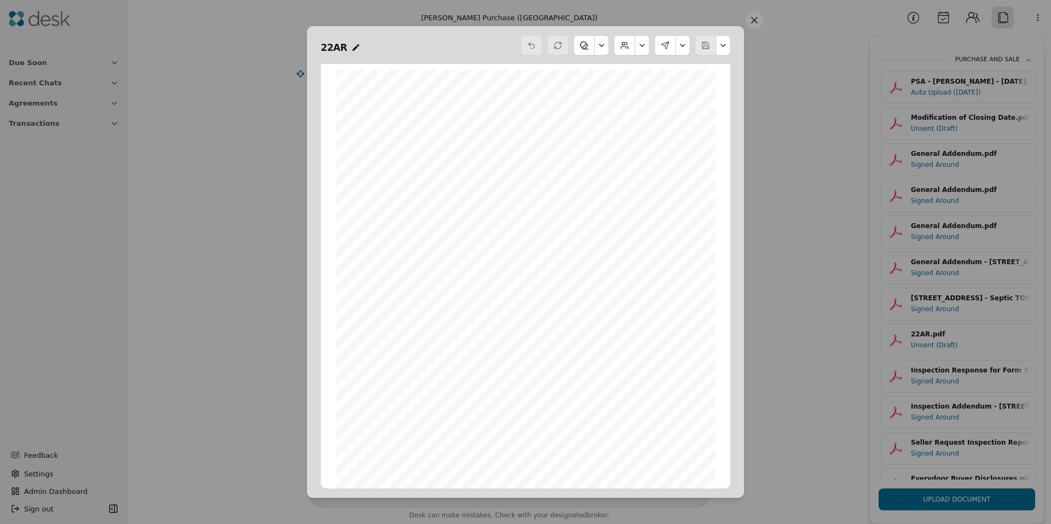
scroll to position [5, 0]
click at [483, 183] on div "Form 22AR ©Copyright 2021 Financing Contingency Notice Northwest Multiple Listi…" at bounding box center [525, 309] width 379 height 490
click at [756, 25] on button at bounding box center [754, 20] width 18 height 18
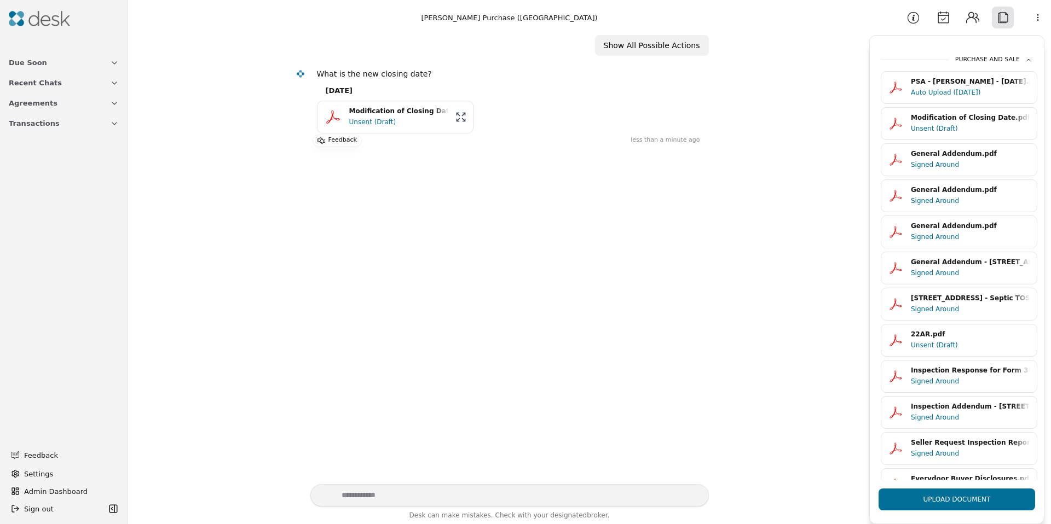
click at [940, 339] on div "22AR.pdf" at bounding box center [970, 334] width 119 height 10
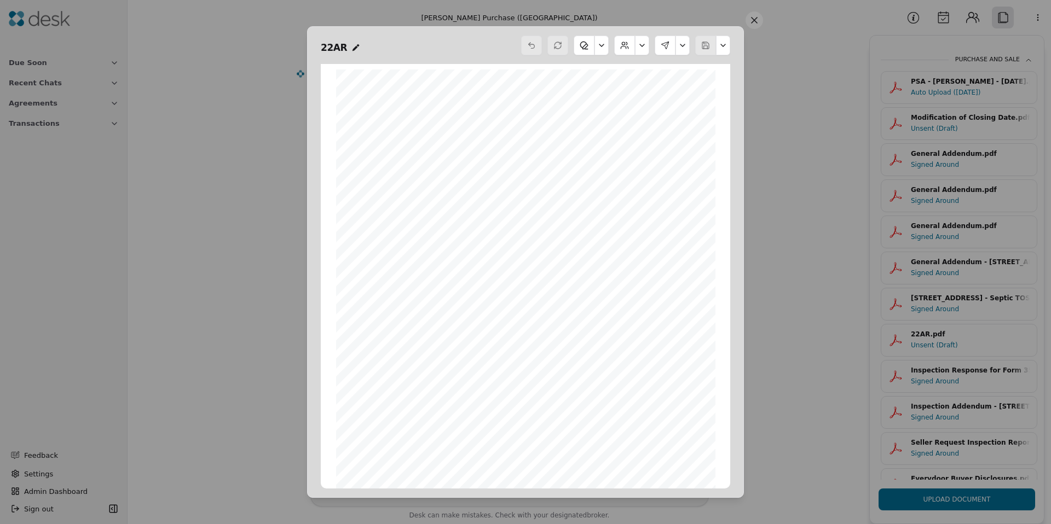
scroll to position [5, 0]
click at [724, 45] on button "button" at bounding box center [723, 46] width 14 height 20
click at [680, 44] on button at bounding box center [682, 46] width 14 height 20
click at [762, 21] on button at bounding box center [754, 20] width 18 height 18
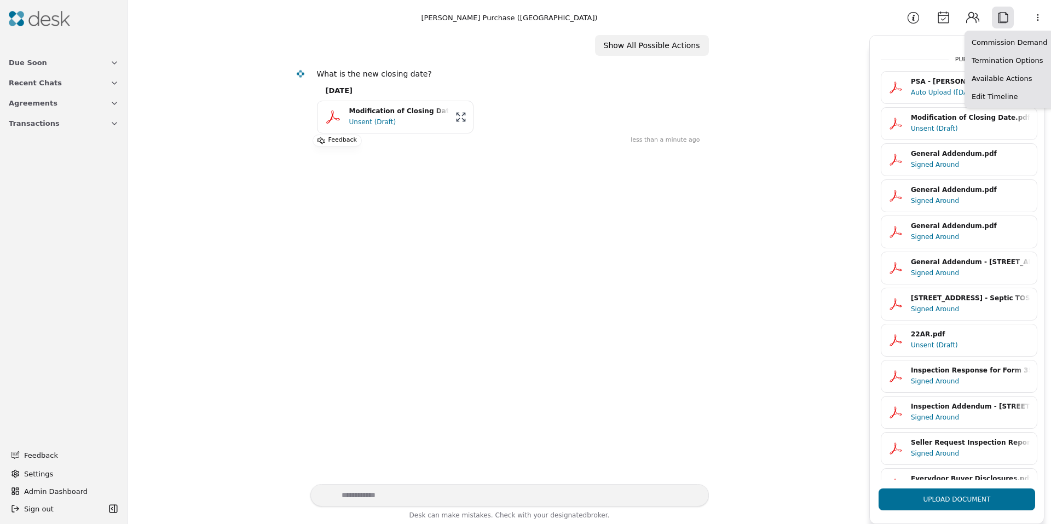
click at [1044, 16] on html "Due Soon Recent Chats Agreements Transactions Feedback Settings Admin Dashboard…" at bounding box center [525, 262] width 1051 height 524
click at [994, 78] on div "Available Actions" at bounding box center [1009, 79] width 85 height 18
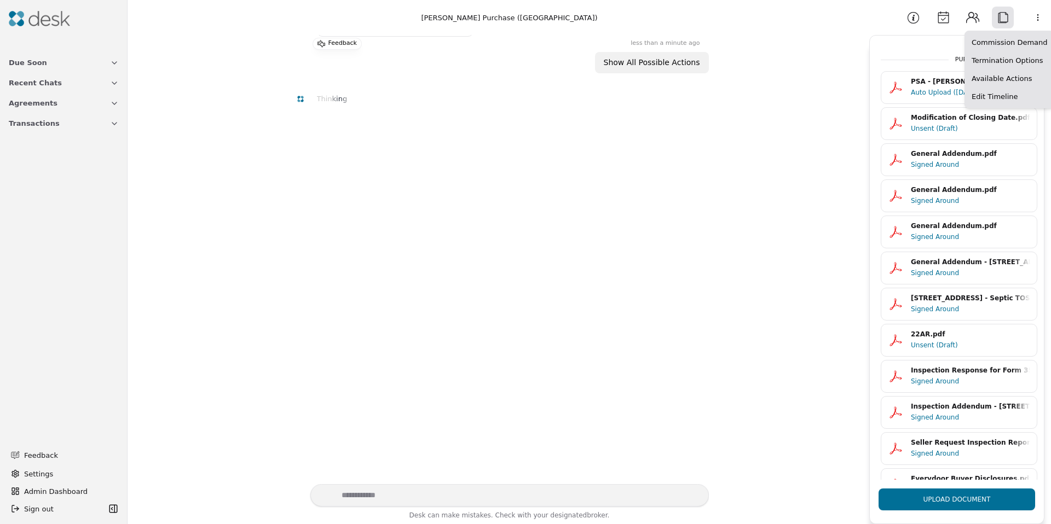
scroll to position [1522, 0]
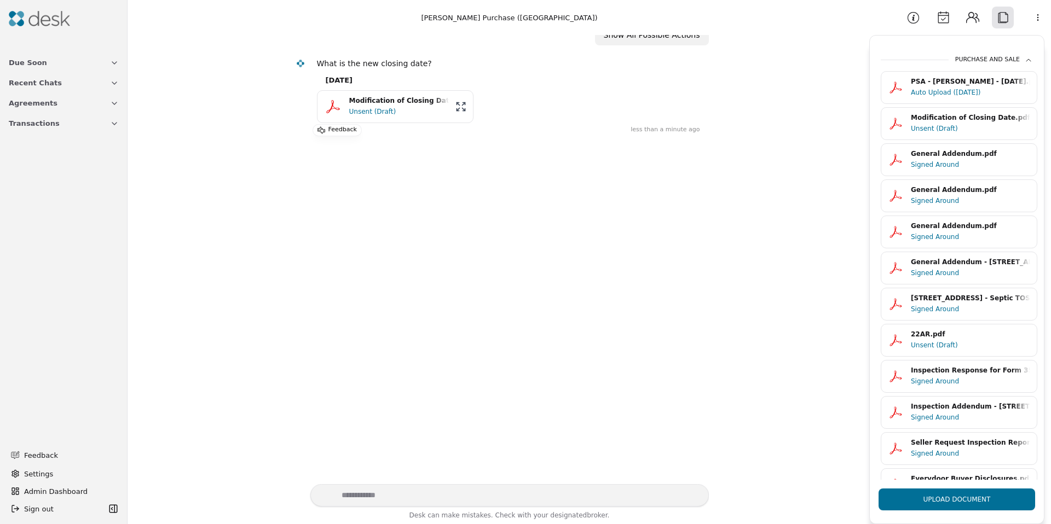
scroll to position [1408, 0]
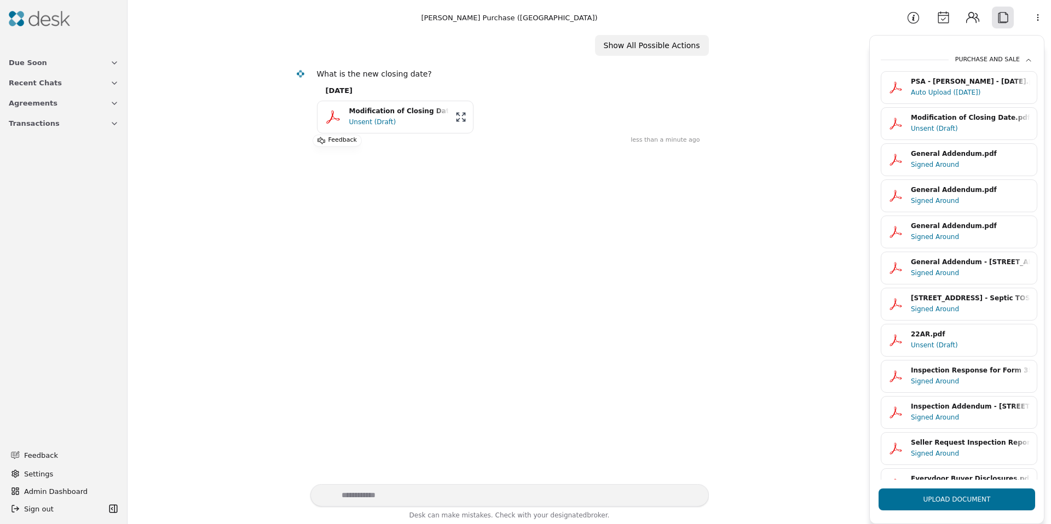
click at [21, 124] on span "Transactions" at bounding box center [34, 123] width 51 height 11
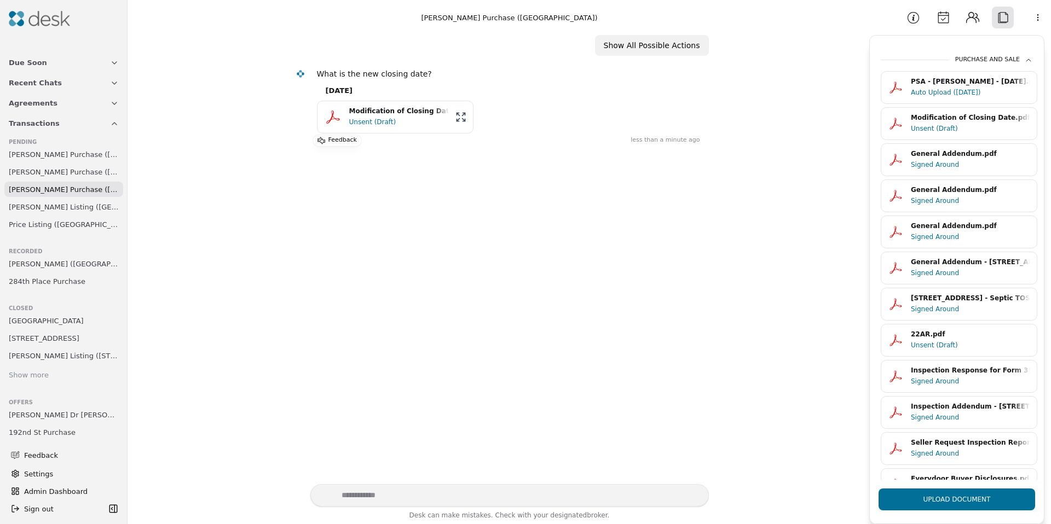
click at [46, 188] on span "Stratton Purchase (Market Street)" at bounding box center [64, 189] width 110 height 11
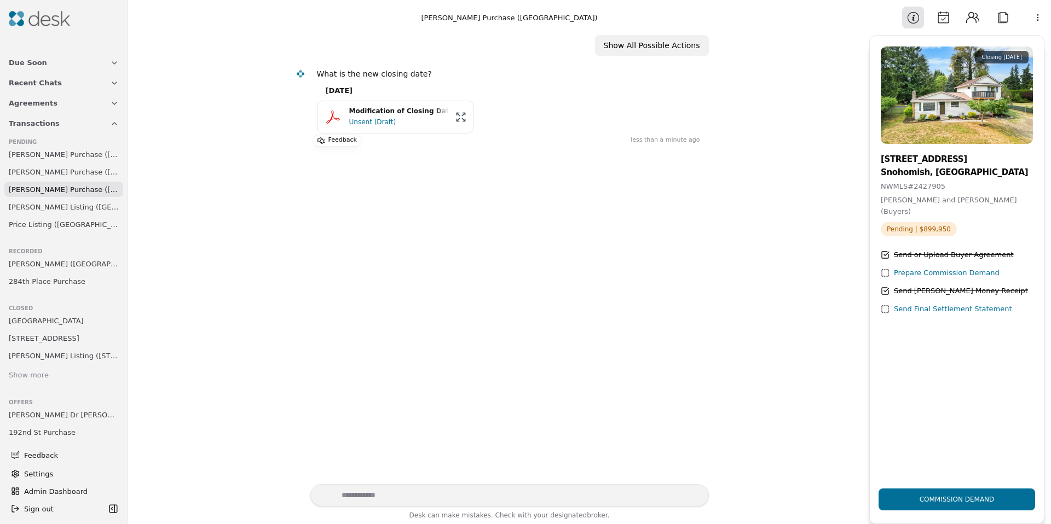
click at [1034, 19] on html "Due Soon Recent Chats Agreements Transactions Pending Scheff Purchase (108th St…" at bounding box center [525, 262] width 1051 height 524
click at [980, 79] on div "Available Actions" at bounding box center [1009, 79] width 85 height 18
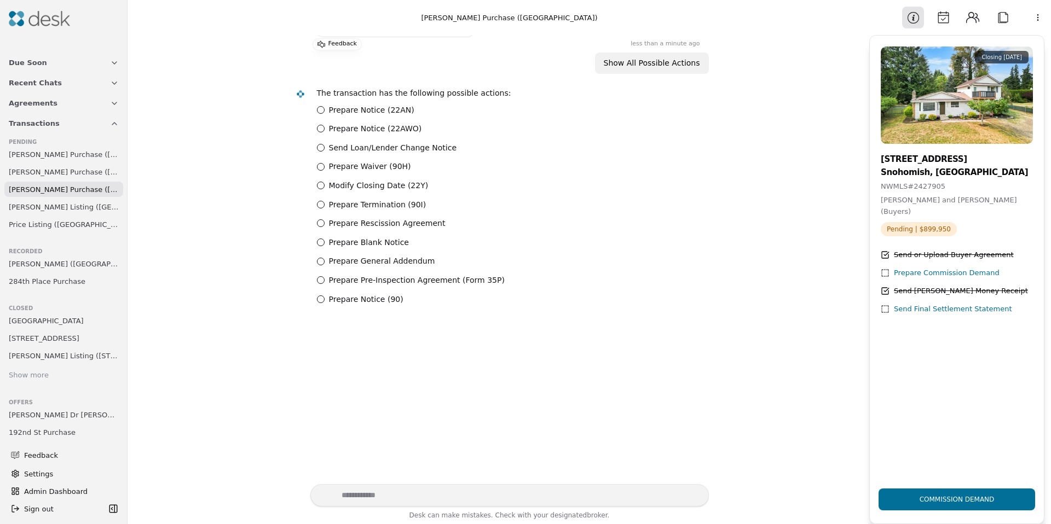
scroll to position [1522, 0]
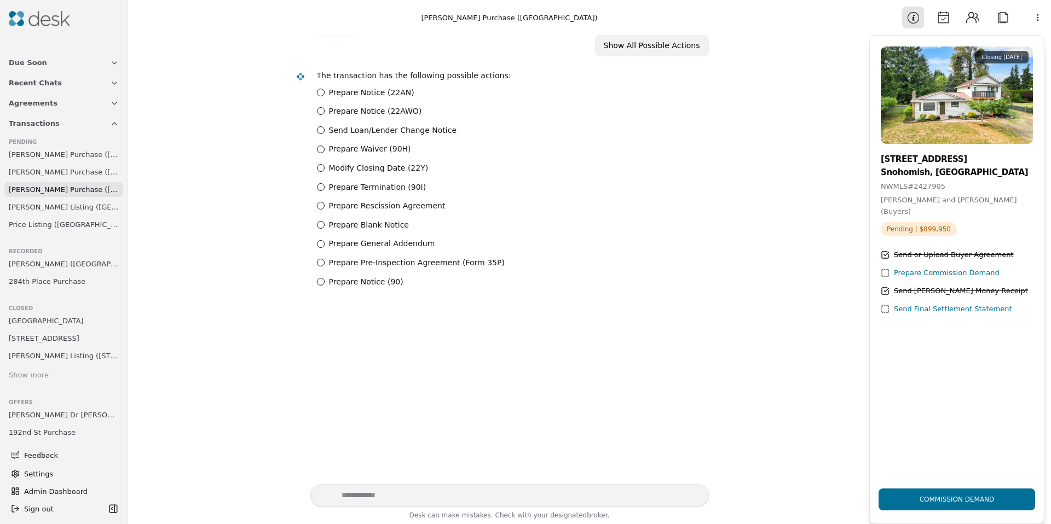
click at [351, 94] on label "Prepare Notice (22AN)" at bounding box center [371, 92] width 85 height 13
click at [325, 94] on \(22AN\) "Prepare Notice (22AN)" at bounding box center [321, 93] width 8 height 8
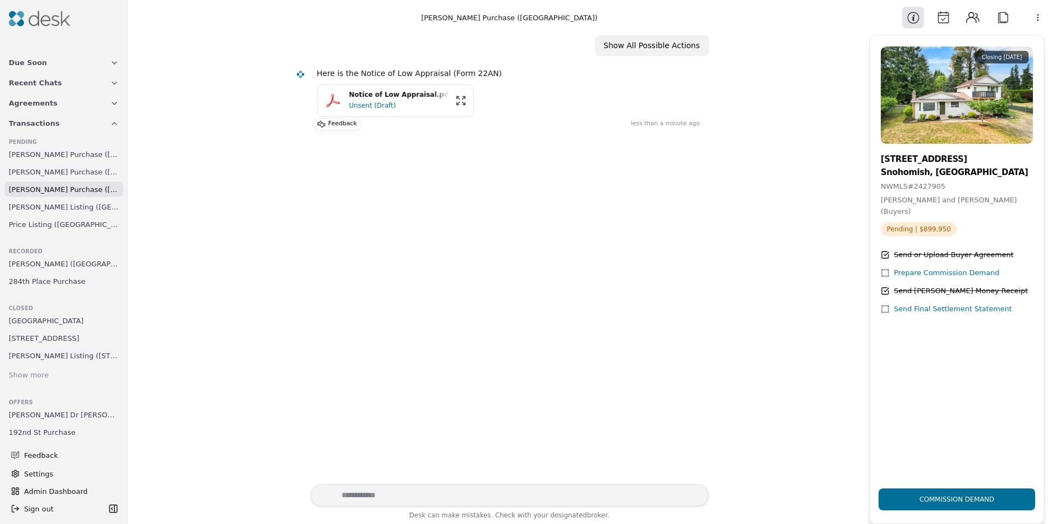
click at [396, 101] on div "Unsent (Draft)" at bounding box center [399, 105] width 100 height 11
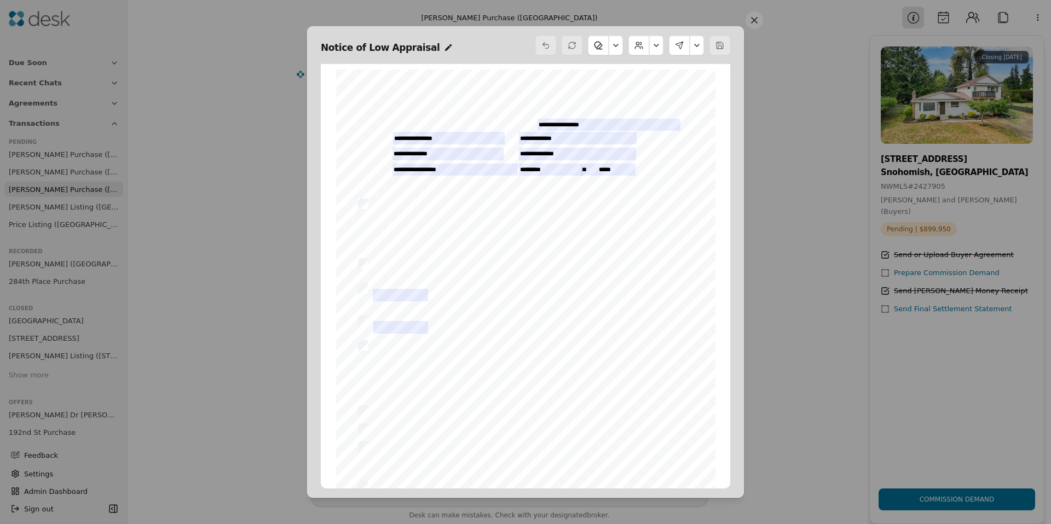
scroll to position [5, 0]
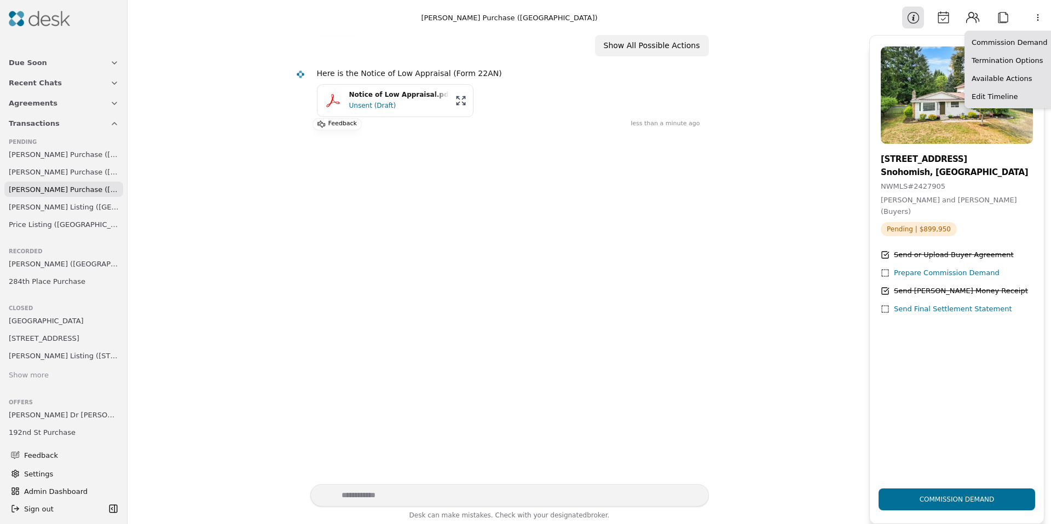
click at [1044, 23] on html "Due Soon Recent Chats Agreements Transactions Pending Scheff Purchase (108th St…" at bounding box center [525, 262] width 1051 height 524
click at [614, 262] on html "Due Soon Recent Chats Agreements Transactions Pending Scheff Purchase (108th St…" at bounding box center [525, 262] width 1051 height 524
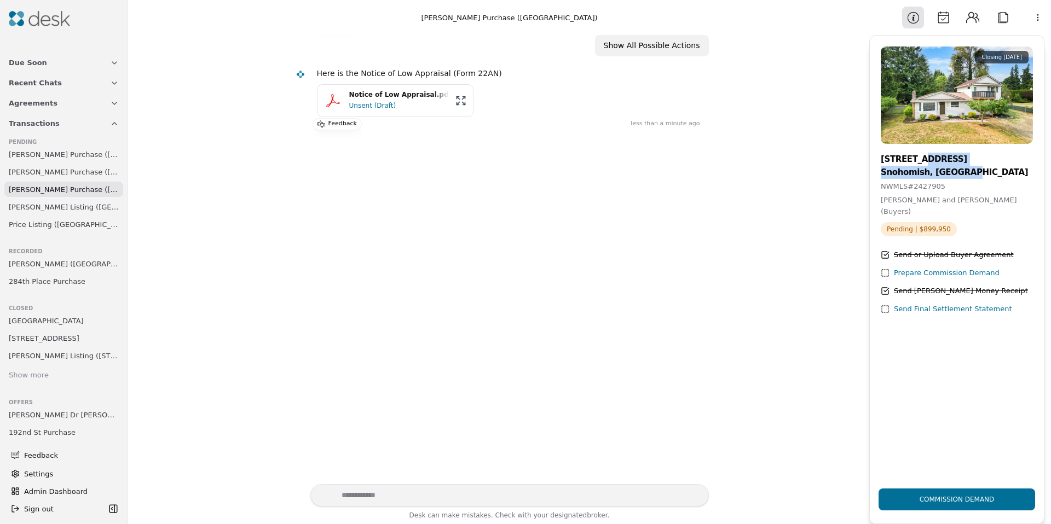
drag, startPoint x: 923, startPoint y: 161, endPoint x: 986, endPoint y: 169, distance: 63.3
click at [986, 169] on h3 "16004 Market Street Snohomish, WA 98296" at bounding box center [957, 166] width 152 height 26
click at [1040, 16] on html "Due Soon Recent Chats Agreements Transactions Pending Scheff Purchase (108th St…" at bounding box center [525, 262] width 1051 height 524
click at [1005, 80] on div "Available Actions" at bounding box center [1009, 79] width 85 height 18
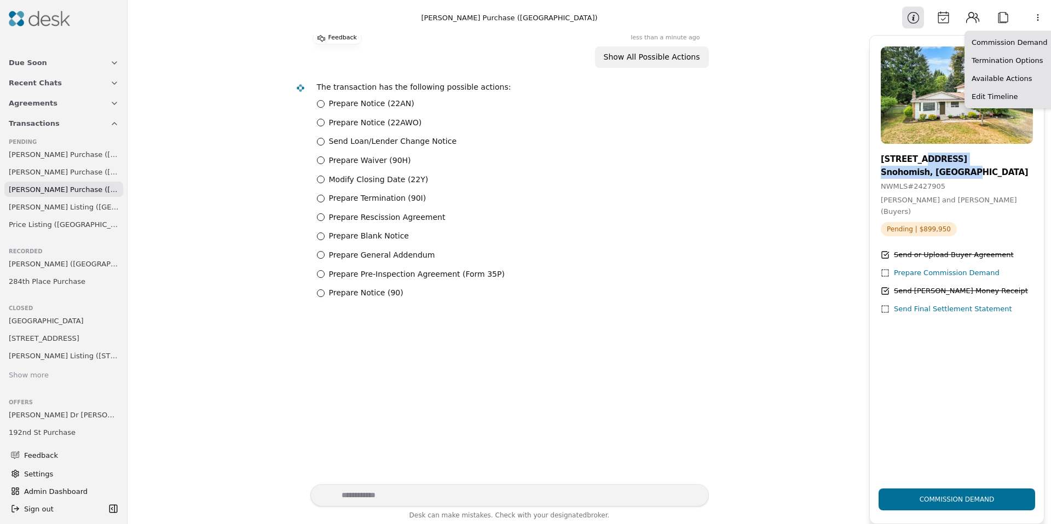
scroll to position [1624, 0]
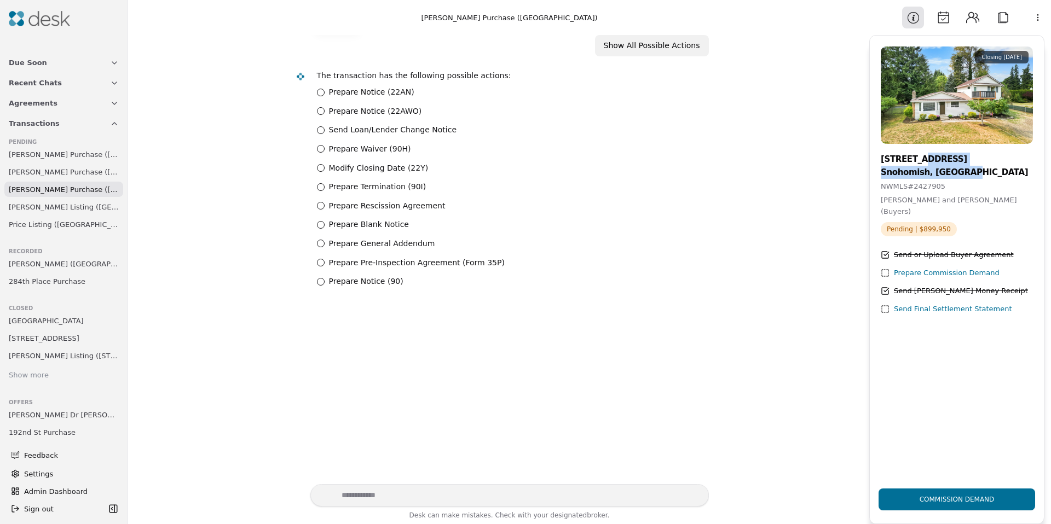
drag, startPoint x: 343, startPoint y: 90, endPoint x: 307, endPoint y: 99, distance: 36.8
click at [329, 125] on div "Prepare Notice (22AN) Prepare Notice (22AWO) Send Loan/Lender Change Notice Pre…" at bounding box center [508, 187] width 383 height 202
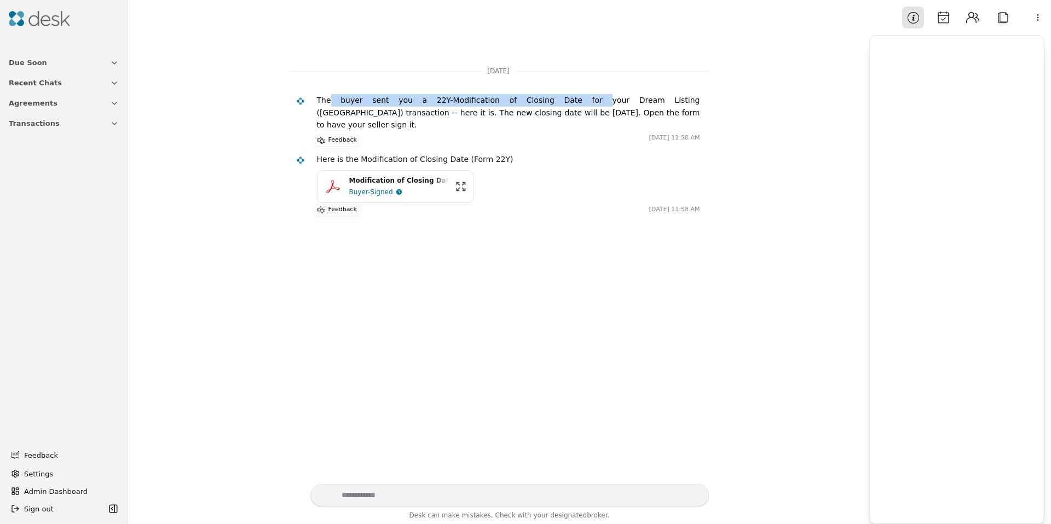
drag, startPoint x: 335, startPoint y: 100, endPoint x: 525, endPoint y: 103, distance: 189.9
click at [525, 103] on p "The buyer sent you a 22Y-Modification of Closing Date for your Dream Listing ([…" at bounding box center [508, 112] width 383 height 37
